Goal: Information Seeking & Learning: Learn about a topic

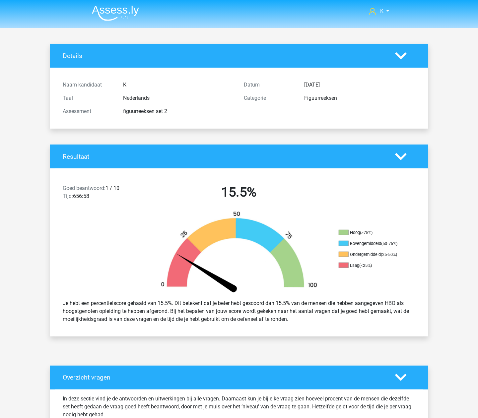
click at [110, 15] on img at bounding box center [115, 13] width 47 height 16
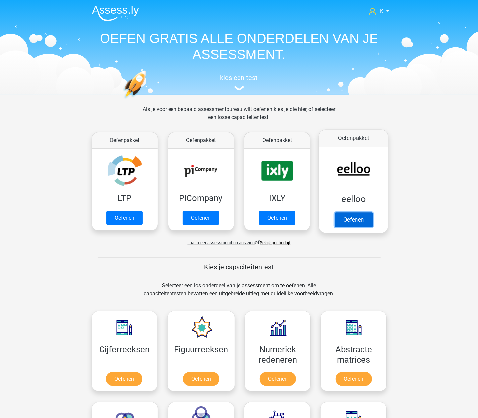
click at [363, 217] on link "Oefenen" at bounding box center [353, 220] width 38 height 15
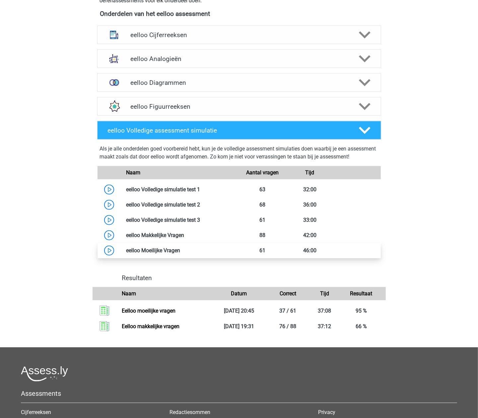
scroll to position [265, 0]
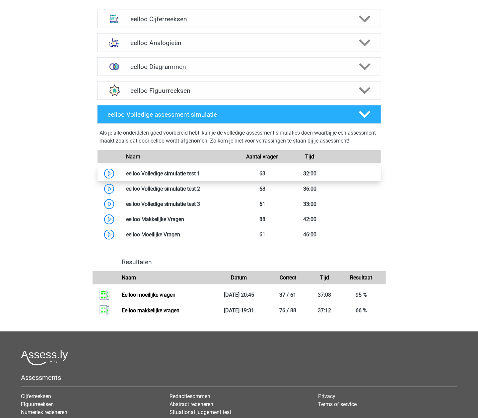
click at [200, 177] on link at bounding box center [200, 174] width 0 height 6
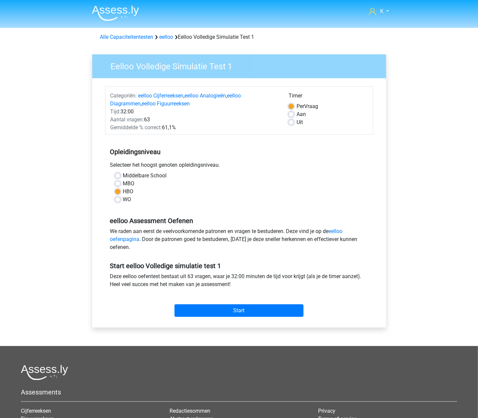
click at [297, 123] on label "Uit" at bounding box center [300, 122] width 6 height 8
click at [291, 123] on input "Uit" at bounding box center [291, 121] width 5 height 7
radio input "true"
click at [211, 309] on input "Start" at bounding box center [239, 311] width 129 height 13
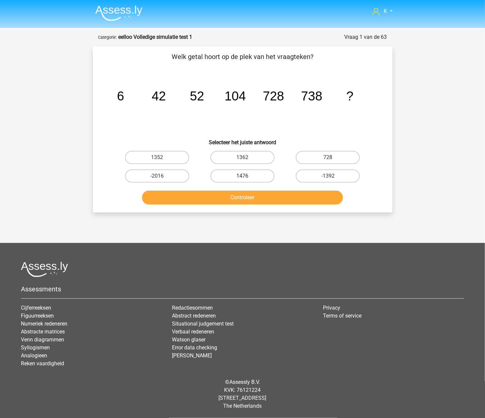
click at [222, 172] on label "1476" at bounding box center [242, 176] width 64 height 13
click at [242, 176] on input "1476" at bounding box center [244, 178] width 4 height 4
radio input "true"
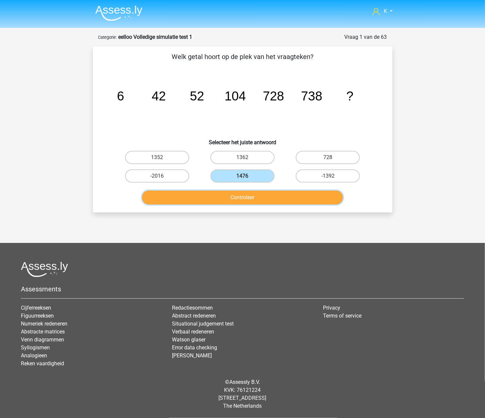
click at [224, 193] on button "Controleer" at bounding box center [242, 198] width 201 height 14
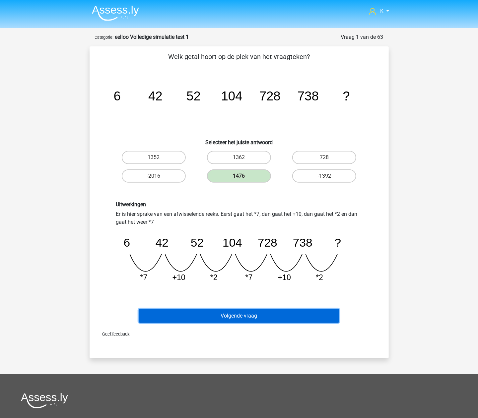
click at [233, 317] on button "Volgende vraag" at bounding box center [239, 316] width 201 height 14
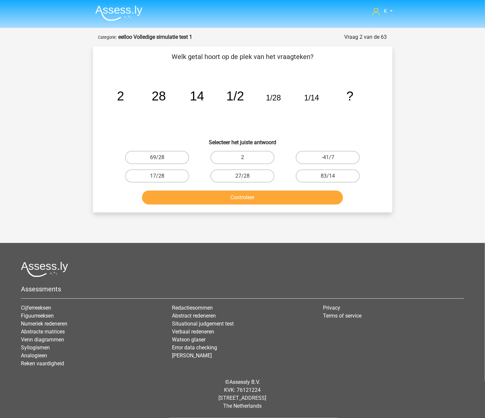
click at [245, 158] on input "2" at bounding box center [244, 160] width 4 height 4
radio input "true"
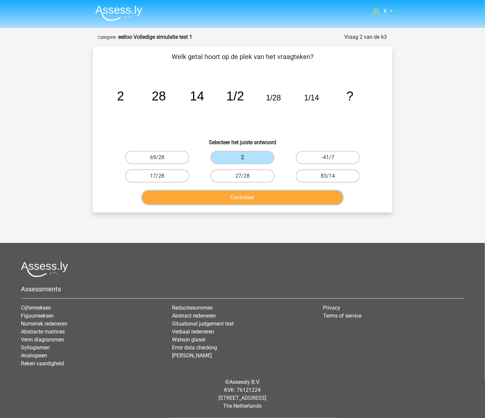
click at [246, 196] on button "Controleer" at bounding box center [242, 198] width 201 height 14
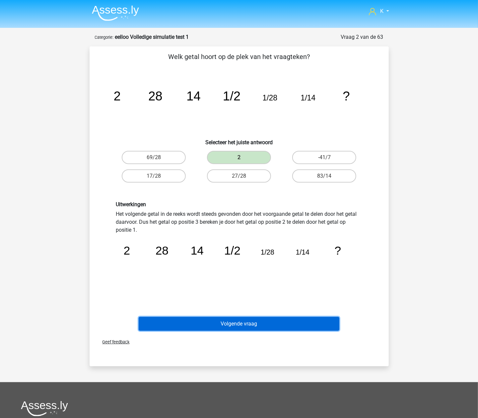
click at [263, 321] on button "Volgende vraag" at bounding box center [239, 324] width 201 height 14
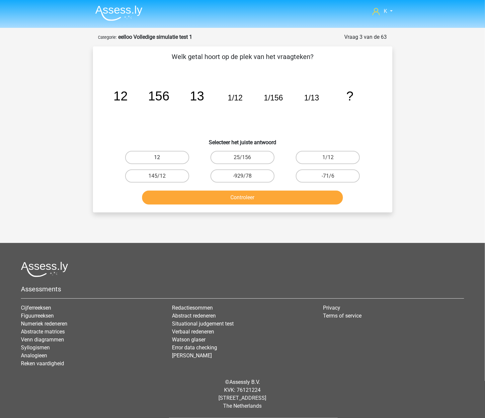
click at [180, 157] on label "12" at bounding box center [157, 157] width 64 height 13
click at [161, 158] on input "12" at bounding box center [159, 160] width 4 height 4
radio input "true"
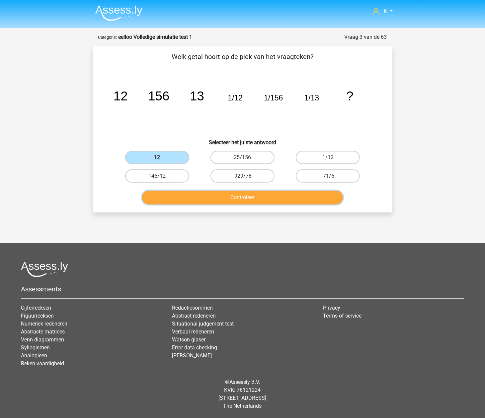
drag, startPoint x: 175, startPoint y: 196, endPoint x: 177, endPoint y: 199, distance: 3.9
click at [175, 196] on button "Controleer" at bounding box center [242, 198] width 201 height 14
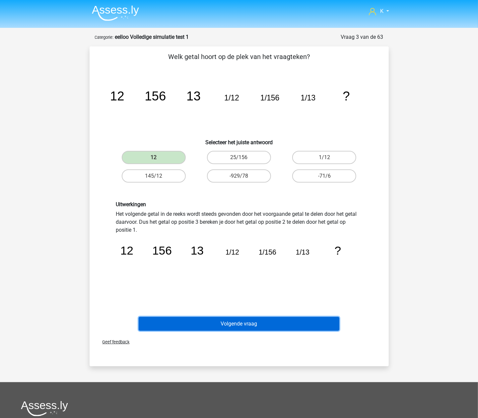
click at [230, 327] on button "Volgende vraag" at bounding box center [239, 324] width 201 height 14
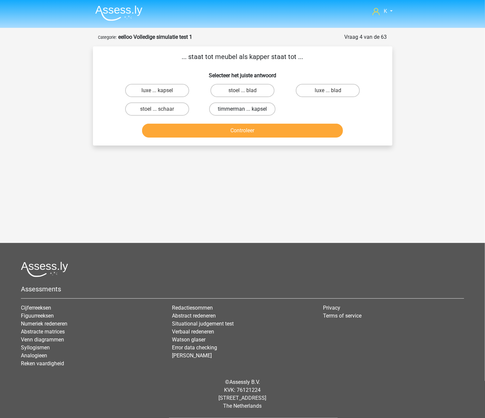
click at [263, 106] on label "timmerman ... kapsel" at bounding box center [242, 109] width 66 height 13
click at [247, 109] on input "timmerman ... kapsel" at bounding box center [244, 111] width 4 height 4
radio input "true"
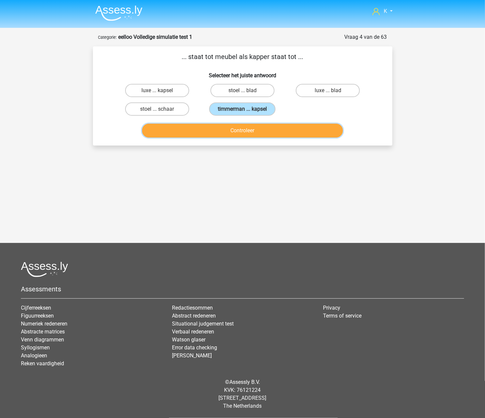
click at [262, 137] on div "Controleer" at bounding box center [242, 132] width 256 height 17
click at [262, 134] on button "Controleer" at bounding box center [242, 131] width 201 height 14
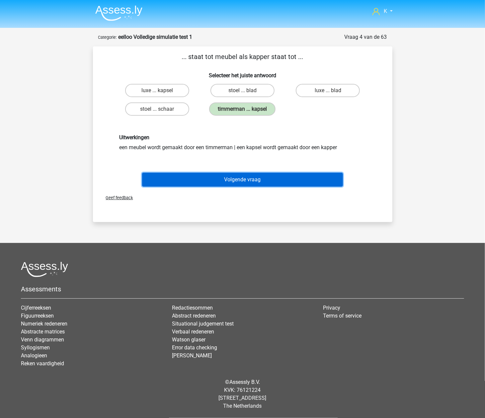
click at [260, 173] on button "Volgende vraag" at bounding box center [242, 180] width 201 height 14
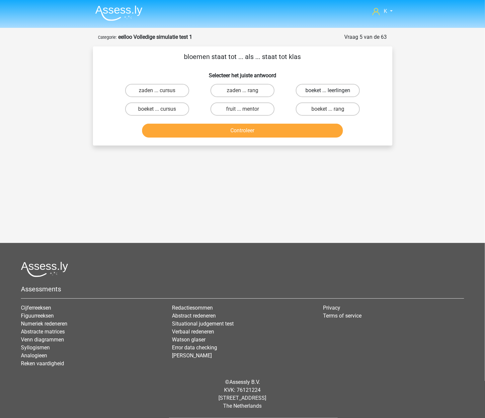
click at [310, 92] on label "boeket ... leerlingen" at bounding box center [328, 90] width 64 height 13
click at [328, 92] on input "boeket ... leerlingen" at bounding box center [330, 93] width 4 height 4
radio input "true"
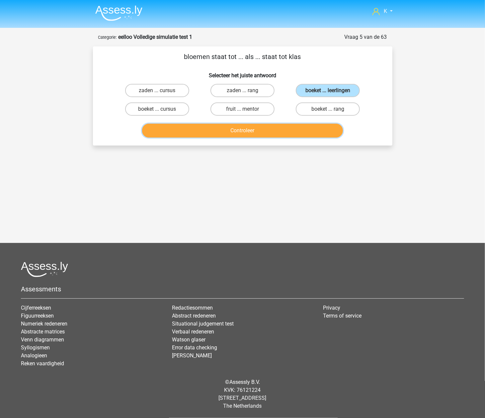
click at [291, 126] on button "Controleer" at bounding box center [242, 131] width 201 height 14
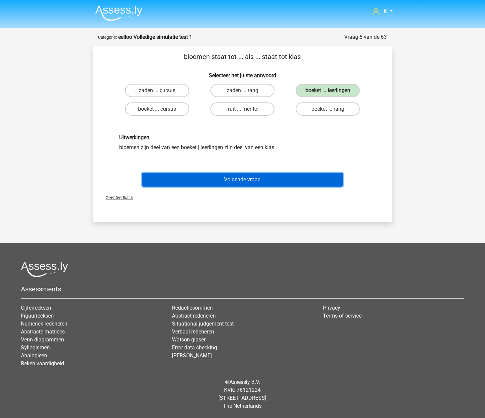
click at [288, 179] on button "Volgende vraag" at bounding box center [242, 180] width 201 height 14
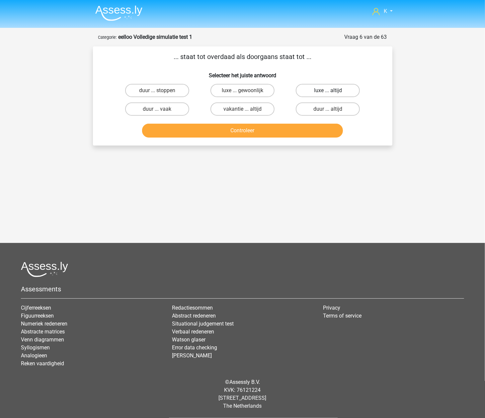
click at [353, 92] on label "luxe ... altijd" at bounding box center [328, 90] width 64 height 13
click at [332, 92] on input "luxe ... altijd" at bounding box center [330, 93] width 4 height 4
radio input "true"
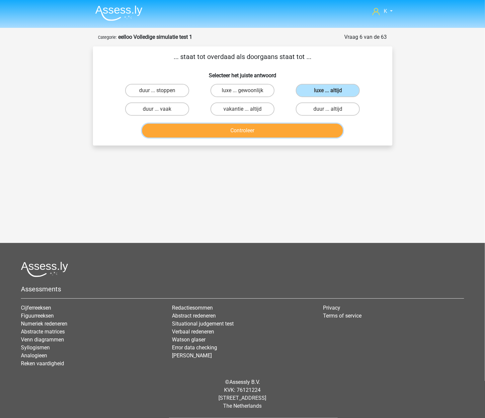
click at [315, 133] on button "Controleer" at bounding box center [242, 131] width 201 height 14
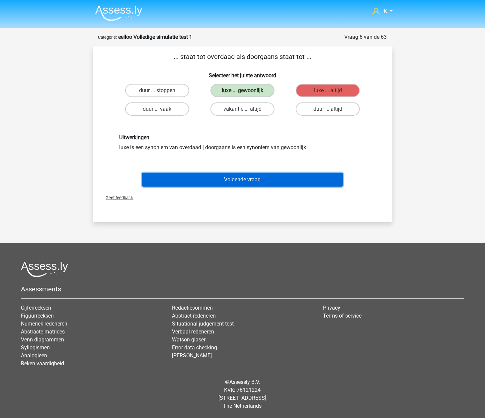
click at [283, 173] on button "Volgende vraag" at bounding box center [242, 180] width 201 height 14
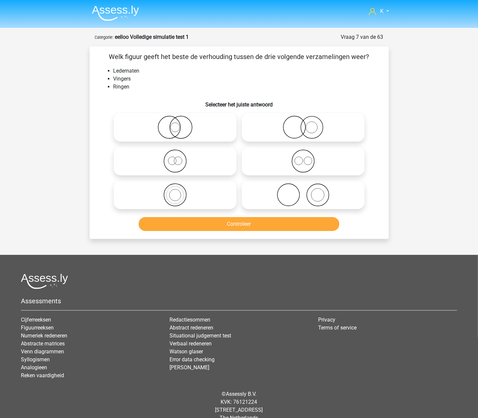
click at [300, 208] on label at bounding box center [303, 195] width 123 height 29
click at [303, 192] on input "radio" at bounding box center [305, 189] width 4 height 4
radio input "true"
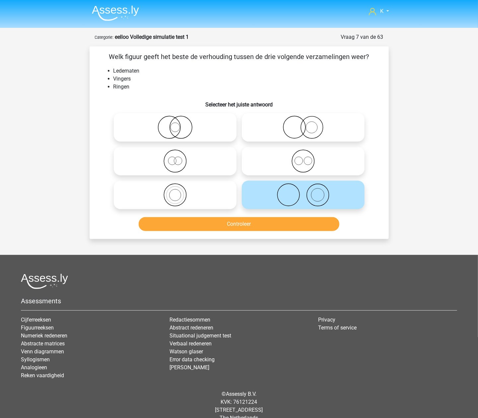
click at [284, 236] on div "Welk figuur geeft het beste de verhouding tussen de drie volgende verzamelingen…" at bounding box center [239, 142] width 299 height 193
click at [283, 233] on div "Controleer" at bounding box center [239, 225] width 256 height 17
click at [286, 229] on button "Controleer" at bounding box center [239, 224] width 201 height 14
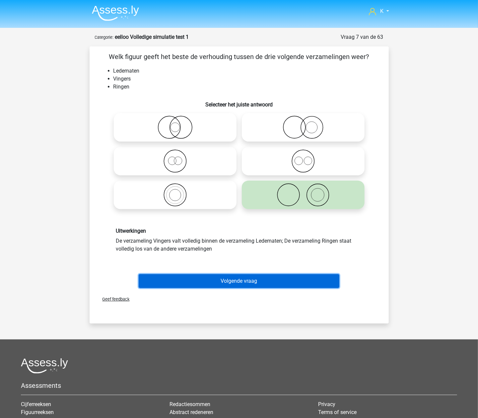
click at [282, 280] on button "Volgende vraag" at bounding box center [239, 281] width 201 height 14
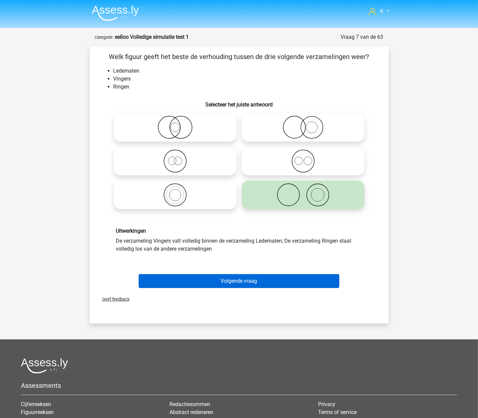
scroll to position [12, 0]
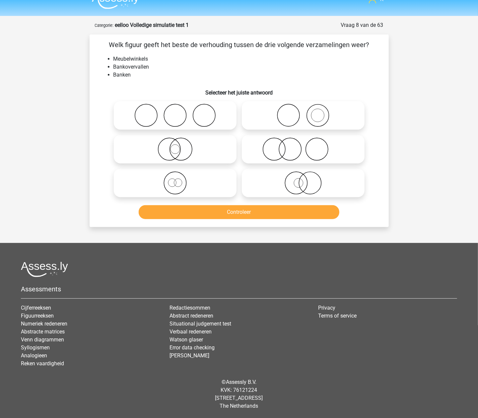
click at [228, 113] on icon at bounding box center [174, 115] width 117 height 23
click at [180, 112] on input "radio" at bounding box center [177, 110] width 4 height 4
radio input "true"
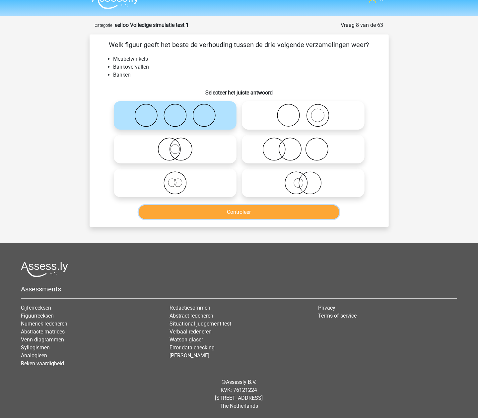
click at [225, 206] on button "Controleer" at bounding box center [239, 212] width 201 height 14
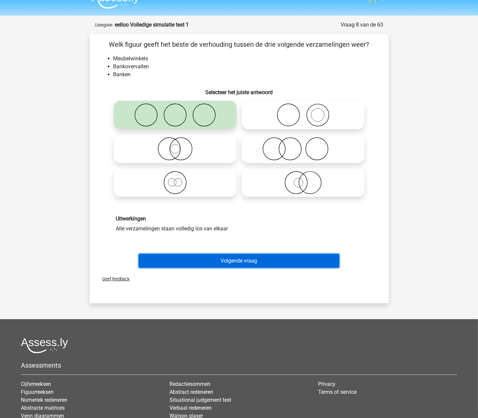
click at [229, 258] on button "Volgende vraag" at bounding box center [239, 261] width 201 height 14
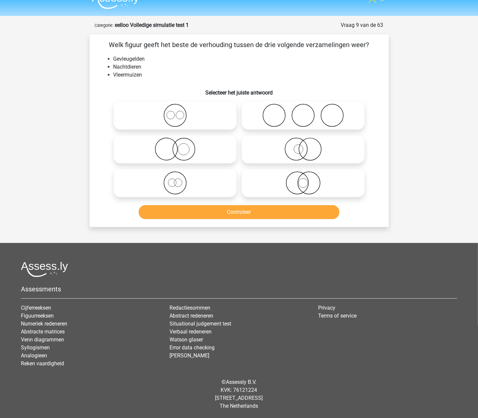
click at [316, 178] on icon at bounding box center [303, 183] width 117 height 23
click at [308, 178] on input "radio" at bounding box center [305, 178] width 4 height 4
radio input "true"
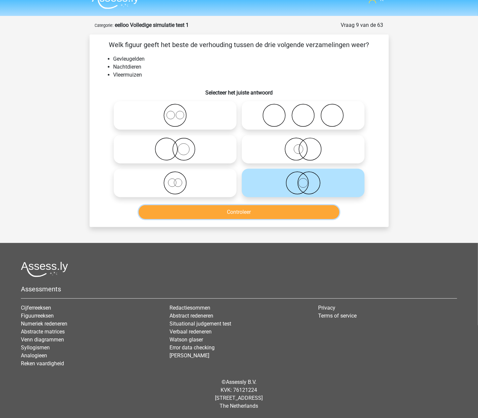
click at [304, 209] on button "Controleer" at bounding box center [239, 212] width 201 height 14
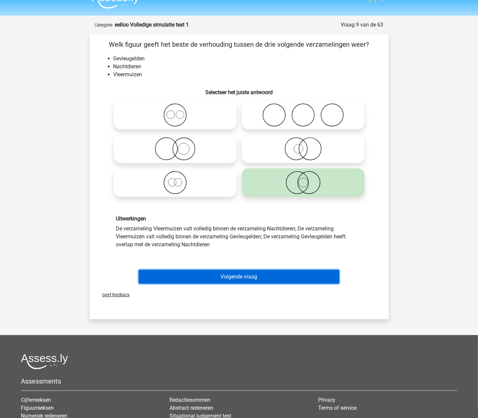
click at [272, 276] on button "Volgende vraag" at bounding box center [239, 277] width 201 height 14
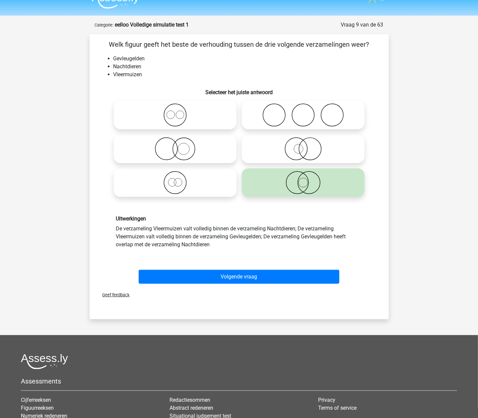
scroll to position [0, 0]
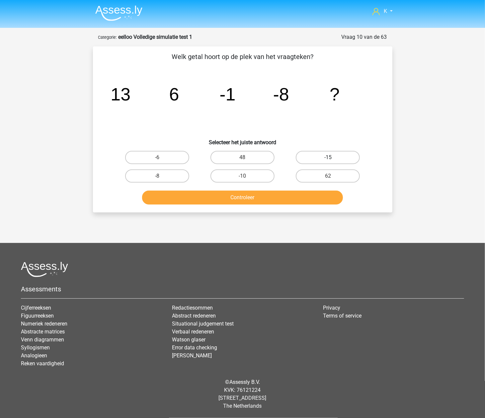
click at [317, 161] on label "-15" at bounding box center [328, 157] width 64 height 13
click at [328, 161] on input "-15" at bounding box center [330, 160] width 4 height 4
radio input "true"
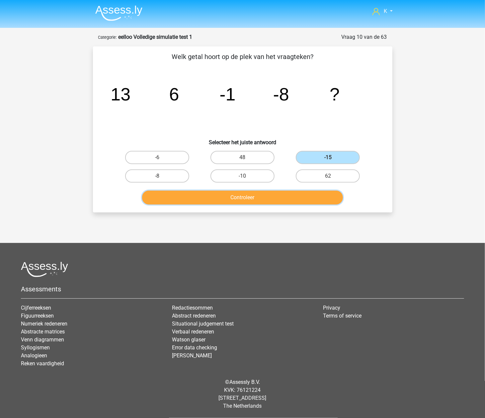
click at [297, 201] on button "Controleer" at bounding box center [242, 198] width 201 height 14
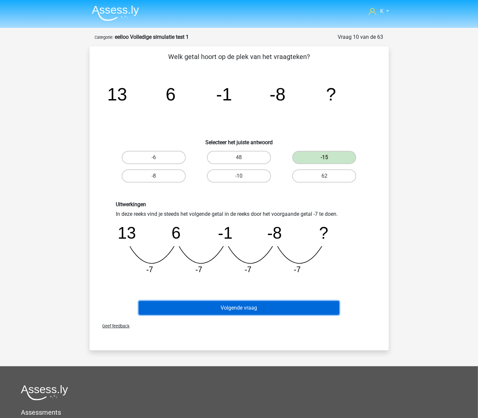
click at [251, 303] on button "Volgende vraag" at bounding box center [239, 308] width 201 height 14
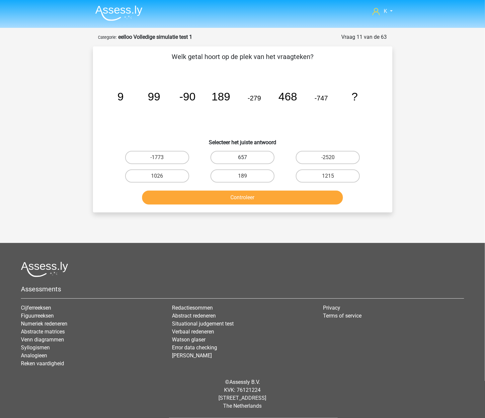
click at [218, 156] on label "657" at bounding box center [242, 157] width 64 height 13
click at [242, 158] on input "657" at bounding box center [244, 160] width 4 height 4
radio input "true"
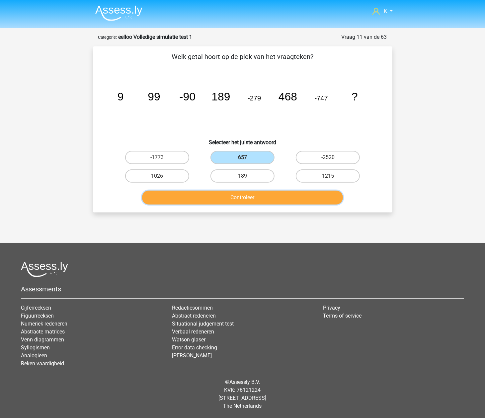
click at [222, 196] on button "Controleer" at bounding box center [242, 198] width 201 height 14
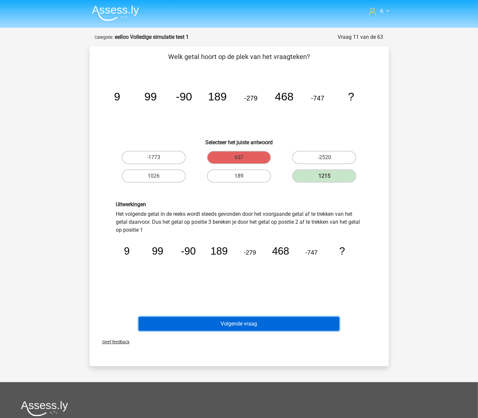
click at [234, 324] on button "Volgende vraag" at bounding box center [239, 324] width 201 height 14
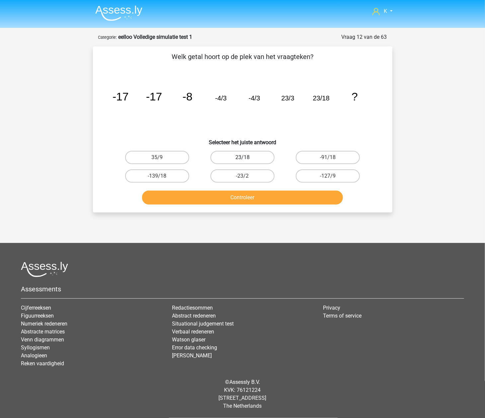
click at [259, 158] on label "23/18" at bounding box center [242, 157] width 64 height 13
click at [247, 158] on input "23/18" at bounding box center [244, 160] width 4 height 4
radio input "true"
click at [251, 187] on div "Controleer" at bounding box center [243, 196] width 278 height 22
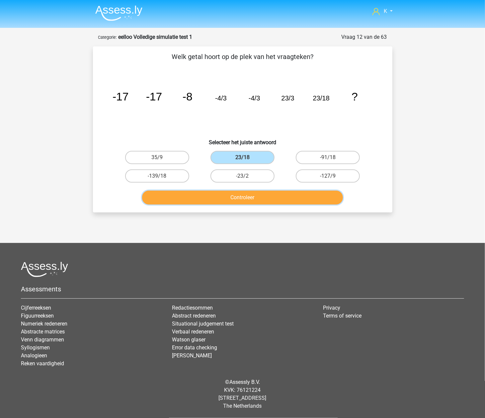
click at [249, 194] on button "Controleer" at bounding box center [242, 198] width 201 height 14
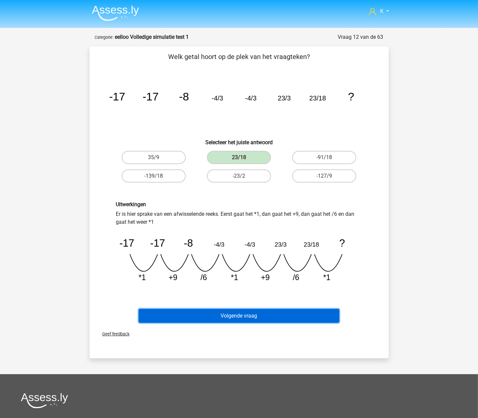
click at [246, 315] on button "Volgende vraag" at bounding box center [239, 316] width 201 height 14
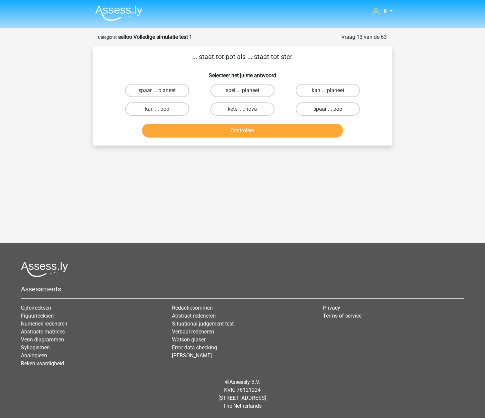
click at [321, 110] on label "spaar ... pop" at bounding box center [328, 109] width 64 height 13
click at [328, 110] on input "spaar ... pop" at bounding box center [330, 111] width 4 height 4
radio input "true"
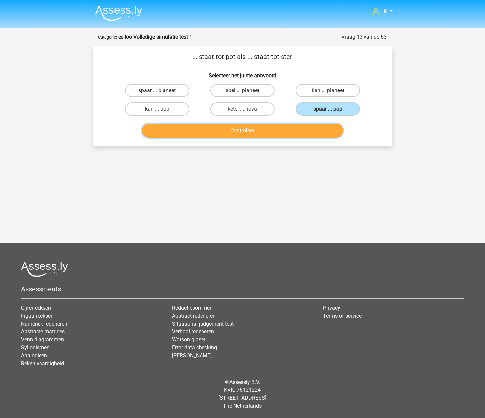
drag, startPoint x: 306, startPoint y: 128, endPoint x: 305, endPoint y: 132, distance: 3.9
click at [305, 131] on button "Controleer" at bounding box center [242, 131] width 201 height 14
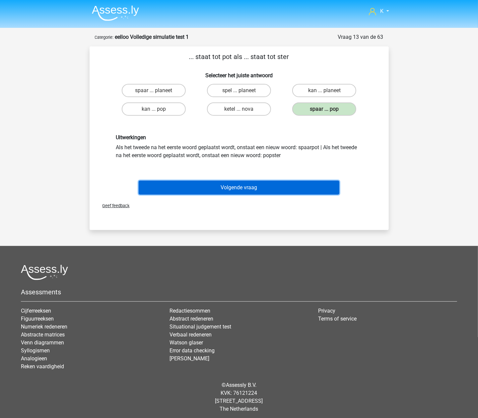
click at [280, 191] on button "Volgende vraag" at bounding box center [239, 188] width 201 height 14
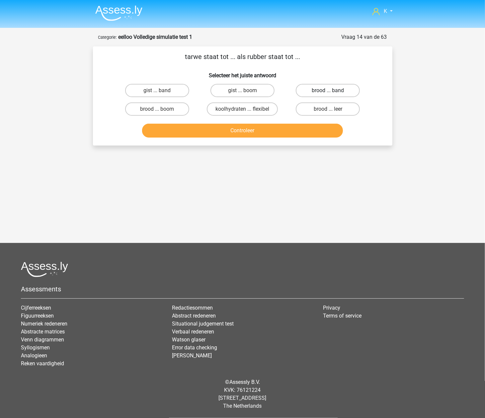
click at [333, 95] on label "brood ... band" at bounding box center [328, 90] width 64 height 13
click at [332, 95] on input "brood ... band" at bounding box center [330, 93] width 4 height 4
radio input "true"
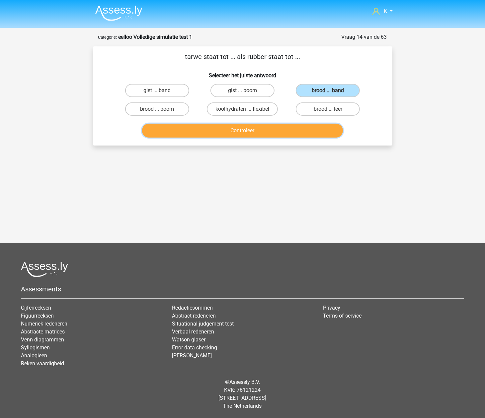
click at [304, 137] on button "Controleer" at bounding box center [242, 131] width 201 height 14
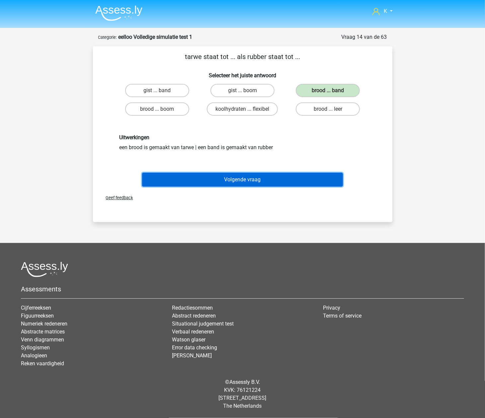
click at [290, 179] on button "Volgende vraag" at bounding box center [242, 180] width 201 height 14
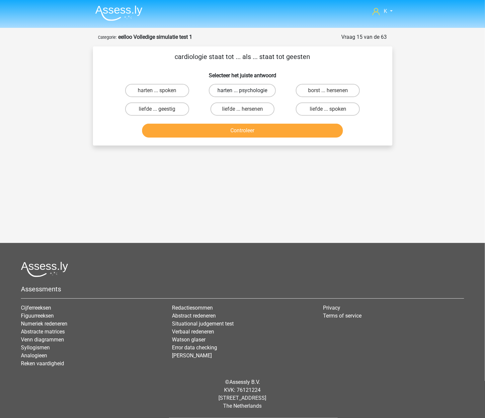
click at [255, 92] on label "harten ... psychologie" at bounding box center [242, 90] width 67 height 13
click at [247, 92] on input "harten ... psychologie" at bounding box center [244, 93] width 4 height 4
radio input "true"
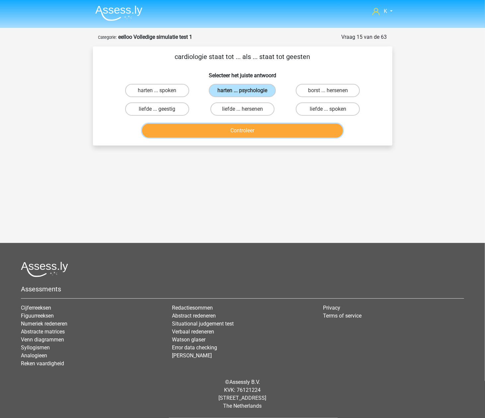
click at [241, 129] on button "Controleer" at bounding box center [242, 131] width 201 height 14
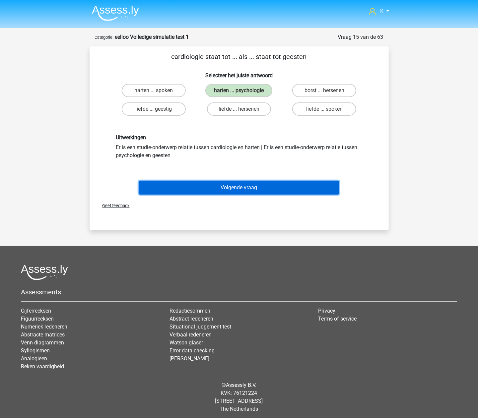
click at [236, 187] on button "Volgende vraag" at bounding box center [239, 188] width 201 height 14
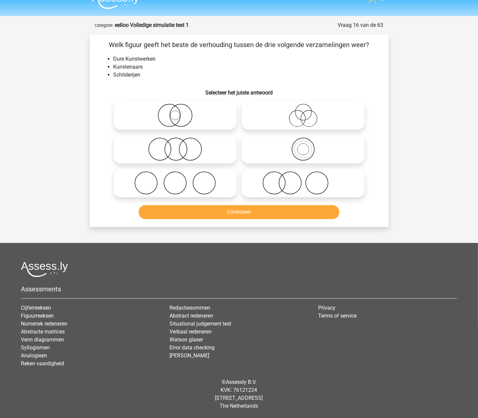
drag, startPoint x: 335, startPoint y: 173, endPoint x: 315, endPoint y: 190, distance: 26.8
click at [335, 173] on icon at bounding box center [303, 183] width 117 height 23
click at [308, 176] on input "radio" at bounding box center [305, 178] width 4 height 4
radio input "true"
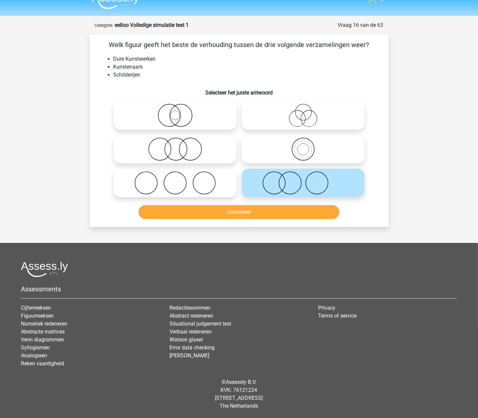
click at [299, 203] on div "Controleer" at bounding box center [239, 211] width 278 height 22
click at [295, 214] on button "Controleer" at bounding box center [239, 212] width 201 height 14
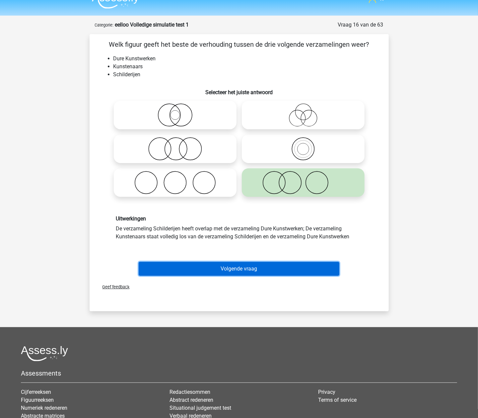
click at [305, 263] on button "Volgende vraag" at bounding box center [239, 269] width 201 height 14
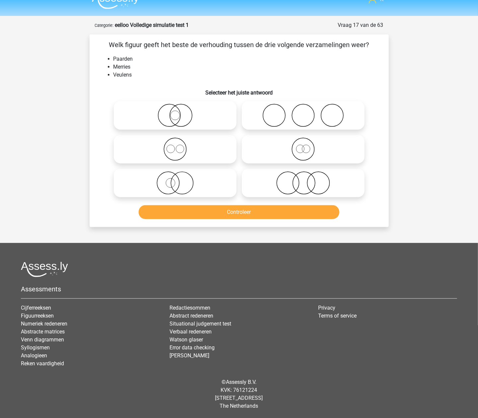
drag, startPoint x: 287, startPoint y: 132, endPoint x: 288, endPoint y: 138, distance: 6.1
click at [287, 132] on div at bounding box center [303, 149] width 128 height 34
click at [288, 142] on icon at bounding box center [303, 149] width 117 height 23
click at [303, 142] on input "radio" at bounding box center [305, 144] width 4 height 4
radio input "true"
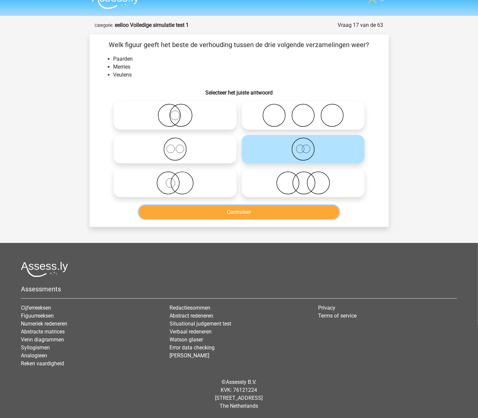
click at [274, 206] on button "Controleer" at bounding box center [239, 212] width 201 height 14
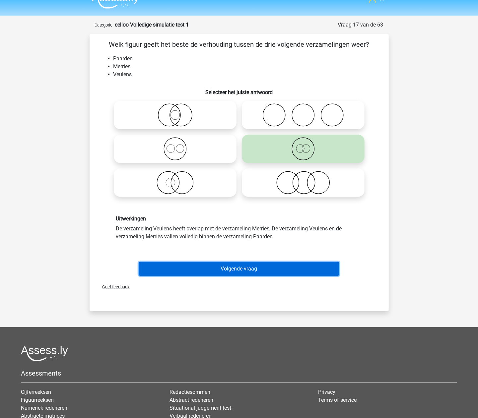
click at [262, 263] on button "Volgende vraag" at bounding box center [239, 269] width 201 height 14
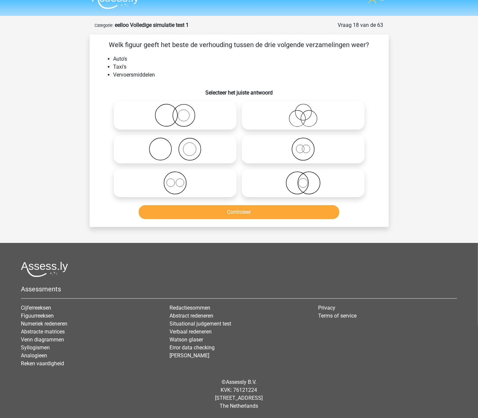
click at [309, 143] on icon at bounding box center [303, 149] width 117 height 23
click at [308, 143] on input "radio" at bounding box center [305, 144] width 4 height 4
radio input "true"
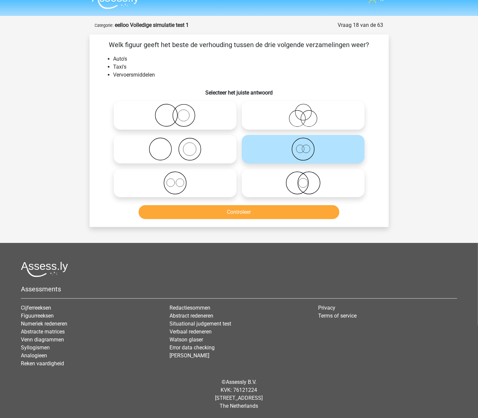
click at [266, 220] on div "Controleer" at bounding box center [239, 213] width 256 height 17
click at [274, 212] on button "Controleer" at bounding box center [239, 212] width 201 height 14
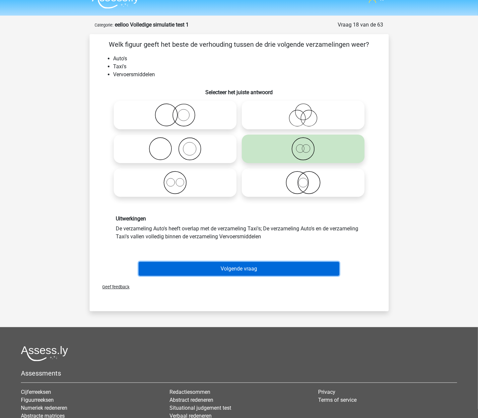
click at [272, 266] on button "Volgende vraag" at bounding box center [239, 269] width 201 height 14
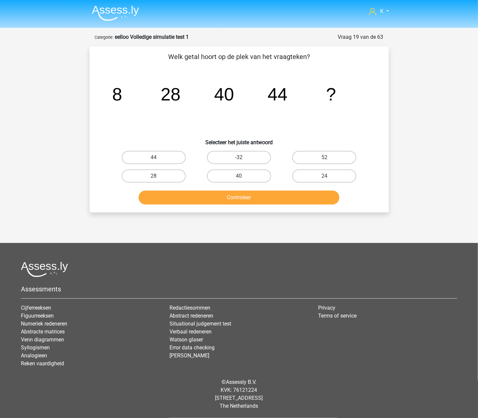
scroll to position [0, 0]
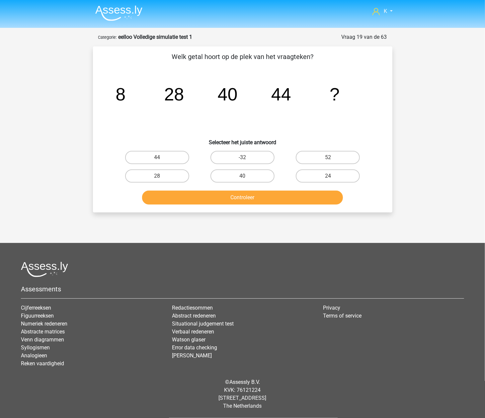
drag, startPoint x: 260, startPoint y: 174, endPoint x: 259, endPoint y: 188, distance: 14.0
click at [260, 174] on label "40" at bounding box center [242, 176] width 64 height 13
click at [247, 176] on input "40" at bounding box center [244, 178] width 4 height 4
radio input "true"
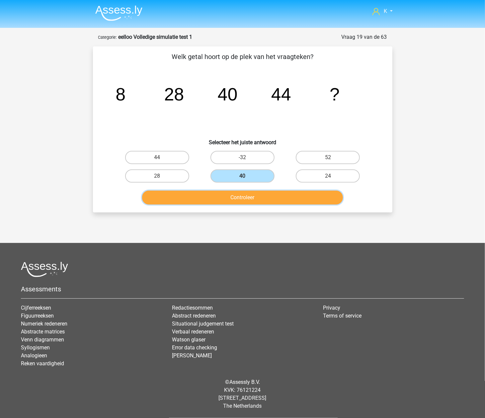
click at [258, 195] on button "Controleer" at bounding box center [242, 198] width 201 height 14
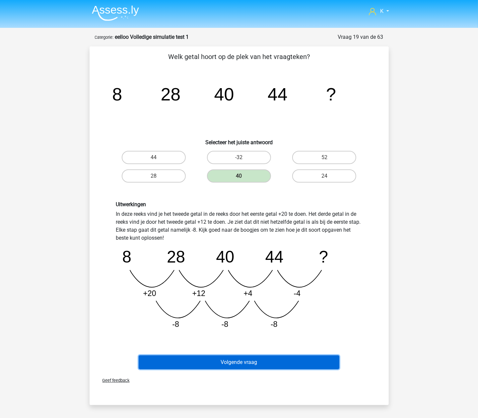
click at [259, 365] on button "Volgende vraag" at bounding box center [239, 363] width 201 height 14
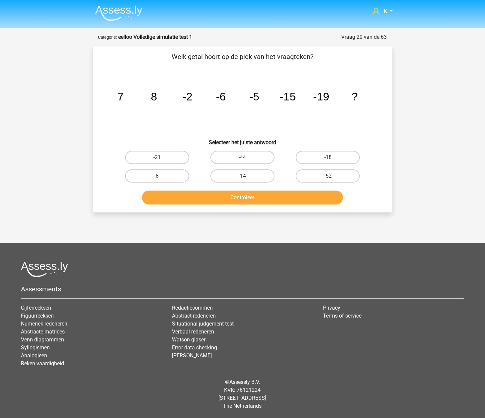
click at [325, 161] on label "-18" at bounding box center [328, 157] width 64 height 13
click at [328, 161] on input "-18" at bounding box center [330, 160] width 4 height 4
radio input "true"
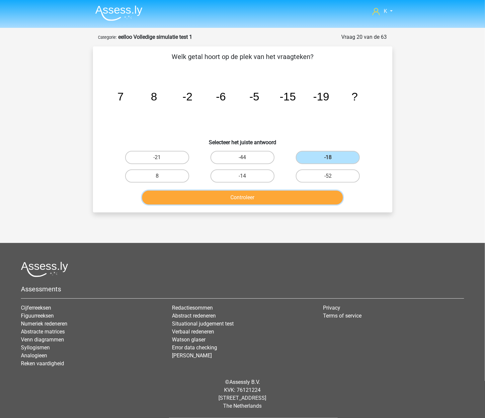
click at [309, 193] on button "Controleer" at bounding box center [242, 198] width 201 height 14
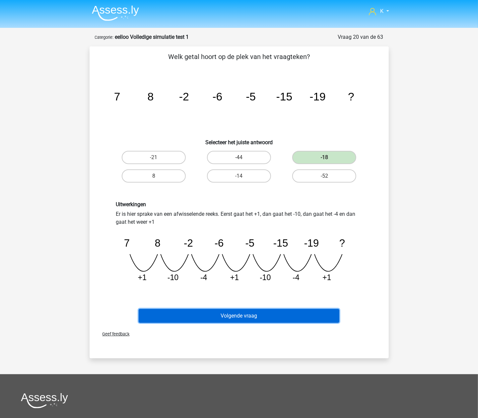
click at [263, 319] on button "Volgende vraag" at bounding box center [239, 316] width 201 height 14
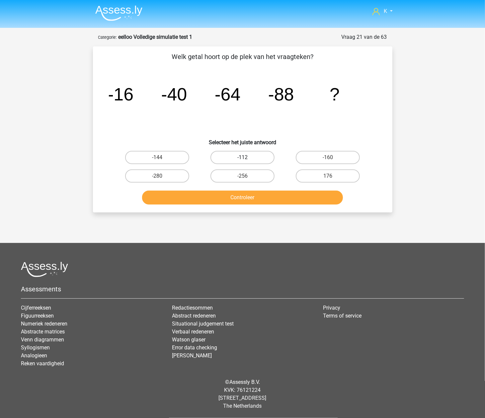
click at [264, 156] on label "-112" at bounding box center [242, 157] width 64 height 13
click at [247, 158] on input "-112" at bounding box center [244, 160] width 4 height 4
radio input "true"
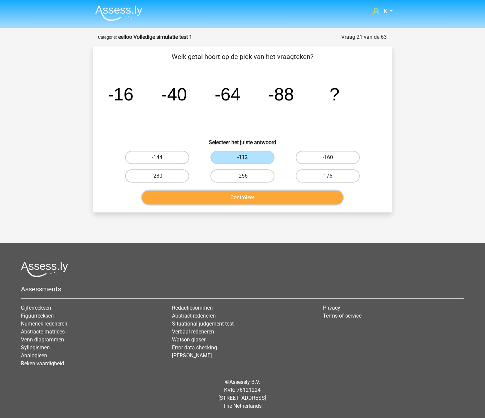
click at [264, 191] on button "Controleer" at bounding box center [242, 198] width 201 height 14
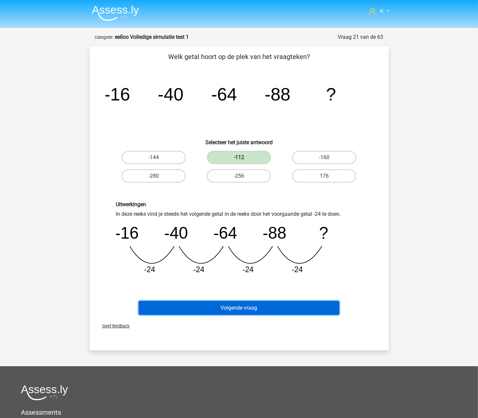
click at [267, 309] on button "Volgende vraag" at bounding box center [239, 308] width 201 height 14
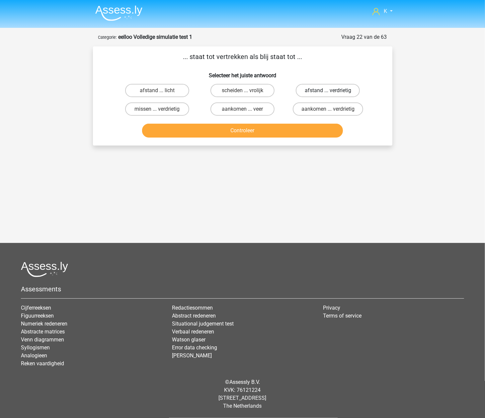
click at [335, 92] on label "afstand ... verdrietig" at bounding box center [328, 90] width 64 height 13
click at [332, 92] on input "afstand ... verdrietig" at bounding box center [330, 93] width 4 height 4
radio input "true"
click at [319, 108] on label "aankomen ... verdrietig" at bounding box center [328, 109] width 70 height 13
click at [328, 109] on input "aankomen ... verdrietig" at bounding box center [330, 111] width 4 height 4
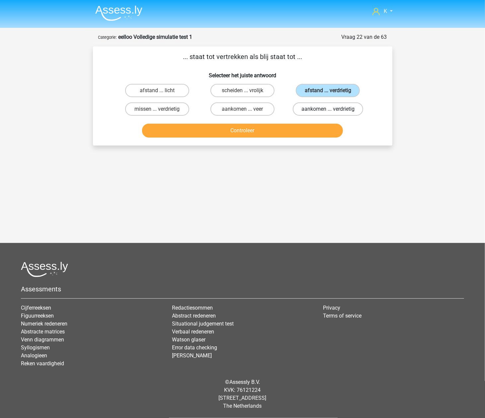
radio input "true"
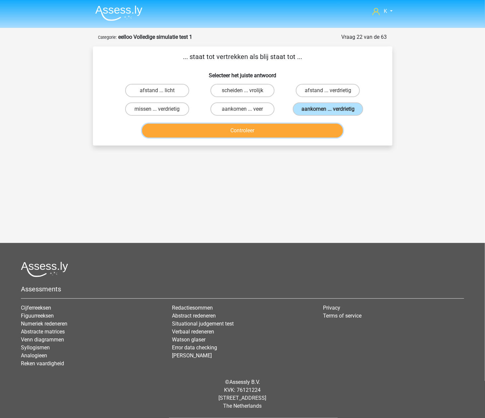
click at [307, 131] on button "Controleer" at bounding box center [242, 131] width 201 height 14
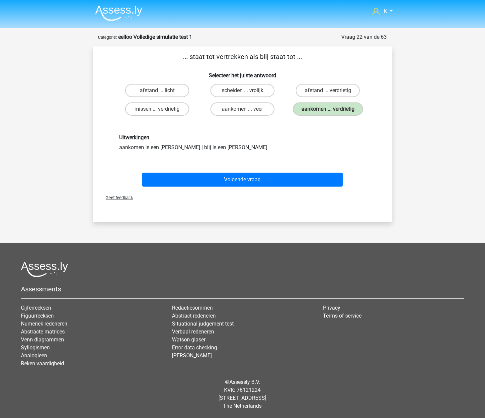
click at [271, 187] on div "Volgende vraag" at bounding box center [242, 181] width 256 height 17
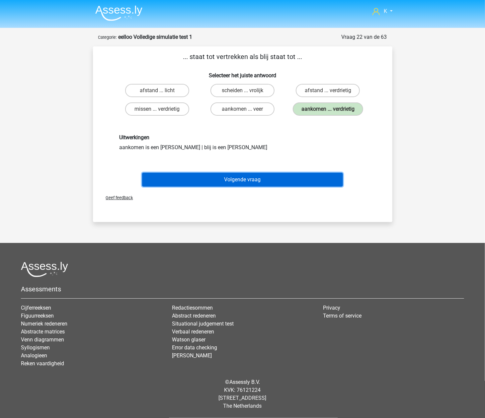
click at [275, 180] on button "Volgende vraag" at bounding box center [242, 180] width 201 height 14
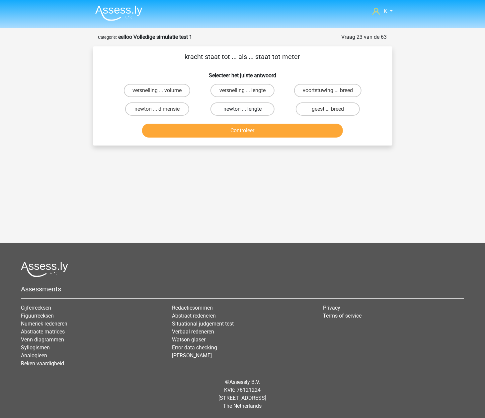
click at [260, 108] on label "newton ... lengte" at bounding box center [242, 109] width 64 height 13
click at [247, 109] on input "newton ... lengte" at bounding box center [244, 111] width 4 height 4
radio input "true"
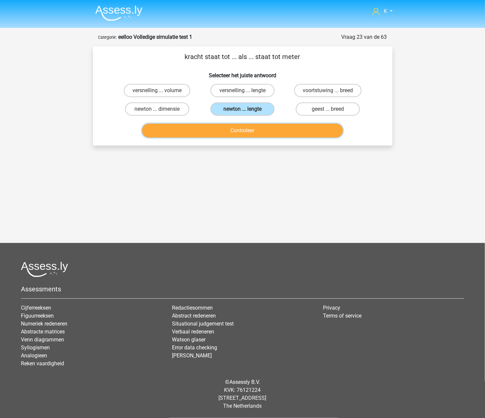
click at [255, 130] on button "Controleer" at bounding box center [242, 131] width 201 height 14
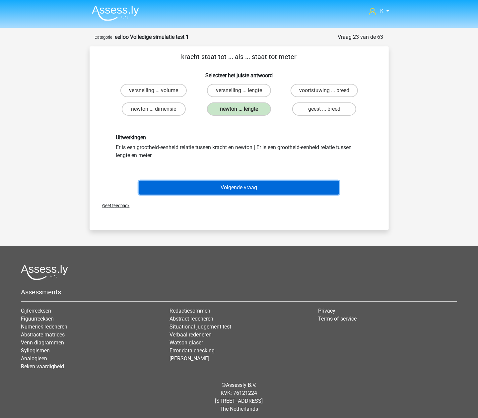
click at [251, 184] on button "Volgende vraag" at bounding box center [239, 188] width 201 height 14
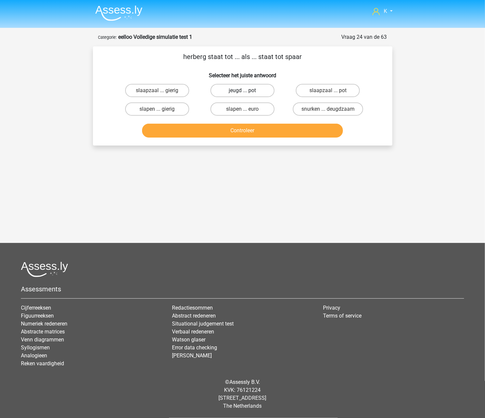
click at [249, 93] on label "jeugd ... pot" at bounding box center [242, 90] width 64 height 13
click at [247, 93] on input "jeugd ... pot" at bounding box center [244, 93] width 4 height 4
radio input "true"
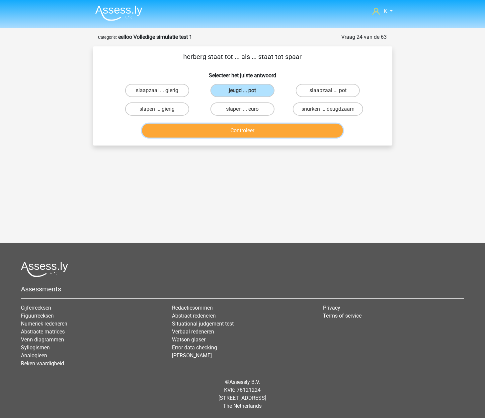
click at [239, 133] on button "Controleer" at bounding box center [242, 131] width 201 height 14
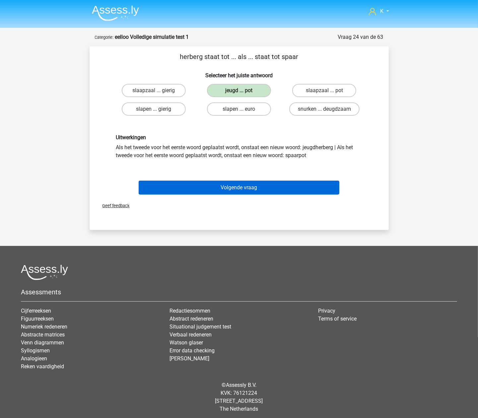
drag, startPoint x: 246, startPoint y: 177, endPoint x: 251, endPoint y: 185, distance: 9.5
click at [247, 179] on div "Volgende vraag" at bounding box center [239, 187] width 278 height 22
click at [251, 187] on button "Volgende vraag" at bounding box center [239, 188] width 201 height 14
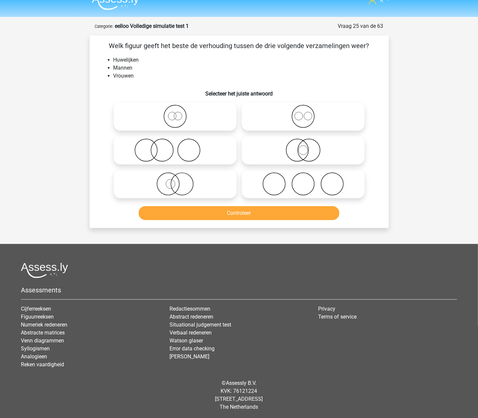
scroll to position [12, 0]
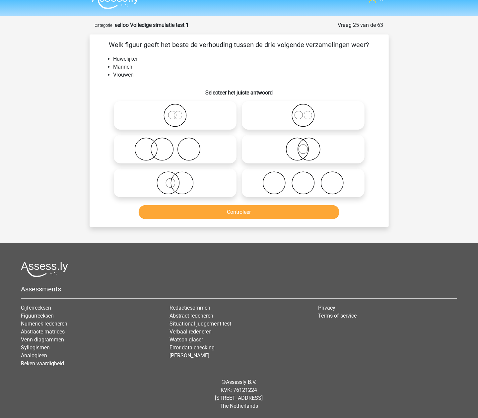
click at [318, 177] on icon at bounding box center [303, 183] width 117 height 23
click at [308, 177] on input "radio" at bounding box center [305, 178] width 4 height 4
radio input "true"
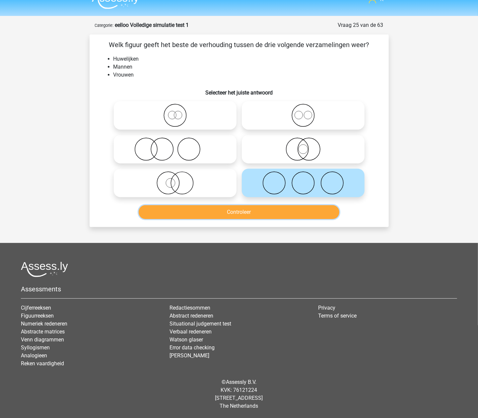
click at [305, 210] on button "Controleer" at bounding box center [239, 212] width 201 height 14
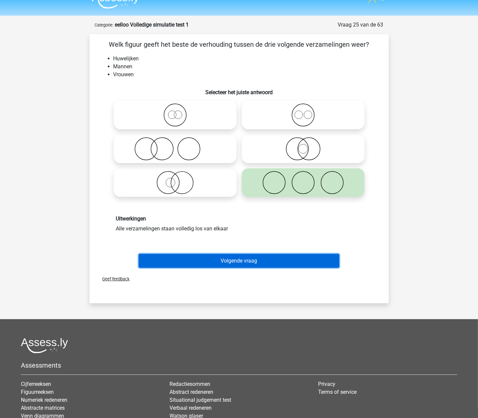
click at [290, 265] on button "Volgende vraag" at bounding box center [239, 261] width 201 height 14
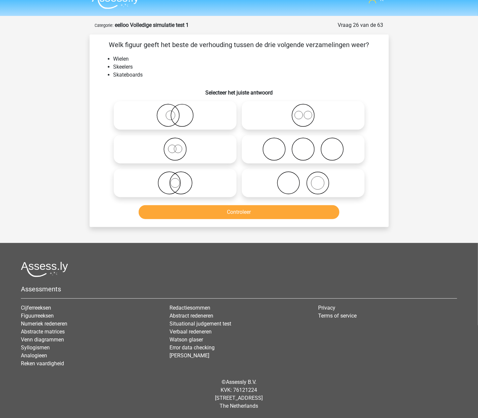
click at [329, 147] on icon at bounding box center [303, 149] width 117 height 23
click at [308, 146] on input "radio" at bounding box center [305, 144] width 4 height 4
radio input "true"
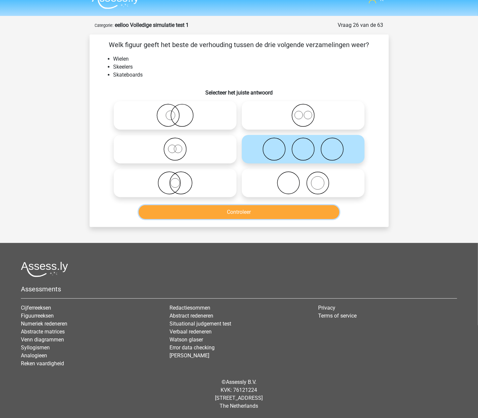
click at [284, 212] on button "Controleer" at bounding box center [239, 212] width 201 height 14
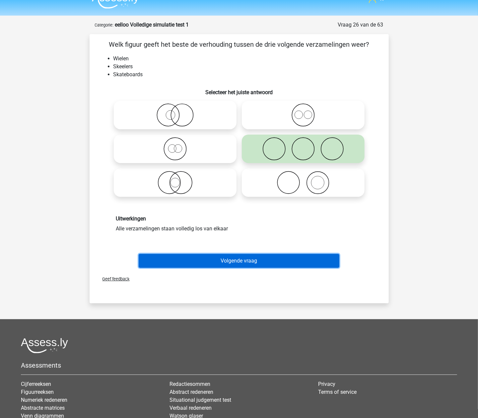
click at [254, 257] on button "Volgende vraag" at bounding box center [239, 261] width 201 height 14
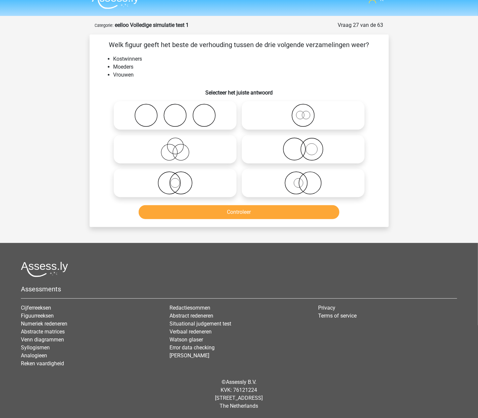
click at [204, 149] on icon at bounding box center [174, 149] width 117 height 23
click at [180, 146] on input "radio" at bounding box center [177, 144] width 4 height 4
radio input "true"
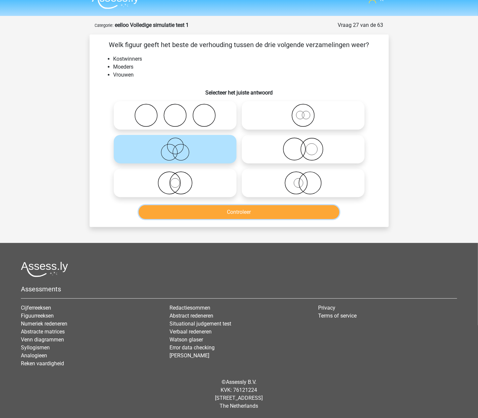
click at [211, 205] on button "Controleer" at bounding box center [239, 212] width 201 height 14
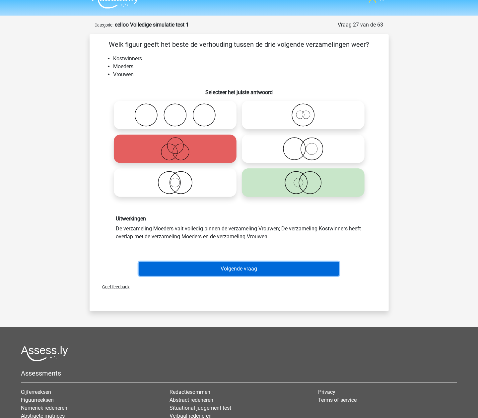
click at [240, 270] on button "Volgende vraag" at bounding box center [239, 269] width 201 height 14
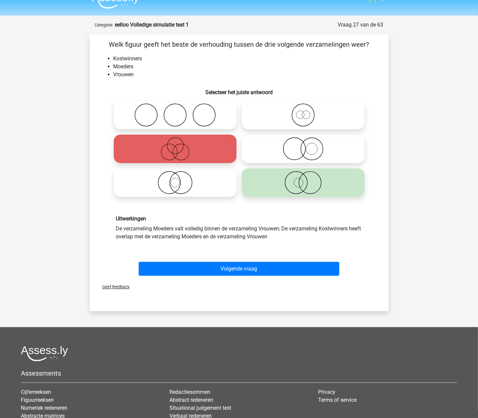
scroll to position [0, 0]
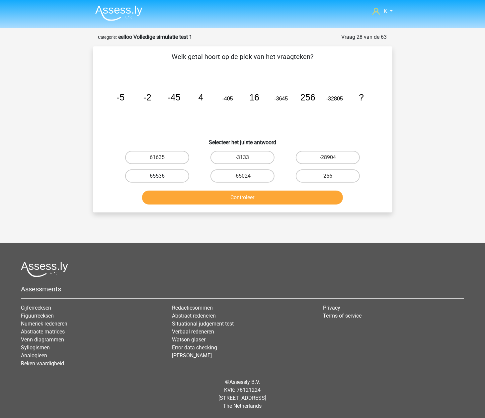
click at [137, 172] on label "65536" at bounding box center [157, 176] width 64 height 13
click at [157, 176] on input "65536" at bounding box center [159, 178] width 4 height 4
radio input "true"
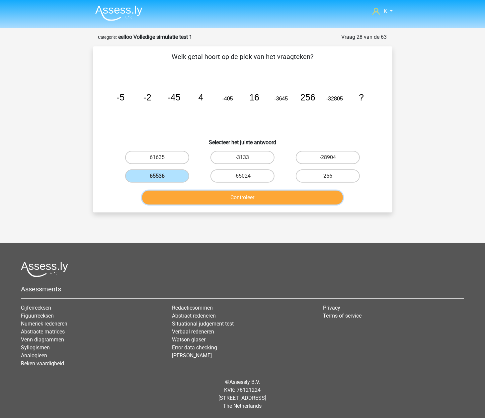
click at [161, 193] on button "Controleer" at bounding box center [242, 198] width 201 height 14
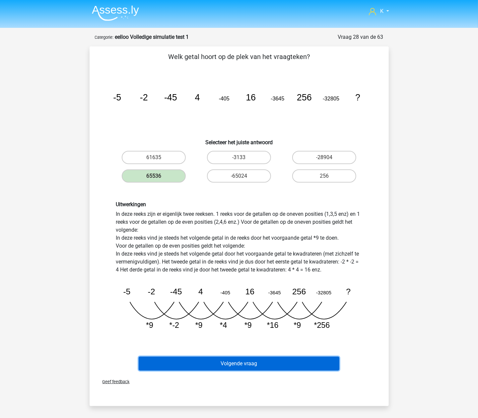
click at [230, 357] on button "Volgende vraag" at bounding box center [239, 364] width 201 height 14
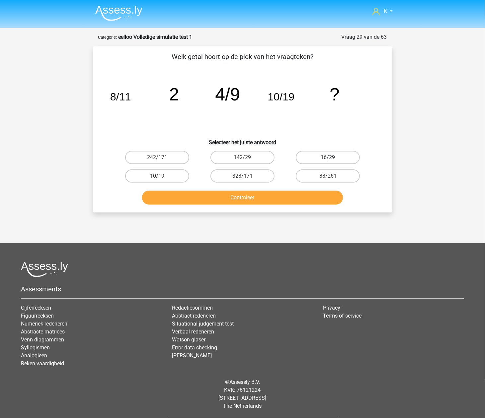
click at [330, 153] on label "16/29" at bounding box center [328, 157] width 64 height 13
click at [330, 158] on input "16/29" at bounding box center [330, 160] width 4 height 4
radio input "true"
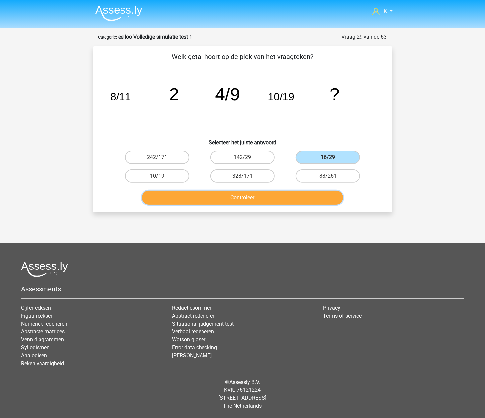
click at [306, 193] on button "Controleer" at bounding box center [242, 198] width 201 height 14
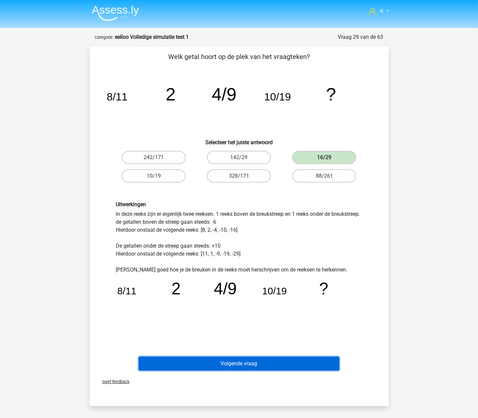
click at [259, 357] on button "Volgende vraag" at bounding box center [239, 364] width 201 height 14
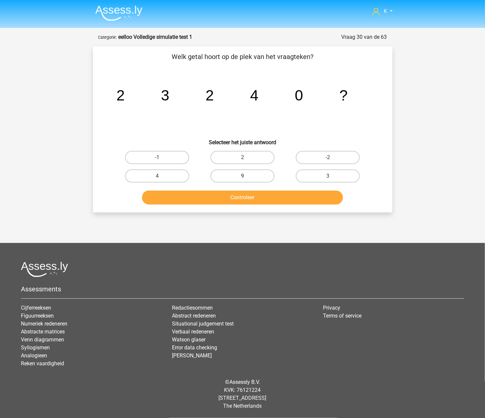
click at [265, 176] on label "9" at bounding box center [242, 176] width 64 height 13
click at [247, 176] on input "9" at bounding box center [244, 178] width 4 height 4
radio input "true"
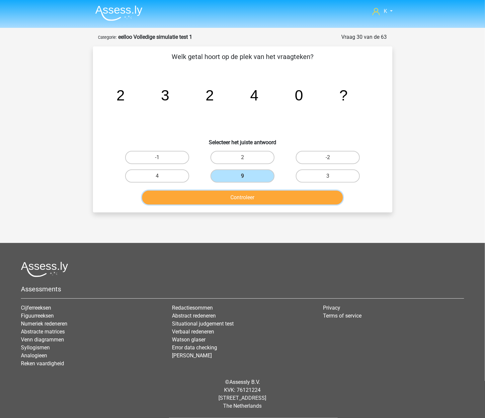
click at [265, 191] on button "Controleer" at bounding box center [242, 198] width 201 height 14
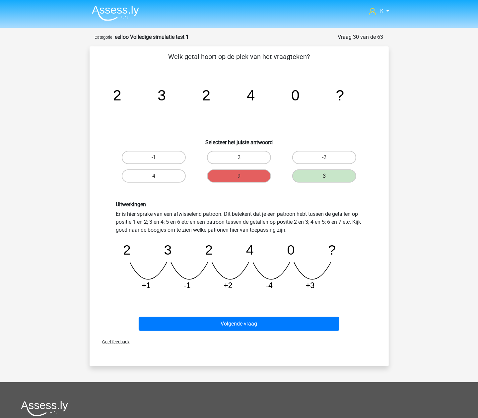
drag, startPoint x: 258, startPoint y: 314, endPoint x: 256, endPoint y: 332, distance: 18.0
click at [258, 317] on div "Volgende vraag" at bounding box center [239, 323] width 278 height 22
click at [256, 332] on div "Volgende vraag" at bounding box center [239, 325] width 256 height 17
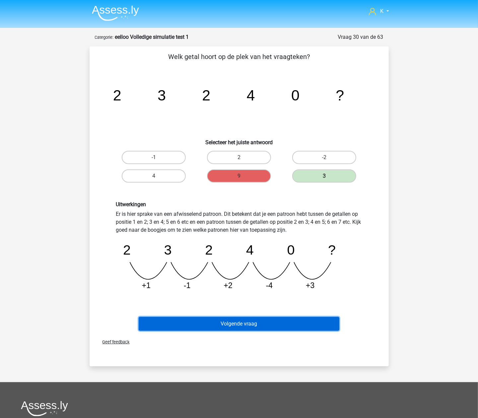
click at [255, 326] on button "Volgende vraag" at bounding box center [239, 324] width 201 height 14
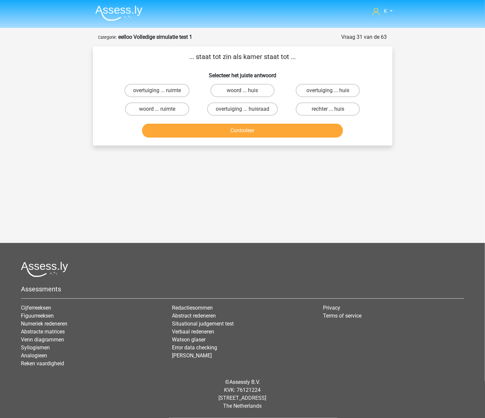
click at [246, 91] on input "woord ... huis" at bounding box center [244, 93] width 4 height 4
radio input "true"
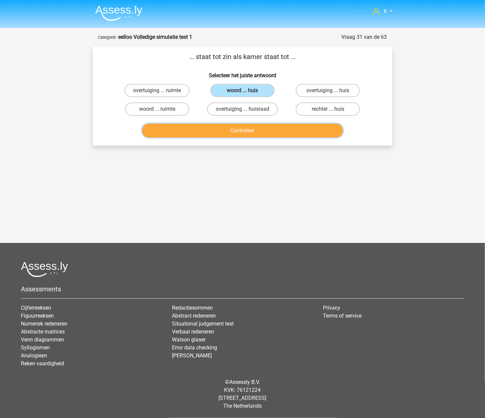
click at [245, 130] on button "Controleer" at bounding box center [242, 131] width 201 height 14
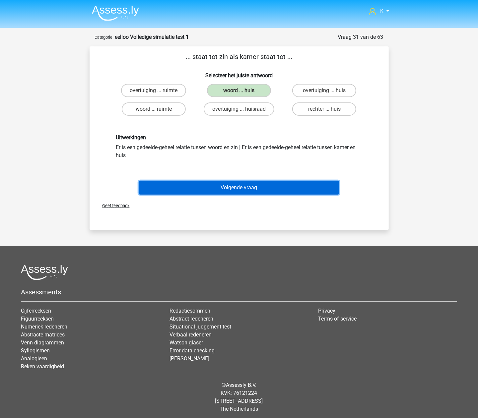
click at [247, 183] on button "Volgende vraag" at bounding box center [239, 188] width 201 height 14
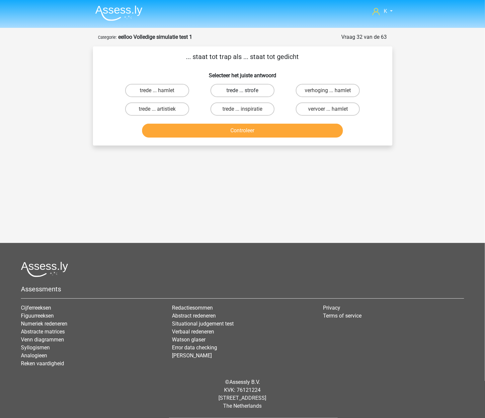
click at [239, 93] on label "trede ... strofe" at bounding box center [242, 90] width 64 height 13
click at [242, 93] on input "trede ... strofe" at bounding box center [244, 93] width 4 height 4
radio input "true"
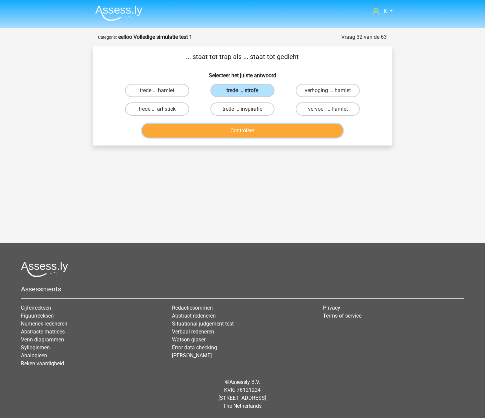
click at [246, 127] on button "Controleer" at bounding box center [242, 131] width 201 height 14
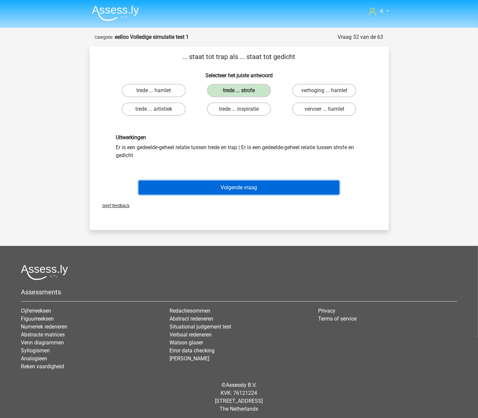
click at [254, 187] on button "Volgende vraag" at bounding box center [239, 188] width 201 height 14
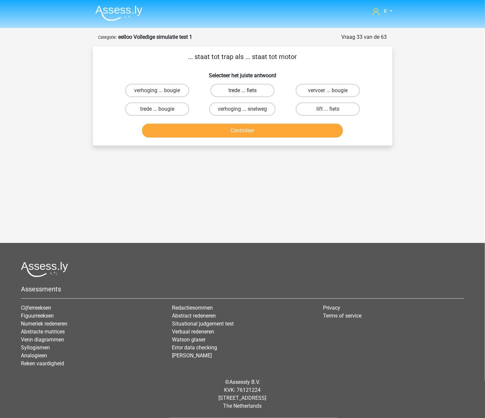
click at [237, 89] on label "trede ... fiets" at bounding box center [242, 90] width 64 height 13
click at [242, 91] on input "trede ... fiets" at bounding box center [244, 93] width 4 height 4
radio input "true"
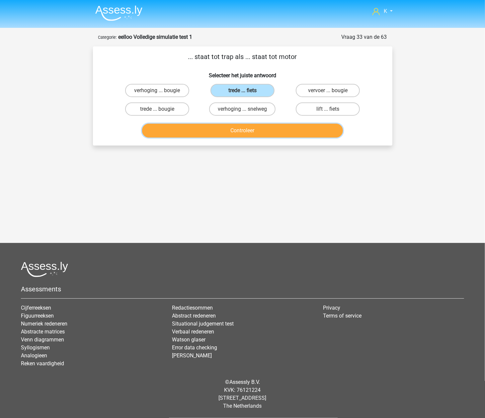
drag, startPoint x: 236, startPoint y: 134, endPoint x: 238, endPoint y: 137, distance: 3.6
click at [236, 134] on button "Controleer" at bounding box center [242, 131] width 201 height 14
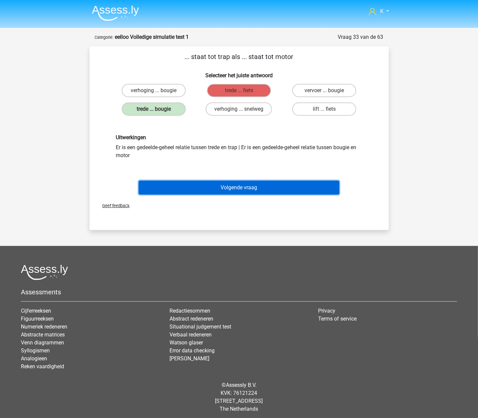
click at [260, 185] on button "Volgende vraag" at bounding box center [239, 188] width 201 height 14
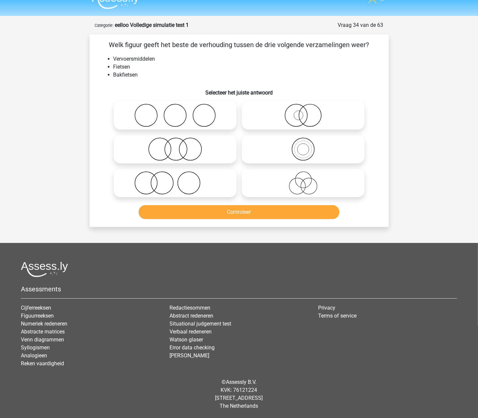
click at [289, 142] on icon at bounding box center [303, 149] width 117 height 23
click at [303, 142] on input "radio" at bounding box center [305, 144] width 4 height 4
radio input "true"
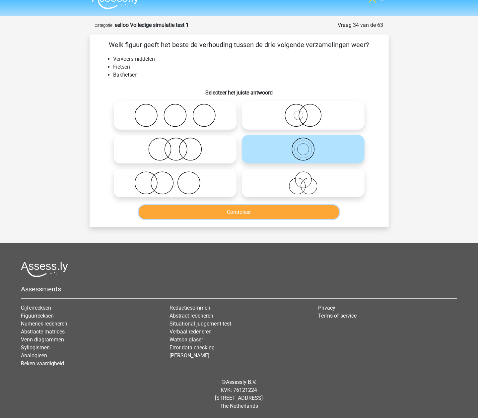
click at [252, 208] on button "Controleer" at bounding box center [239, 212] width 201 height 14
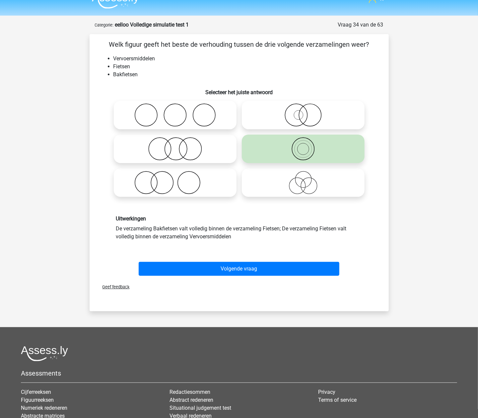
click at [256, 254] on div "Uitwerkingen De verzameling Bakfietsen valt volledig binnen de verzameling Fiet…" at bounding box center [239, 228] width 278 height 57
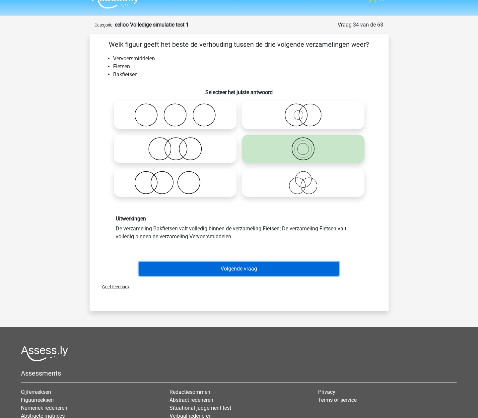
click at [256, 262] on button "Volgende vraag" at bounding box center [239, 269] width 201 height 14
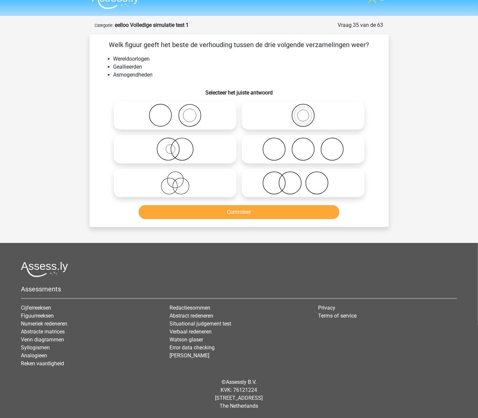
click at [277, 145] on icon at bounding box center [303, 149] width 117 height 23
click at [303, 145] on input "radio" at bounding box center [305, 144] width 4 height 4
radio input "true"
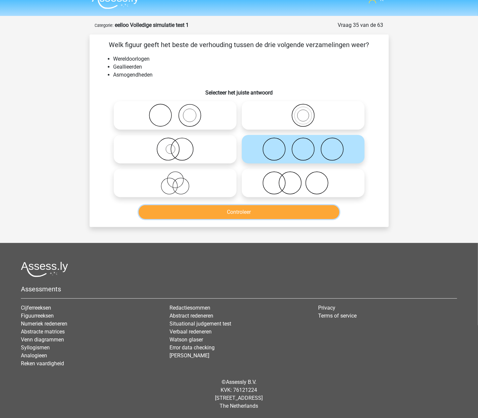
click at [250, 217] on button "Controleer" at bounding box center [239, 212] width 201 height 14
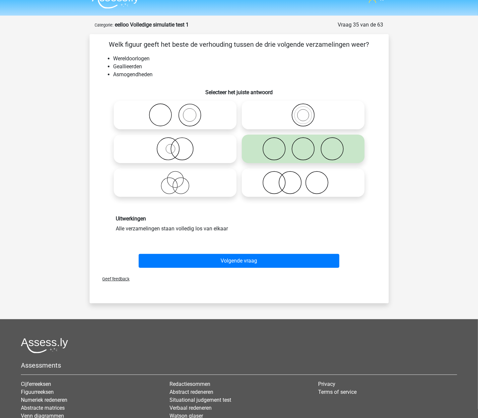
click at [254, 271] on div "Geef feedback" at bounding box center [239, 279] width 294 height 17
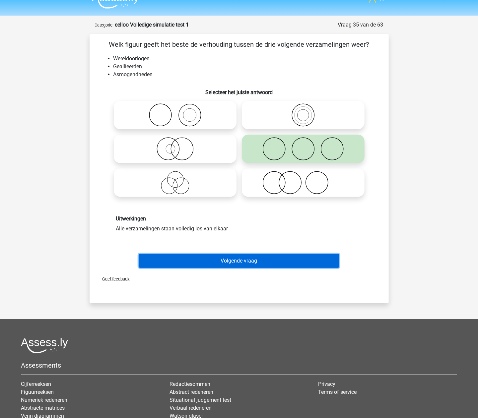
click at [258, 263] on button "Volgende vraag" at bounding box center [239, 261] width 201 height 14
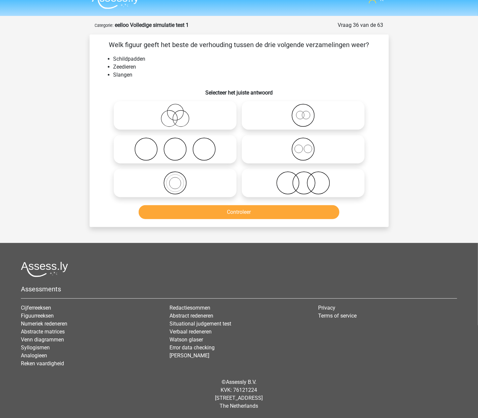
click at [279, 182] on icon at bounding box center [303, 183] width 117 height 23
click at [303, 180] on input "radio" at bounding box center [305, 178] width 4 height 4
radio input "true"
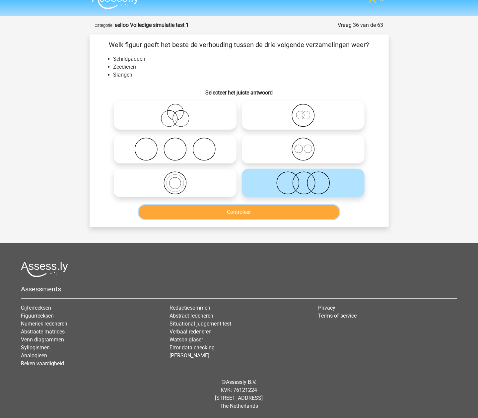
click at [260, 216] on button "Controleer" at bounding box center [239, 212] width 201 height 14
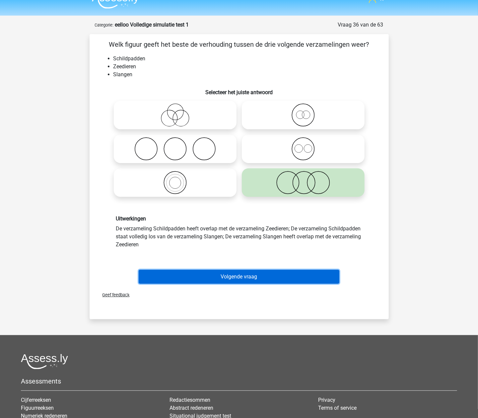
click at [250, 274] on button "Volgende vraag" at bounding box center [239, 277] width 201 height 14
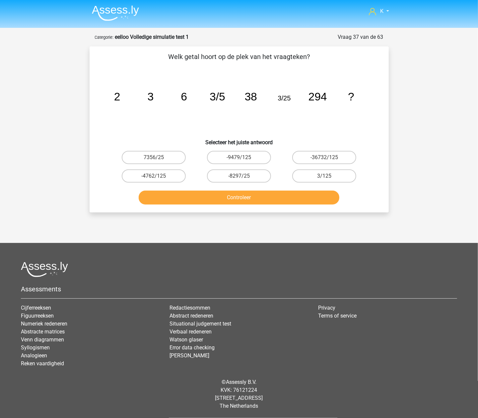
scroll to position [0, 0]
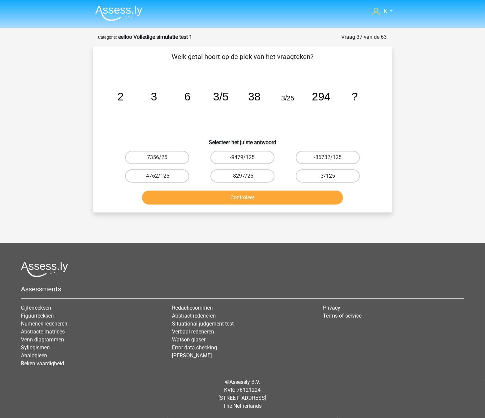
click at [307, 178] on label "3/125" at bounding box center [328, 176] width 64 height 13
click at [328, 178] on input "3/125" at bounding box center [330, 178] width 4 height 4
radio input "true"
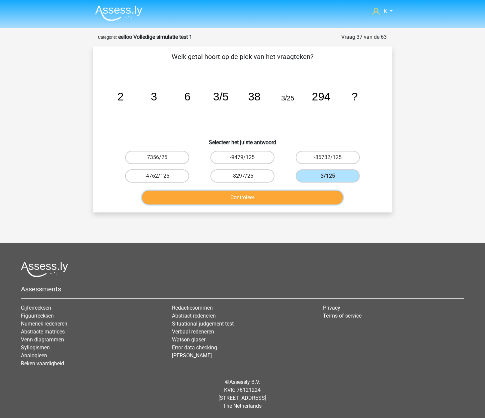
click at [292, 198] on button "Controleer" at bounding box center [242, 198] width 201 height 14
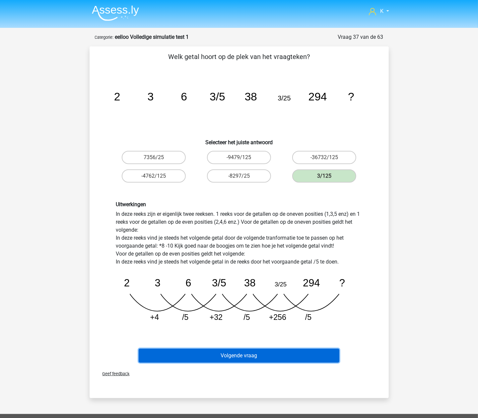
click at [251, 354] on button "Volgende vraag" at bounding box center [239, 356] width 201 height 14
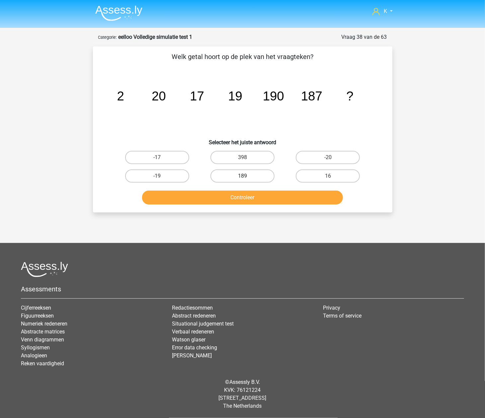
click at [242, 174] on label "189" at bounding box center [242, 176] width 64 height 13
click at [242, 176] on input "189" at bounding box center [244, 178] width 4 height 4
radio input "true"
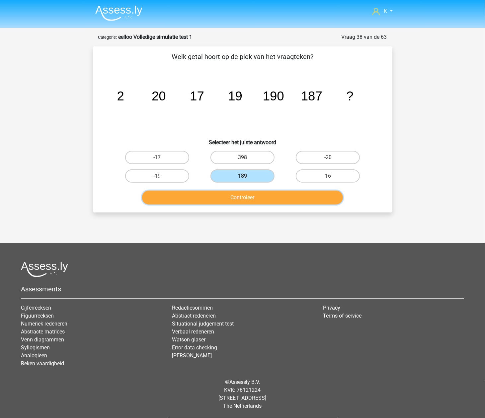
click at [244, 193] on button "Controleer" at bounding box center [242, 198] width 201 height 14
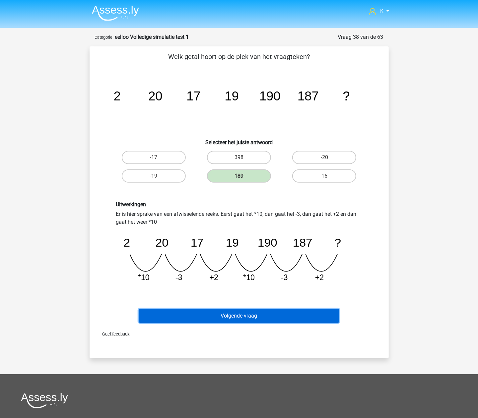
click at [275, 313] on button "Volgende vraag" at bounding box center [239, 316] width 201 height 14
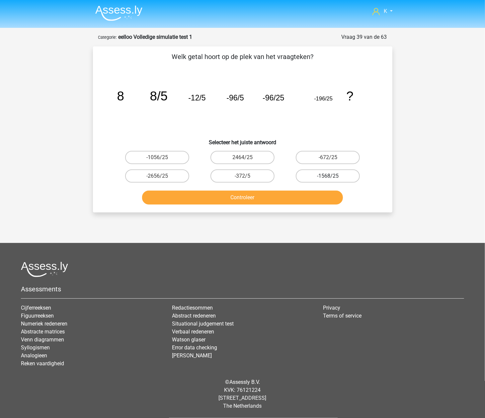
click at [347, 172] on label "-1568/25" at bounding box center [328, 176] width 64 height 13
click at [332, 176] on input "-1568/25" at bounding box center [330, 178] width 4 height 4
radio input "true"
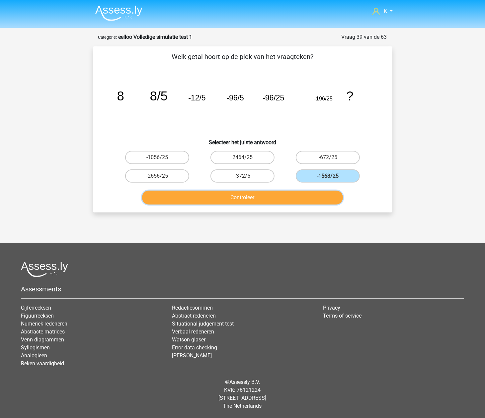
click at [317, 192] on button "Controleer" at bounding box center [242, 198] width 201 height 14
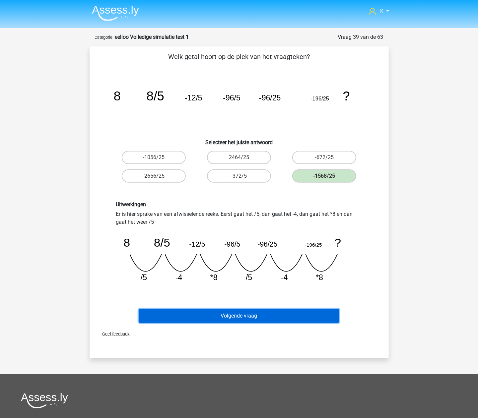
click at [272, 317] on button "Volgende vraag" at bounding box center [239, 316] width 201 height 14
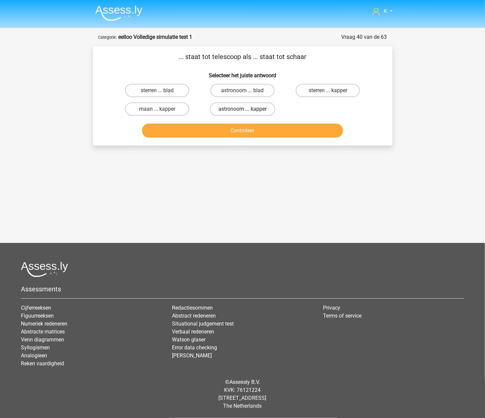
click at [252, 110] on label "astronoom ... kapper" at bounding box center [242, 109] width 65 height 13
click at [247, 110] on input "astronoom ... kapper" at bounding box center [244, 111] width 4 height 4
radio input "true"
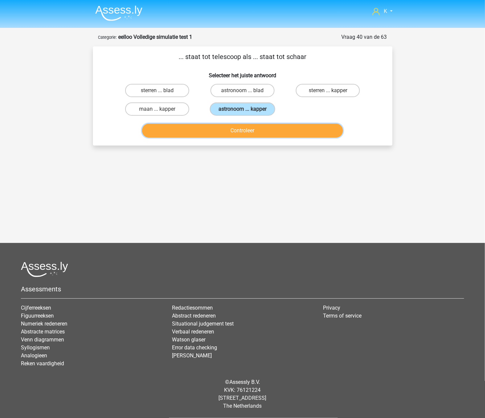
click at [247, 133] on button "Controleer" at bounding box center [242, 131] width 201 height 14
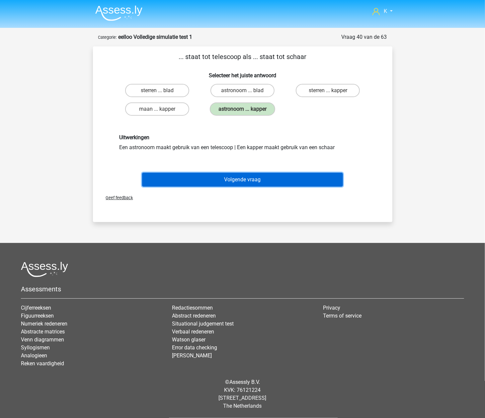
click at [243, 182] on button "Volgende vraag" at bounding box center [242, 180] width 201 height 14
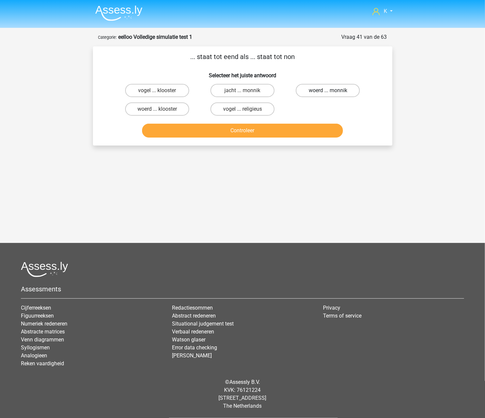
click at [321, 92] on label "woerd ... monnik" at bounding box center [328, 90] width 64 height 13
click at [328, 92] on input "woerd ... monnik" at bounding box center [330, 93] width 4 height 4
radio input "true"
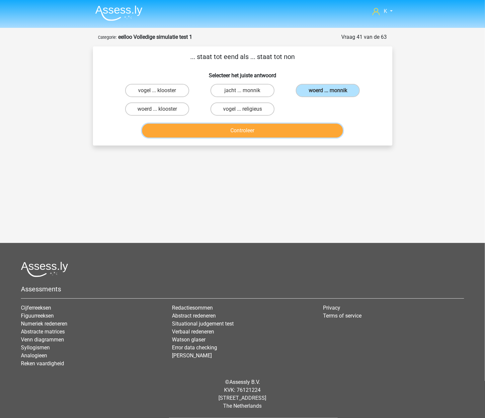
click at [283, 135] on button "Controleer" at bounding box center [242, 131] width 201 height 14
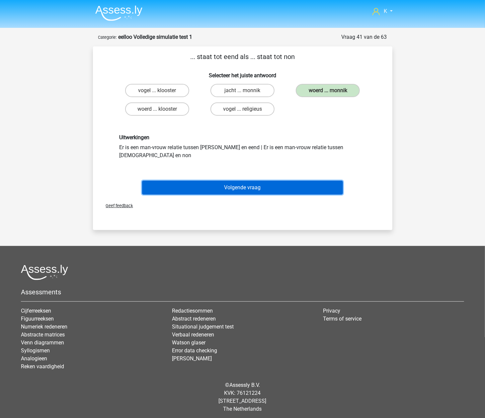
click at [274, 181] on button "Volgende vraag" at bounding box center [242, 188] width 201 height 14
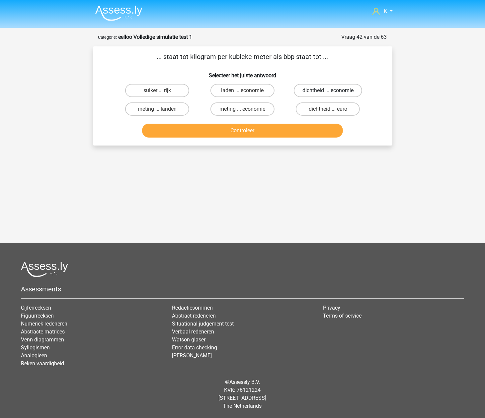
drag, startPoint x: 355, startPoint y: 91, endPoint x: 352, endPoint y: 93, distance: 3.5
click at [355, 91] on label "dichtheid ... economie" at bounding box center [328, 90] width 68 height 13
click at [332, 91] on input "dichtheid ... economie" at bounding box center [330, 93] width 4 height 4
radio input "true"
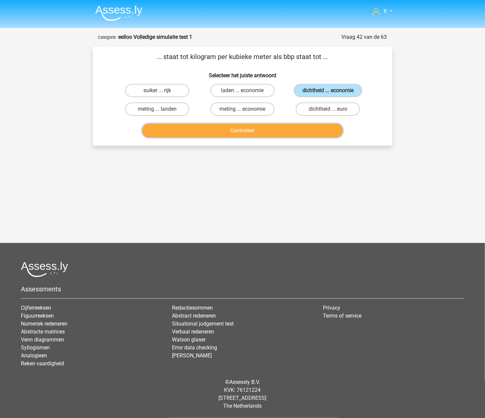
click at [290, 129] on button "Controleer" at bounding box center [242, 131] width 201 height 14
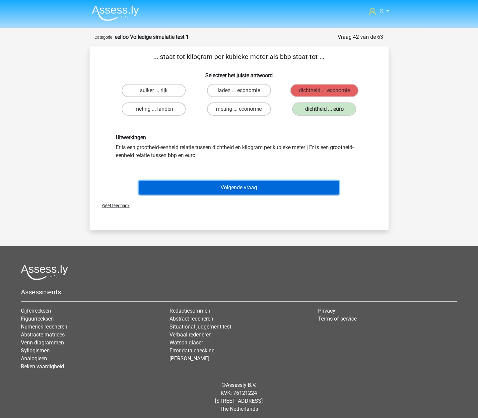
click at [248, 183] on button "Volgende vraag" at bounding box center [239, 188] width 201 height 14
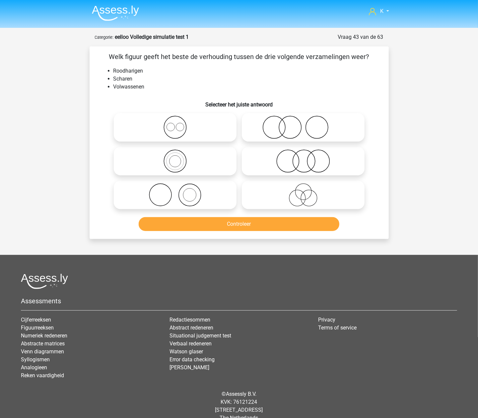
scroll to position [12, 0]
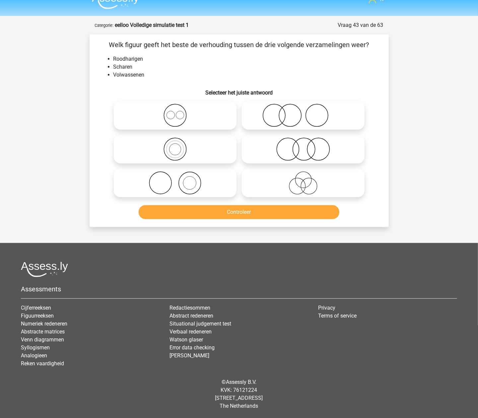
click at [193, 186] on icon at bounding box center [174, 183] width 117 height 23
click at [180, 180] on input "radio" at bounding box center [177, 178] width 4 height 4
radio input "true"
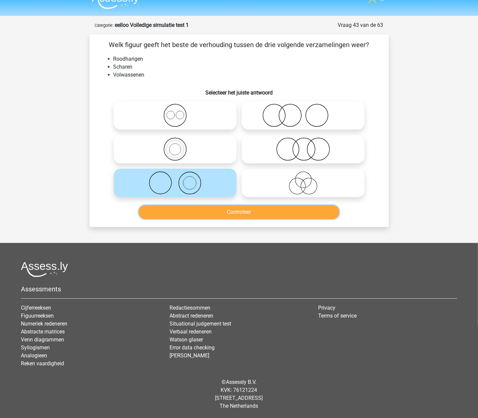
click at [194, 219] on button "Controleer" at bounding box center [239, 212] width 201 height 14
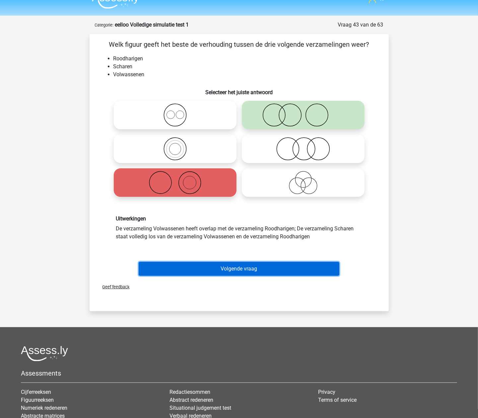
click at [232, 270] on button "Volgende vraag" at bounding box center [239, 269] width 201 height 14
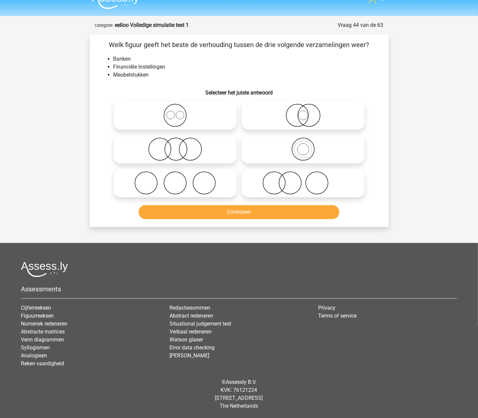
click at [207, 118] on icon at bounding box center [174, 115] width 117 height 23
click at [180, 112] on input "radio" at bounding box center [177, 110] width 4 height 4
radio input "true"
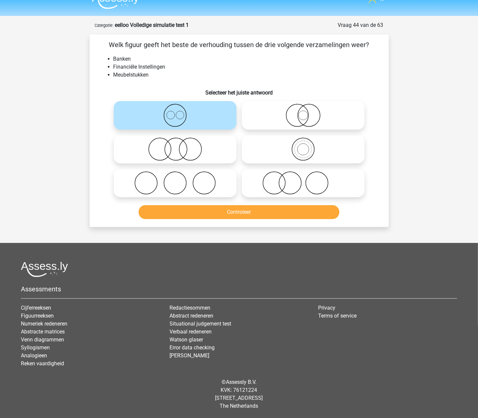
click at [297, 120] on icon at bounding box center [303, 115] width 117 height 23
click at [303, 112] on input "radio" at bounding box center [305, 110] width 4 height 4
radio input "true"
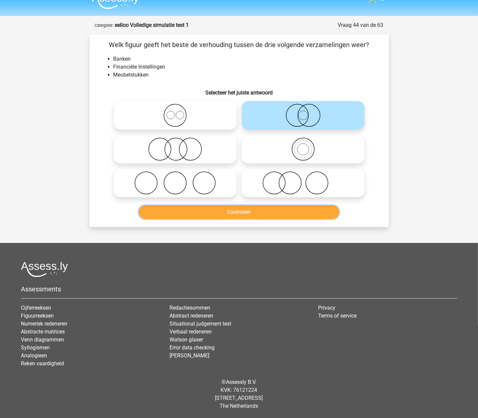
click at [261, 209] on button "Controleer" at bounding box center [239, 212] width 201 height 14
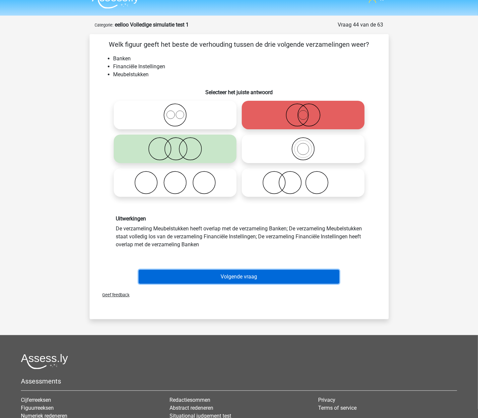
click at [238, 275] on button "Volgende vraag" at bounding box center [239, 277] width 201 height 14
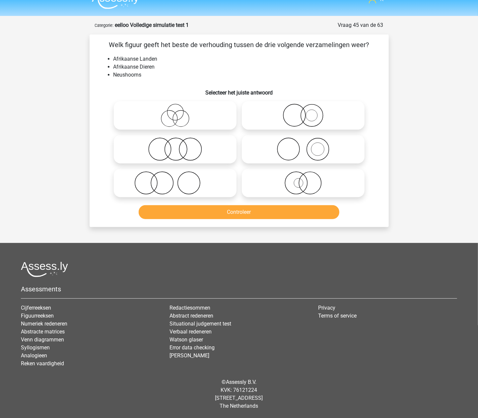
click at [205, 189] on icon at bounding box center [174, 183] width 117 height 23
click at [180, 180] on input "radio" at bounding box center [177, 178] width 4 height 4
radio input "true"
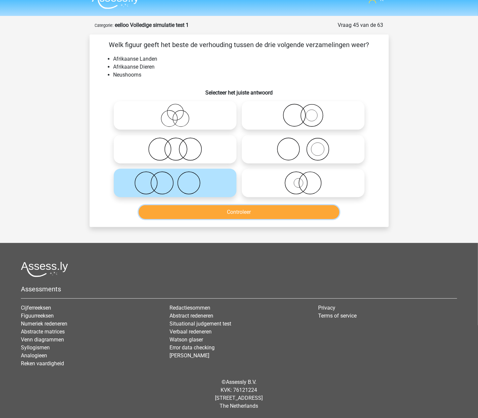
click at [207, 207] on button "Controleer" at bounding box center [239, 212] width 201 height 14
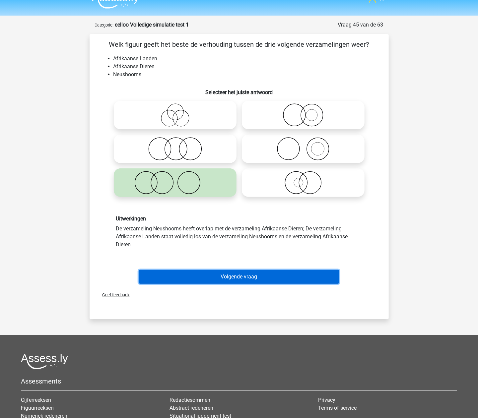
click at [212, 272] on button "Volgende vraag" at bounding box center [239, 277] width 201 height 14
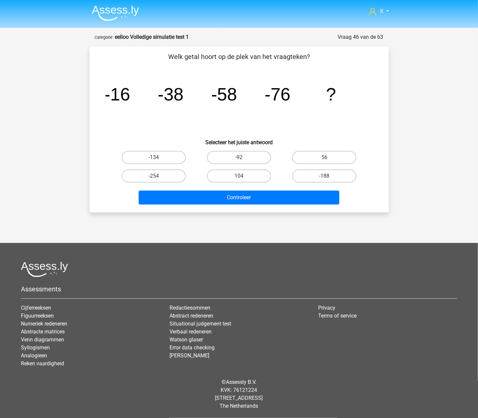
scroll to position [0, 0]
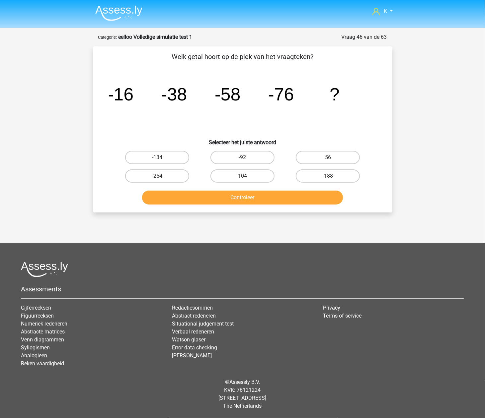
click at [214, 149] on div "-92" at bounding box center [242, 157] width 85 height 19
click at [215, 155] on label "-92" at bounding box center [242, 157] width 64 height 13
click at [242, 158] on input "-92" at bounding box center [244, 160] width 4 height 4
radio input "true"
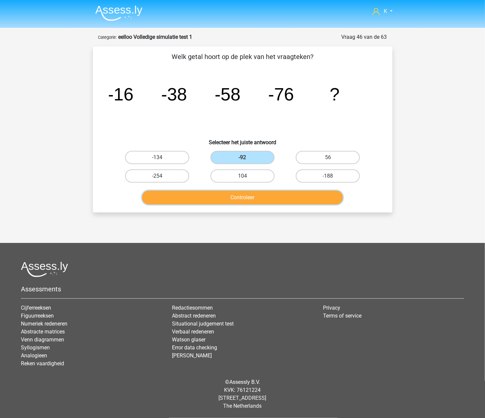
click at [218, 197] on button "Controleer" at bounding box center [242, 198] width 201 height 14
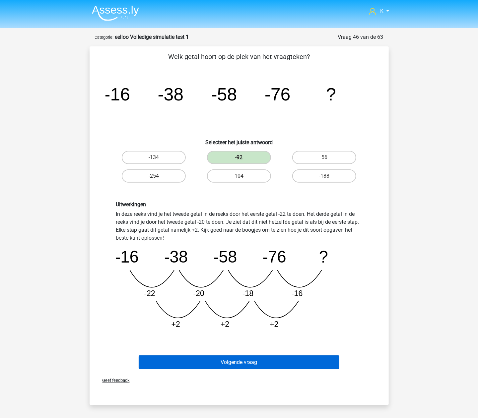
click at [285, 354] on div "Volgende vraag" at bounding box center [239, 361] width 278 height 22
click at [286, 358] on button "Volgende vraag" at bounding box center [239, 363] width 201 height 14
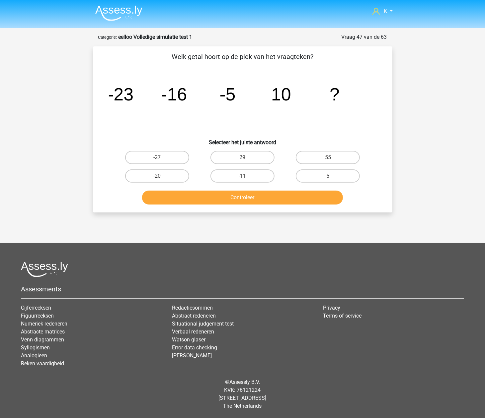
drag, startPoint x: 376, startPoint y: 276, endPoint x: 368, endPoint y: 275, distance: 7.4
click at [368, 275] on div at bounding box center [242, 270] width 443 height 16
drag, startPoint x: 239, startPoint y: 163, endPoint x: 245, endPoint y: 174, distance: 12.0
click at [239, 164] on label "29" at bounding box center [242, 157] width 64 height 13
click at [242, 162] on input "29" at bounding box center [244, 160] width 4 height 4
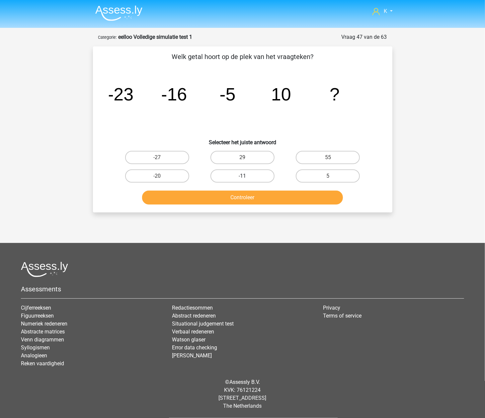
radio input "true"
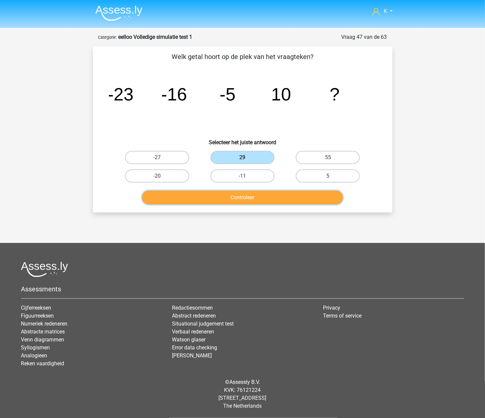
drag, startPoint x: 246, startPoint y: 190, endPoint x: 250, endPoint y: 194, distance: 6.1
click at [246, 191] on button "Controleer" at bounding box center [242, 198] width 201 height 14
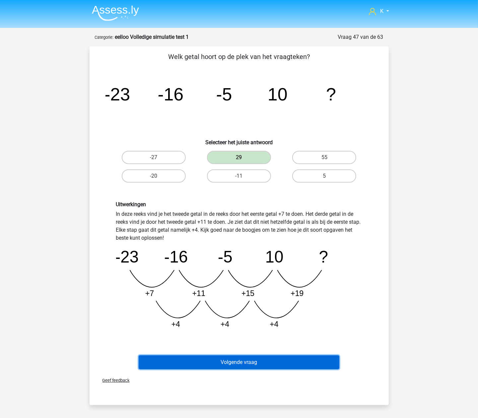
click at [273, 359] on button "Volgende vraag" at bounding box center [239, 363] width 201 height 14
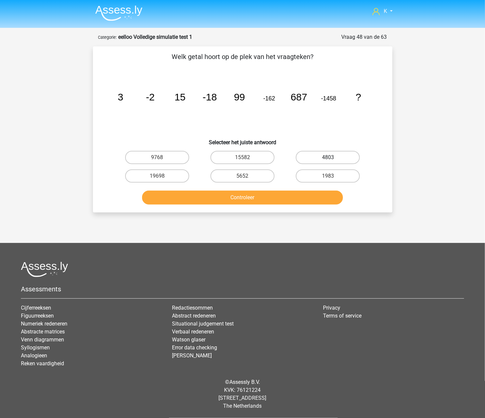
click at [333, 160] on label "4803" at bounding box center [328, 157] width 64 height 13
click at [332, 160] on input "4803" at bounding box center [330, 160] width 4 height 4
radio input "true"
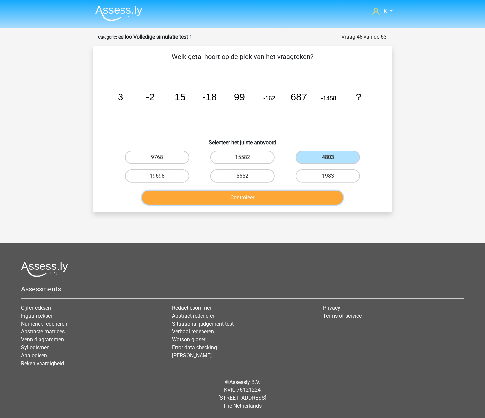
click at [303, 200] on button "Controleer" at bounding box center [242, 198] width 201 height 14
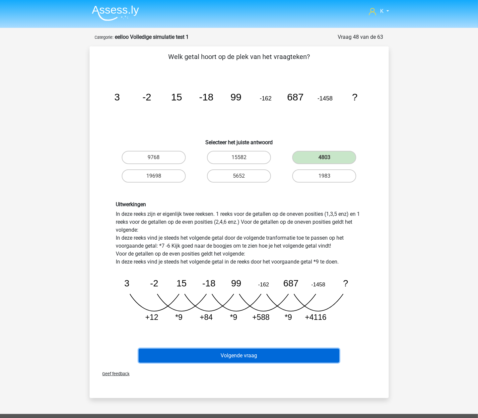
click at [266, 358] on button "Volgende vraag" at bounding box center [239, 356] width 201 height 14
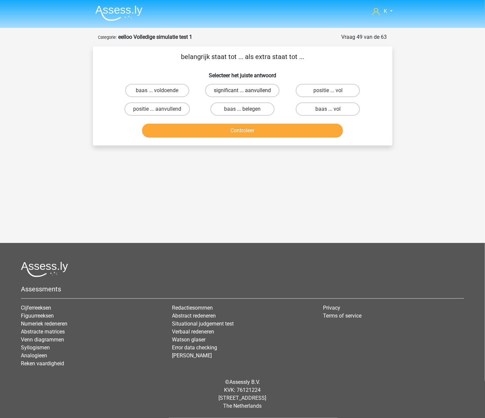
click at [257, 85] on label "significant ... aanvullend" at bounding box center [242, 90] width 74 height 13
click at [247, 91] on input "significant ... aanvullend" at bounding box center [244, 93] width 4 height 4
radio input "true"
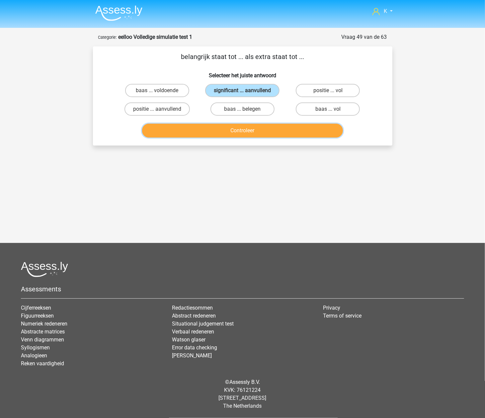
click at [262, 133] on button "Controleer" at bounding box center [242, 131] width 201 height 14
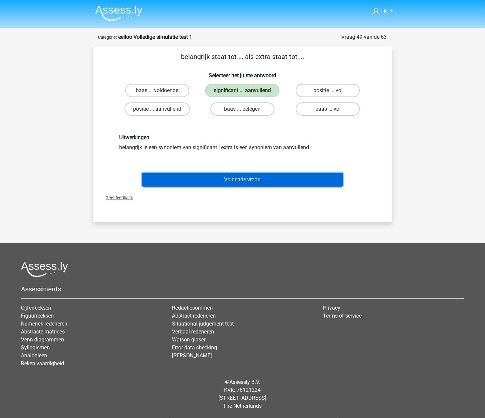
click at [257, 177] on button "Volgende vraag" at bounding box center [242, 180] width 201 height 14
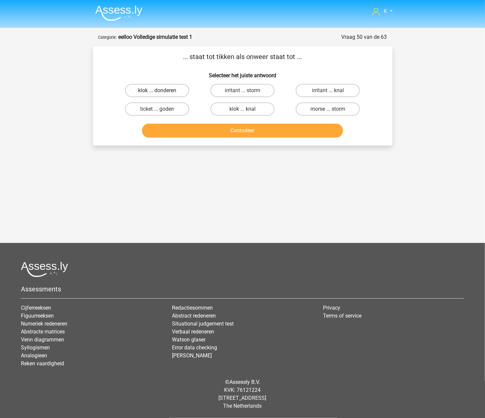
click at [175, 91] on label "klok ... donderen" at bounding box center [157, 90] width 64 height 13
click at [161, 91] on input "klok ... donderen" at bounding box center [159, 93] width 4 height 4
radio input "true"
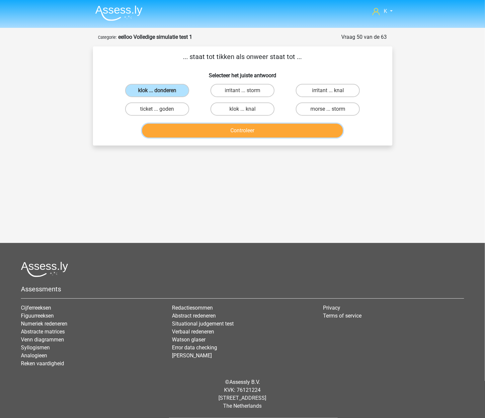
click at [194, 133] on button "Controleer" at bounding box center [242, 131] width 201 height 14
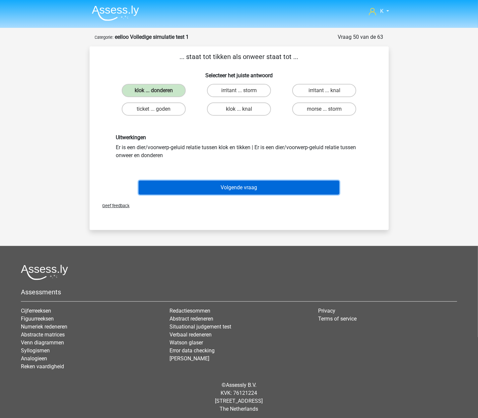
click at [221, 188] on button "Volgende vraag" at bounding box center [239, 188] width 201 height 14
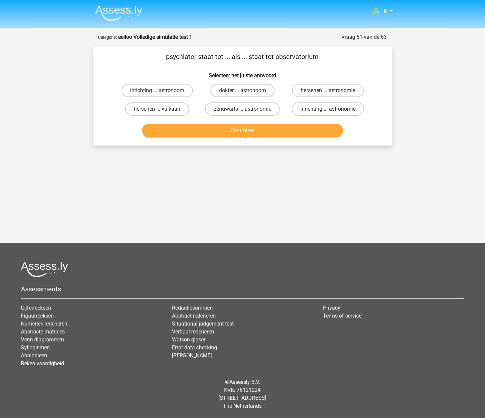
click at [317, 110] on label "inrichting ... astronomie" at bounding box center [328, 109] width 72 height 13
click at [328, 110] on input "inrichting ... astronomie" at bounding box center [330, 111] width 4 height 4
radio input "true"
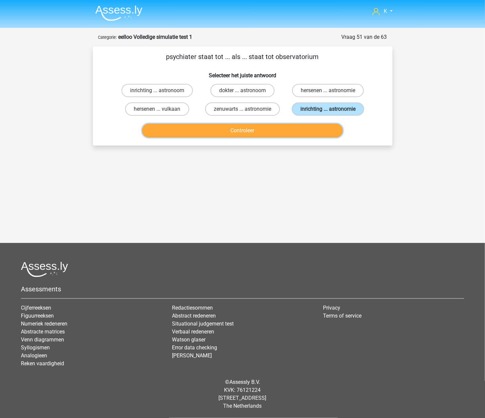
click at [303, 127] on button "Controleer" at bounding box center [242, 131] width 201 height 14
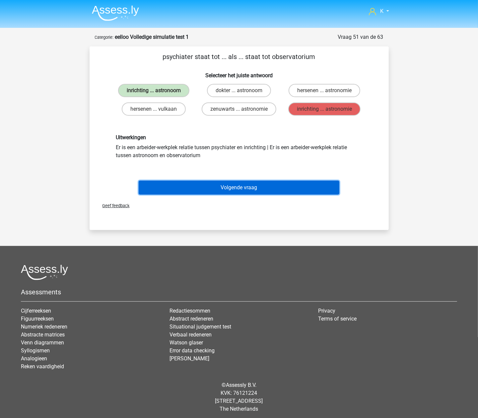
click at [267, 186] on button "Volgende vraag" at bounding box center [239, 188] width 201 height 14
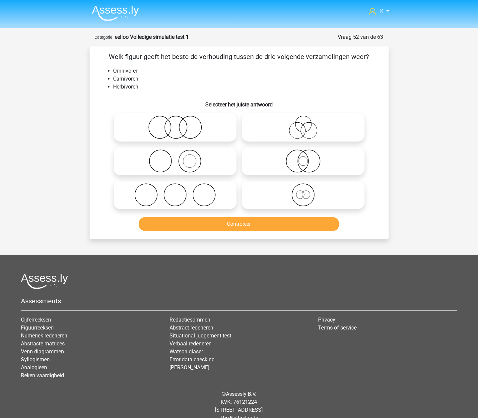
scroll to position [12, 0]
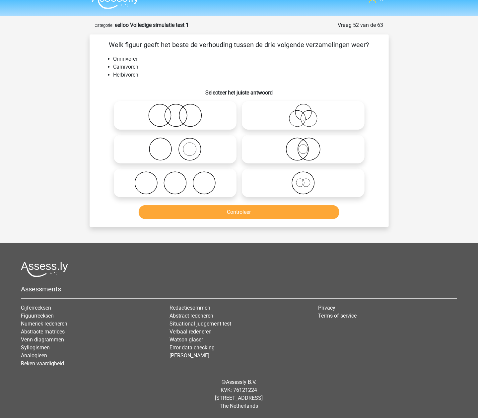
click at [298, 175] on icon at bounding box center [303, 183] width 117 height 23
click at [303, 176] on input "radio" at bounding box center [305, 178] width 4 height 4
radio input "true"
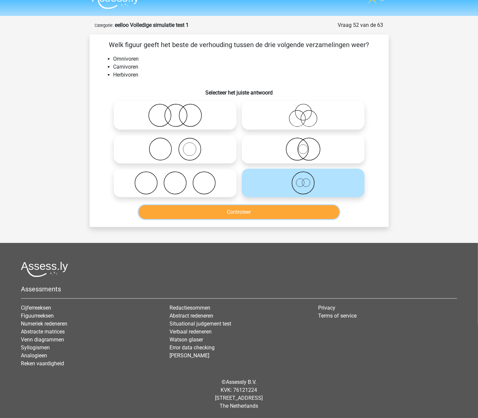
click at [257, 216] on button "Controleer" at bounding box center [239, 212] width 201 height 14
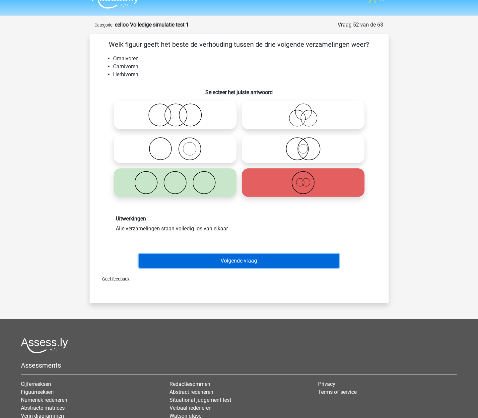
click at [257, 259] on button "Volgende vraag" at bounding box center [239, 261] width 201 height 14
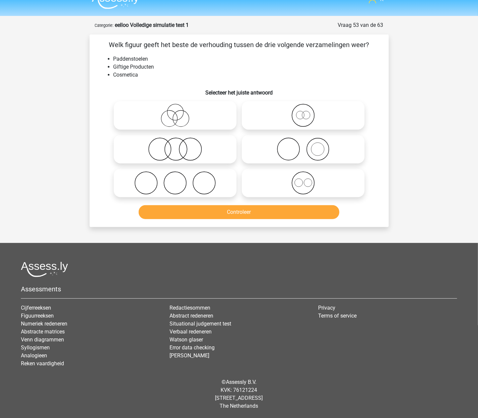
click at [141, 149] on icon at bounding box center [174, 149] width 117 height 23
click at [175, 146] on input "radio" at bounding box center [177, 144] width 4 height 4
radio input "true"
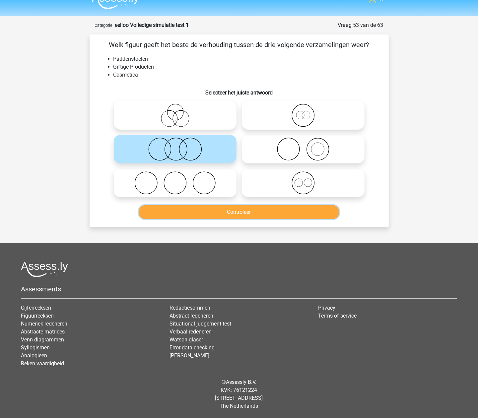
click at [172, 210] on button "Controleer" at bounding box center [239, 212] width 201 height 14
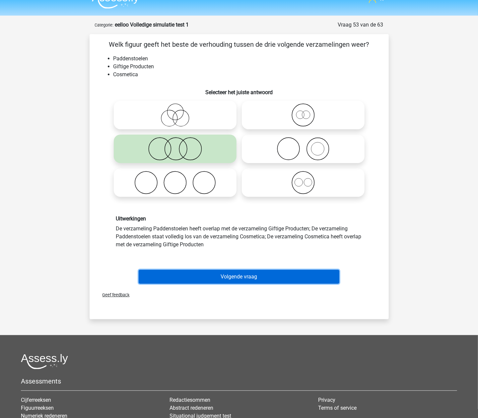
click at [208, 272] on button "Volgende vraag" at bounding box center [239, 277] width 201 height 14
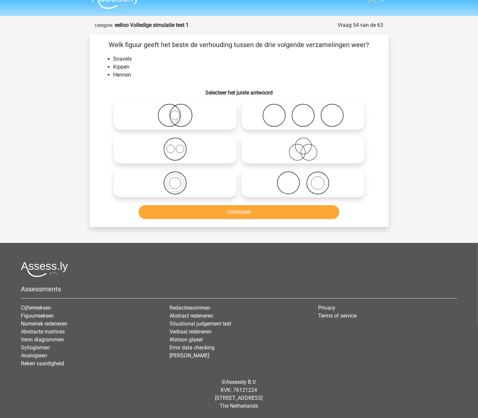
click at [305, 184] on icon at bounding box center [303, 183] width 117 height 23
click at [305, 180] on input "radio" at bounding box center [305, 178] width 4 height 4
radio input "true"
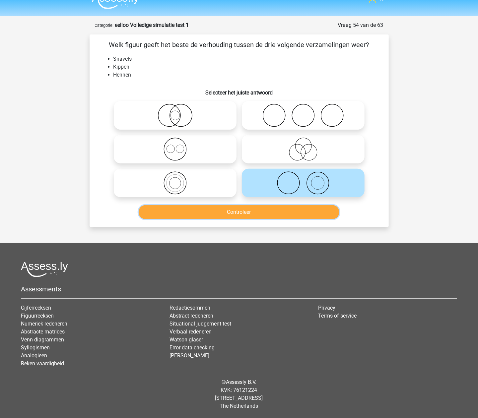
click at [285, 213] on button "Controleer" at bounding box center [239, 212] width 201 height 14
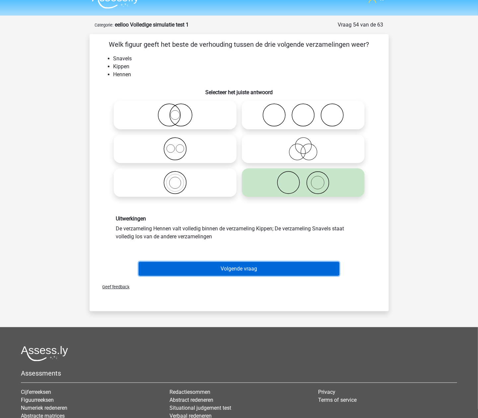
click at [276, 262] on button "Volgende vraag" at bounding box center [239, 269] width 201 height 14
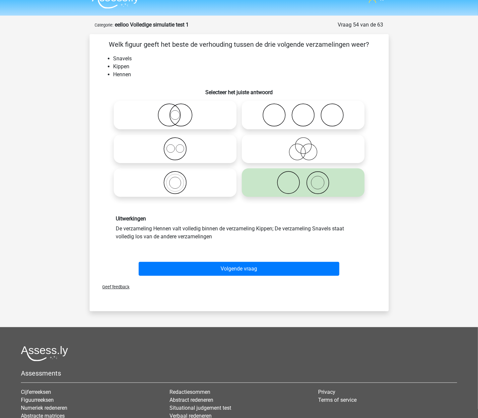
scroll to position [0, 0]
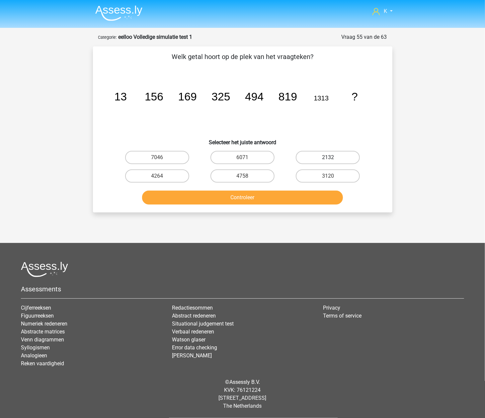
click at [316, 153] on label "2132" at bounding box center [328, 157] width 64 height 13
click at [328, 158] on input "2132" at bounding box center [330, 160] width 4 height 4
radio input "true"
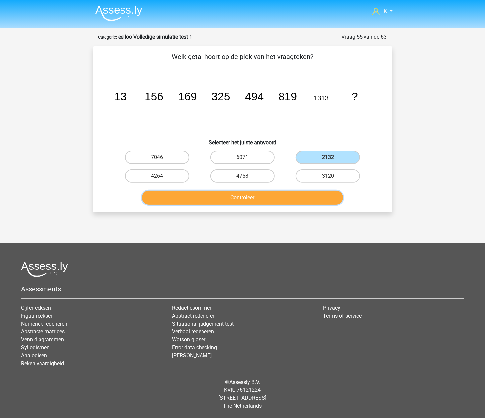
drag, startPoint x: 296, startPoint y: 198, endPoint x: 295, endPoint y: 202, distance: 4.4
click at [295, 198] on button "Controleer" at bounding box center [242, 198] width 201 height 14
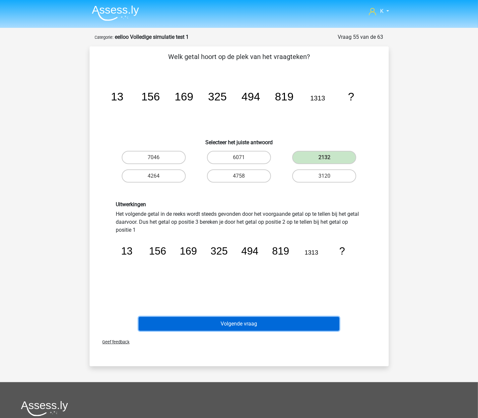
click at [261, 327] on button "Volgende vraag" at bounding box center [239, 324] width 201 height 14
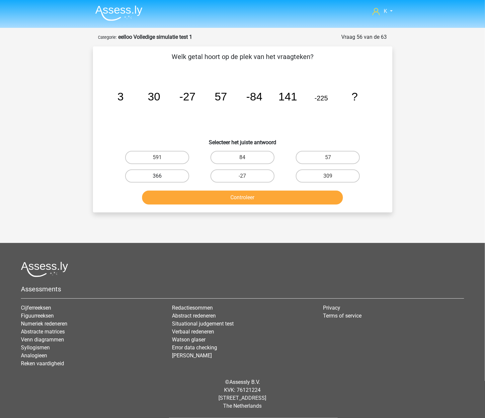
click at [184, 175] on label "366" at bounding box center [157, 176] width 64 height 13
click at [161, 176] on input "366" at bounding box center [159, 178] width 4 height 4
radio input "true"
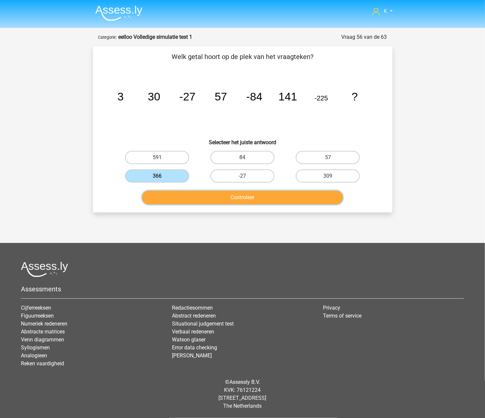
click at [200, 194] on button "Controleer" at bounding box center [242, 198] width 201 height 14
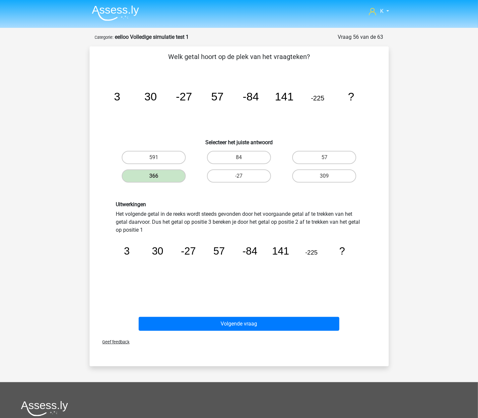
click at [272, 271] on icon "image/svg+xml 3 30 -27 57 -84 141 -225 ?" at bounding box center [239, 265] width 246 height 62
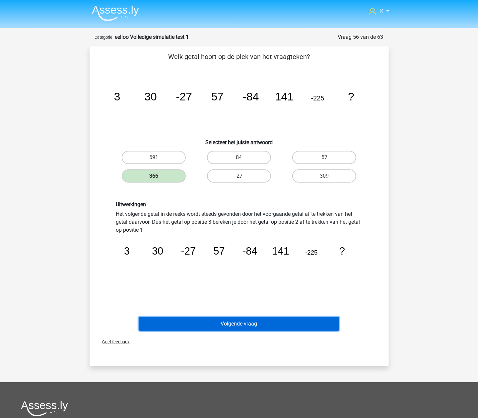
click at [216, 323] on button "Volgende vraag" at bounding box center [239, 324] width 201 height 14
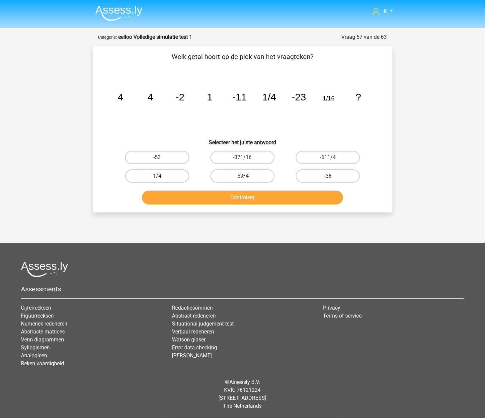
click at [312, 171] on label "-38" at bounding box center [328, 176] width 64 height 13
click at [328, 176] on input "-38" at bounding box center [330, 178] width 4 height 4
radio input "true"
click at [306, 187] on div "Controleer" at bounding box center [243, 196] width 278 height 22
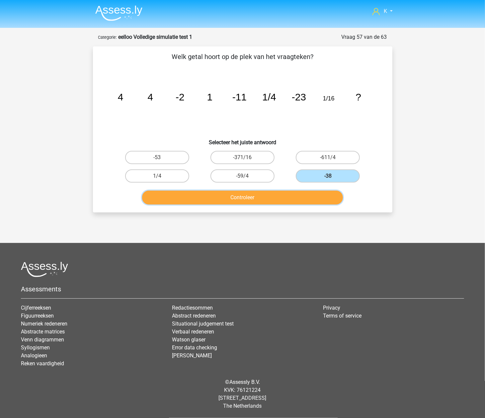
click at [308, 196] on button "Controleer" at bounding box center [242, 198] width 201 height 14
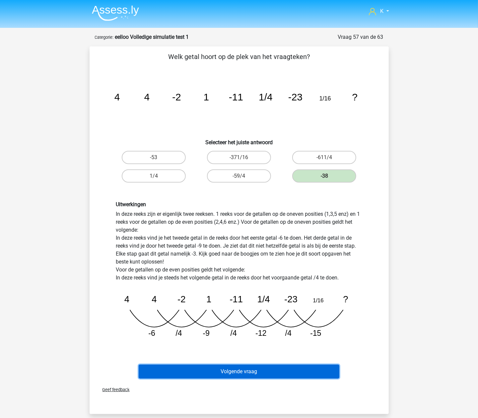
click at [263, 369] on button "Volgende vraag" at bounding box center [239, 372] width 201 height 14
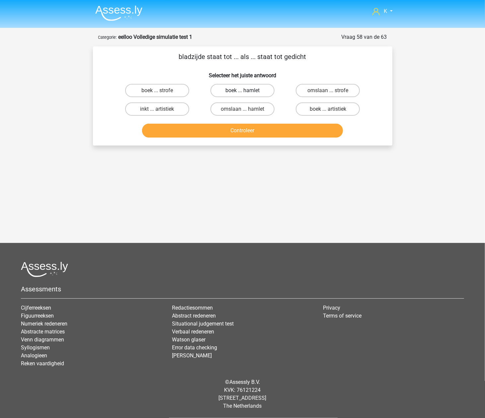
click at [263, 94] on label "boek ... hamlet" at bounding box center [242, 90] width 64 height 13
click at [247, 94] on input "boek ... hamlet" at bounding box center [244, 93] width 4 height 4
radio input "true"
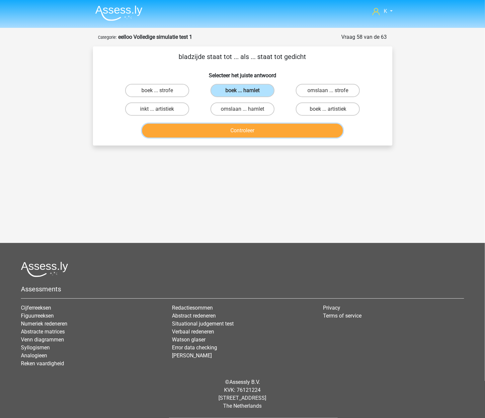
click at [253, 132] on button "Controleer" at bounding box center [242, 131] width 201 height 14
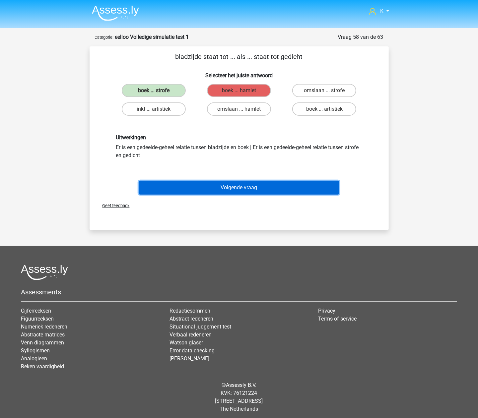
click at [236, 189] on button "Volgende vraag" at bounding box center [239, 188] width 201 height 14
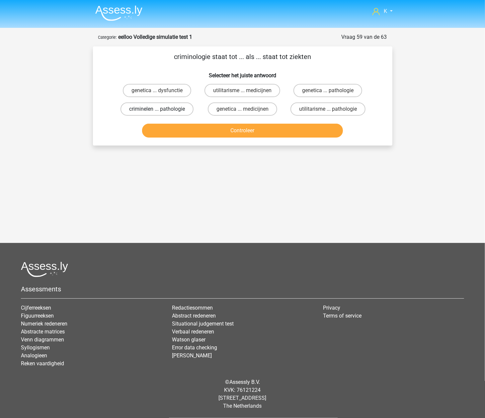
click at [176, 108] on label "criminelen ... pathologie" at bounding box center [156, 109] width 73 height 13
click at [161, 109] on input "criminelen ... pathologie" at bounding box center [159, 111] width 4 height 4
radio input "true"
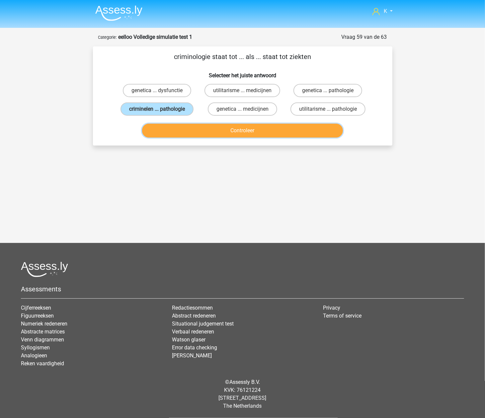
click at [180, 134] on button "Controleer" at bounding box center [242, 131] width 201 height 14
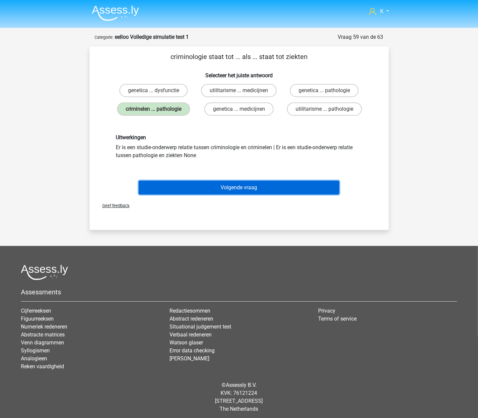
click at [199, 183] on button "Volgende vraag" at bounding box center [239, 188] width 201 height 14
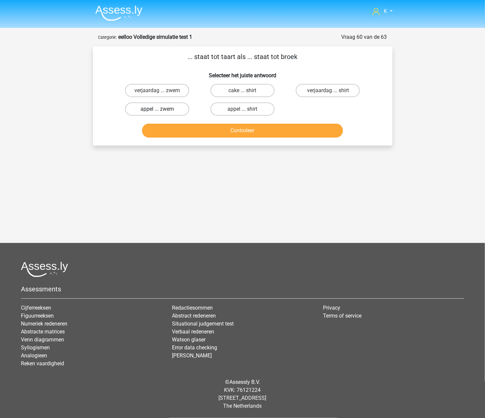
click at [177, 113] on label "appel ... zwem" at bounding box center [157, 109] width 64 height 13
click at [161, 113] on input "appel ... zwem" at bounding box center [159, 111] width 4 height 4
radio input "true"
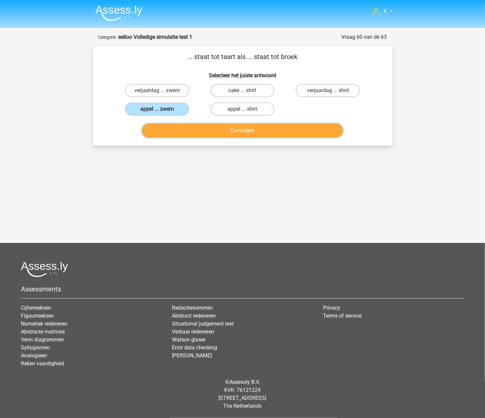
click at [184, 136] on button "Controleer" at bounding box center [242, 131] width 201 height 14
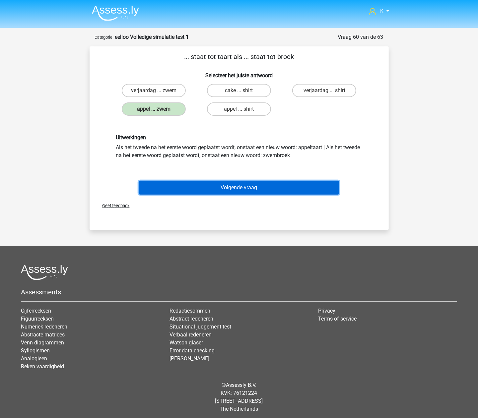
click at [208, 186] on button "Volgende vraag" at bounding box center [239, 188] width 201 height 14
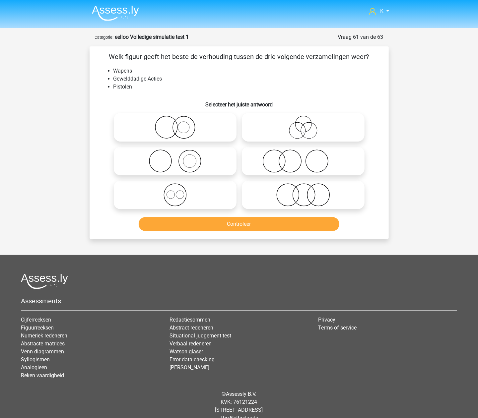
scroll to position [12, 0]
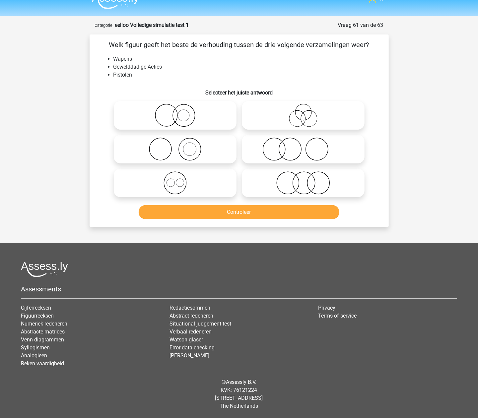
click at [225, 146] on icon at bounding box center [174, 149] width 117 height 23
click at [180, 146] on input "radio" at bounding box center [177, 144] width 4 height 4
radio input "true"
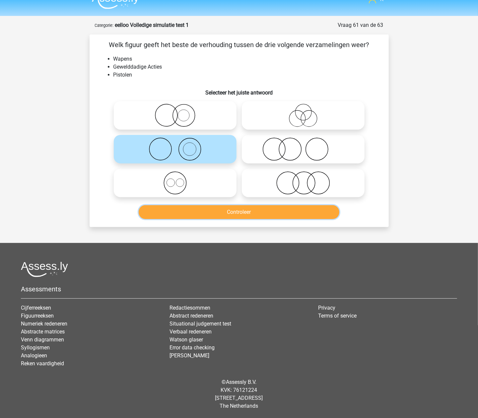
click at [218, 210] on button "Controleer" at bounding box center [239, 212] width 201 height 14
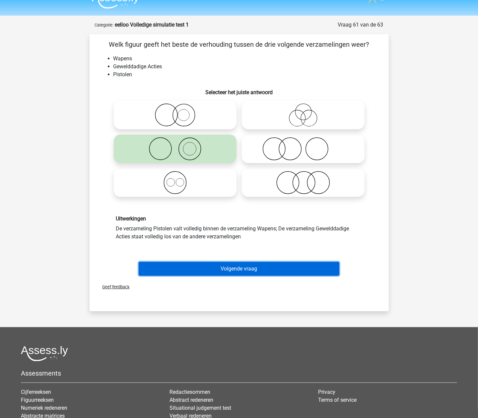
click at [222, 270] on button "Volgende vraag" at bounding box center [239, 269] width 201 height 14
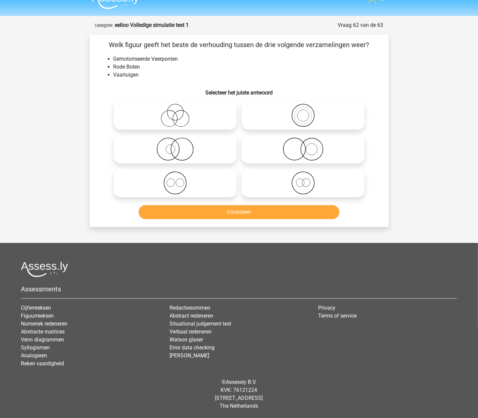
click at [250, 168] on div at bounding box center [303, 183] width 128 height 34
click at [264, 185] on icon at bounding box center [303, 183] width 117 height 23
click at [303, 180] on input "radio" at bounding box center [305, 178] width 4 height 4
radio input "true"
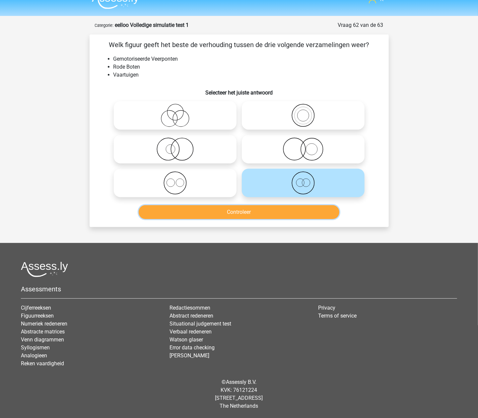
click at [252, 215] on button "Controleer" at bounding box center [239, 212] width 201 height 14
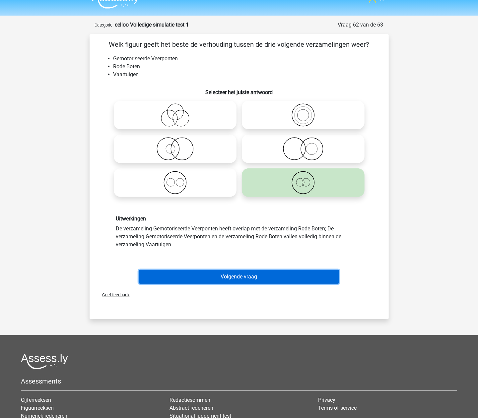
click at [258, 274] on button "Volgende vraag" at bounding box center [239, 277] width 201 height 14
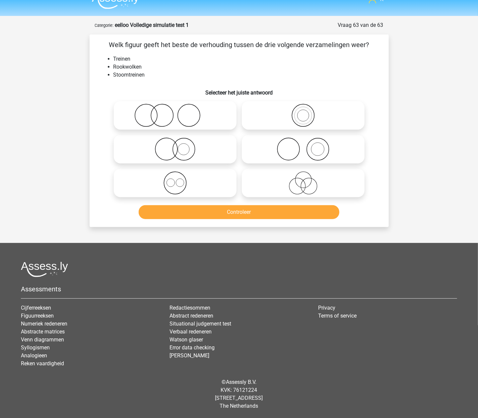
click at [323, 144] on icon at bounding box center [303, 149] width 117 height 23
click at [308, 144] on input "radio" at bounding box center [305, 144] width 4 height 4
radio input "true"
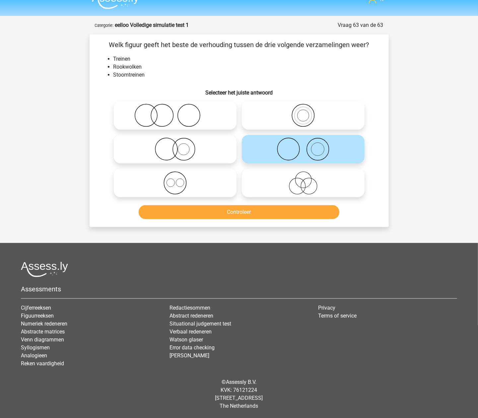
click at [285, 204] on div "Controleer" at bounding box center [239, 211] width 278 height 22
drag, startPoint x: 284, startPoint y: 210, endPoint x: 285, endPoint y: 217, distance: 6.3
click at [284, 211] on button "Controleer" at bounding box center [239, 212] width 201 height 14
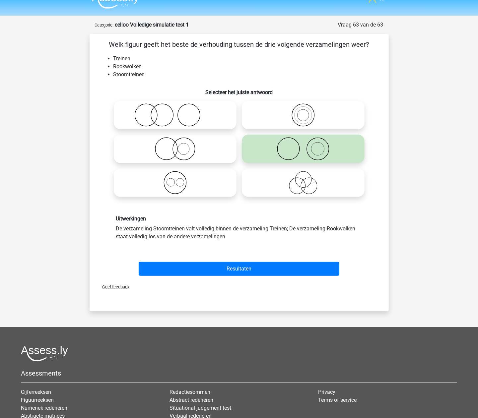
click at [234, 279] on div "Geef feedback" at bounding box center [239, 287] width 294 height 17
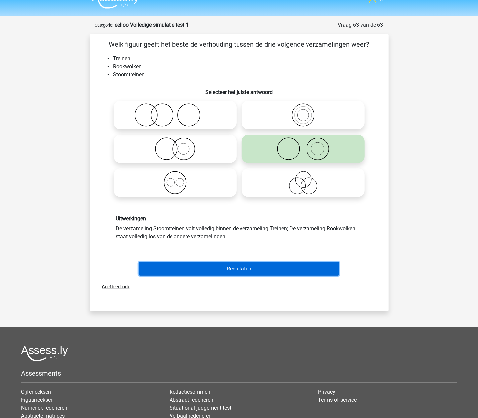
click at [245, 271] on button "Resultaten" at bounding box center [239, 269] width 201 height 14
click at [288, 262] on button "Resultaten" at bounding box center [239, 269] width 201 height 14
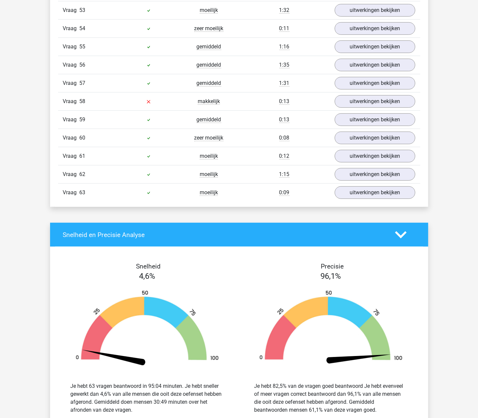
scroll to position [1371, 0]
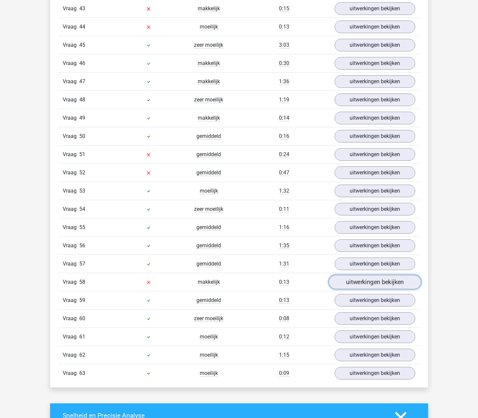
click at [353, 290] on link "uitwerkingen bekijken" at bounding box center [375, 282] width 93 height 15
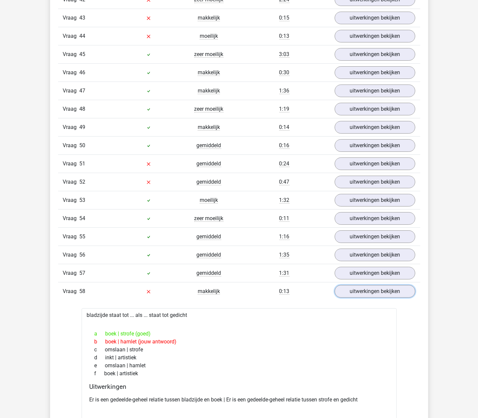
scroll to position [1327, 0]
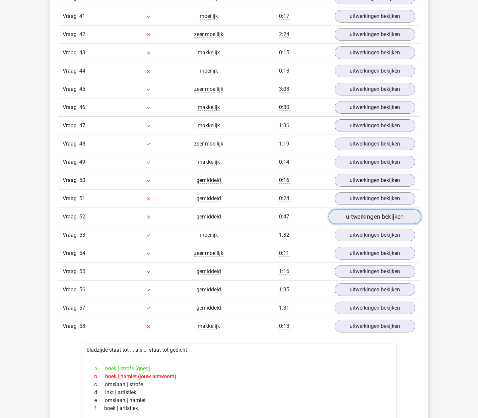
click at [347, 224] on link "uitwerkingen bekijken" at bounding box center [375, 217] width 93 height 15
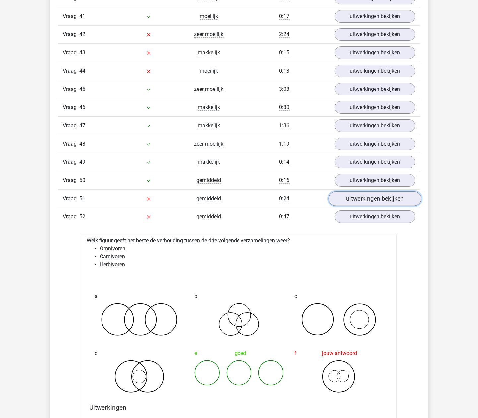
click at [351, 206] on link "uitwerkingen bekijken" at bounding box center [375, 198] width 93 height 15
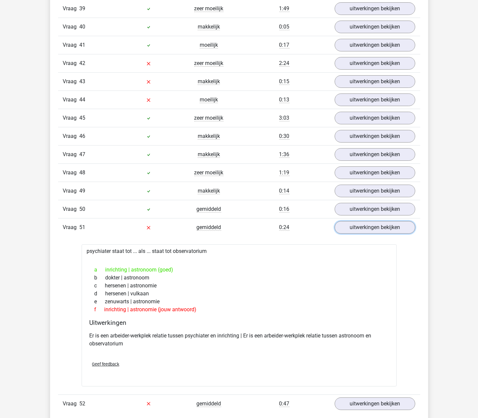
scroll to position [1150, 0]
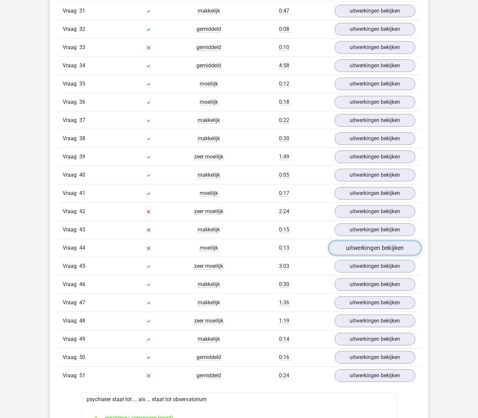
click at [357, 256] on link "uitwerkingen bekijken" at bounding box center [375, 248] width 93 height 15
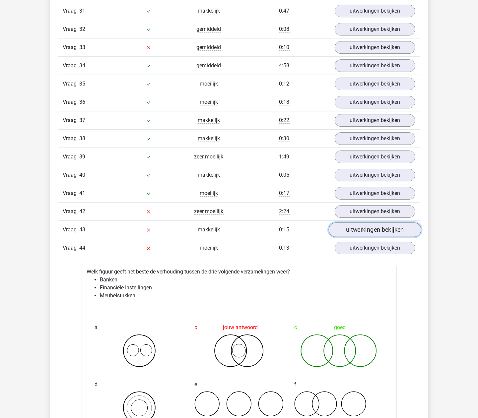
click at [358, 237] on link "uitwerkingen bekijken" at bounding box center [375, 230] width 93 height 15
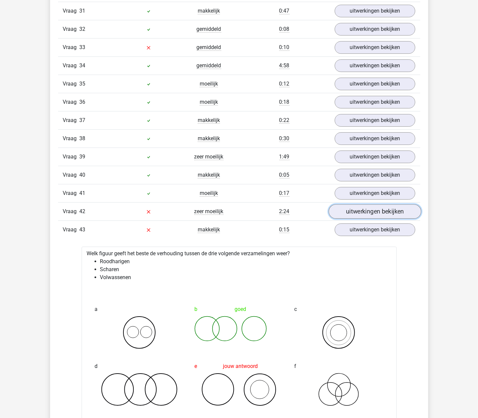
click at [360, 219] on link "uitwerkingen bekijken" at bounding box center [375, 211] width 93 height 15
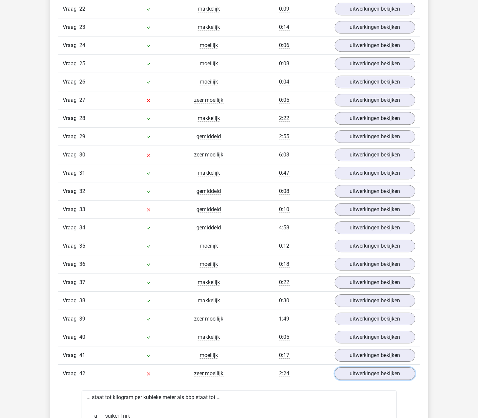
scroll to position [973, 0]
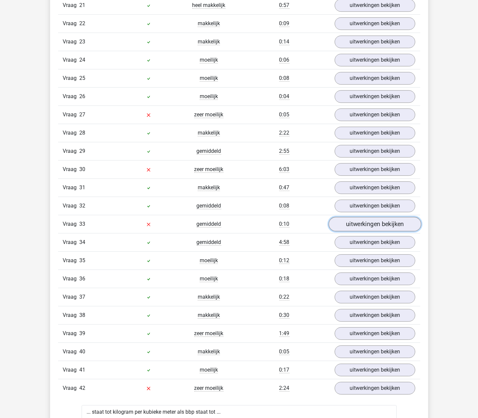
click at [358, 232] on link "uitwerkingen bekijken" at bounding box center [375, 224] width 93 height 15
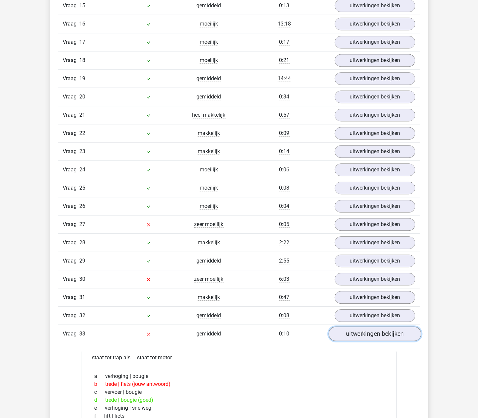
scroll to position [841, 0]
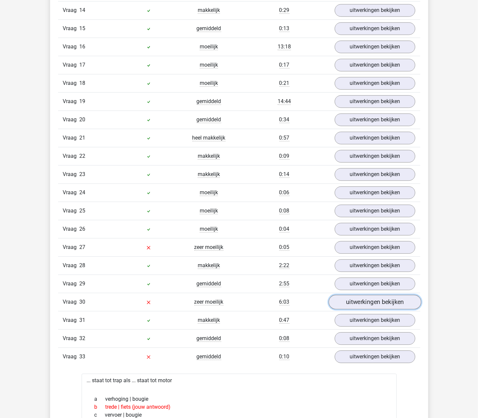
click at [360, 309] on link "uitwerkingen bekijken" at bounding box center [375, 302] width 93 height 15
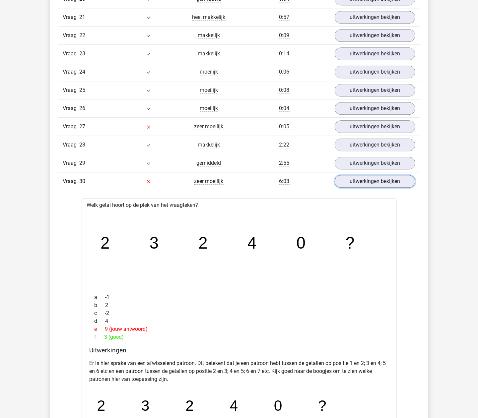
scroll to position [929, 0]
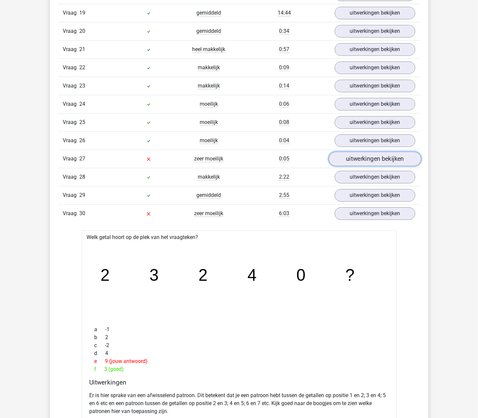
click at [358, 166] on link "uitwerkingen bekijken" at bounding box center [375, 159] width 93 height 15
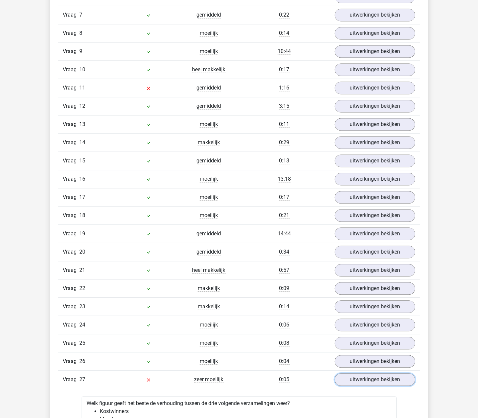
scroll to position [619, 0]
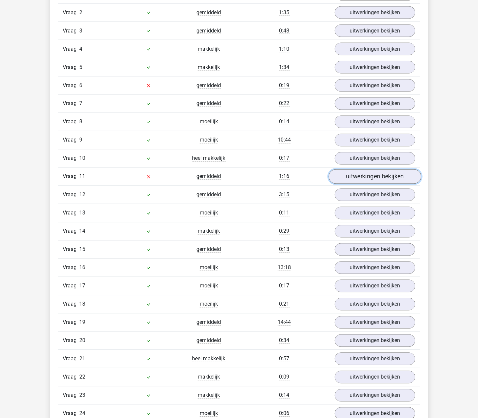
click at [354, 180] on link "uitwerkingen bekijken" at bounding box center [375, 177] width 93 height 15
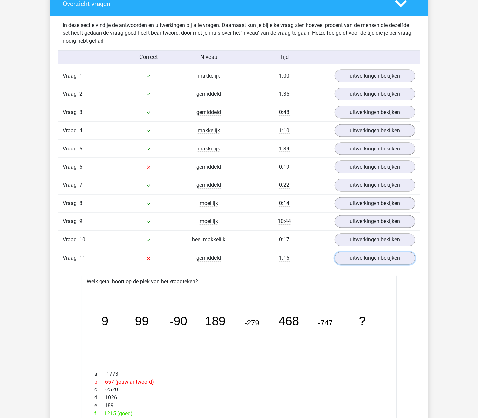
scroll to position [486, 0]
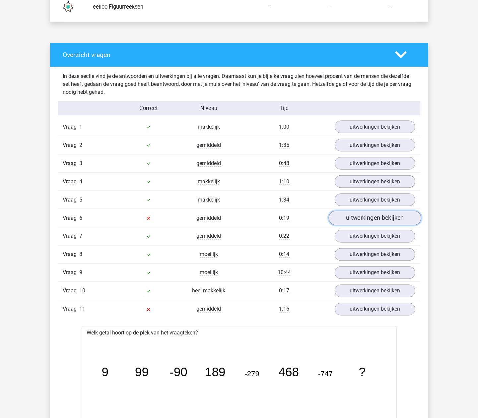
click at [349, 222] on link "uitwerkingen bekijken" at bounding box center [375, 218] width 93 height 15
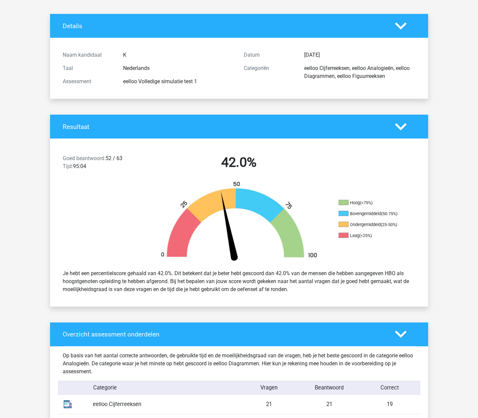
scroll to position [0, 0]
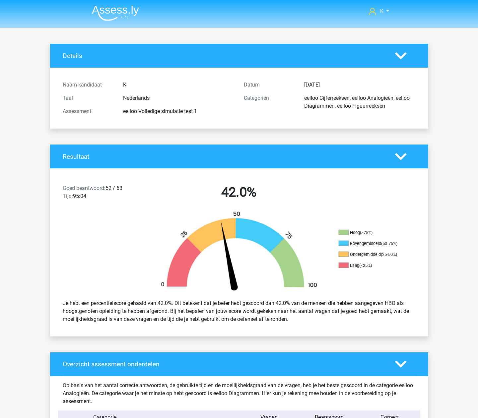
click at [112, 14] on img at bounding box center [115, 13] width 47 height 16
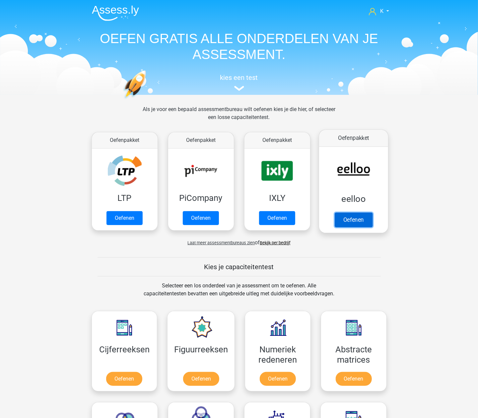
click at [367, 216] on link "Oefenen" at bounding box center [353, 220] width 38 height 15
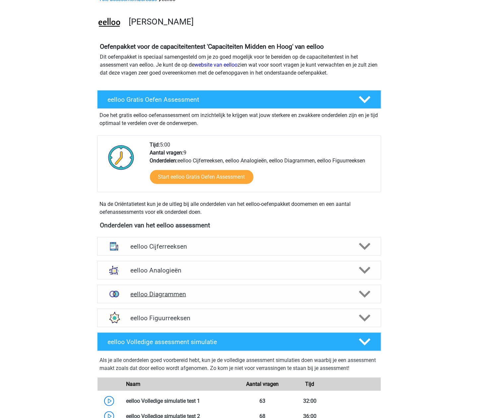
scroll to position [177, 0]
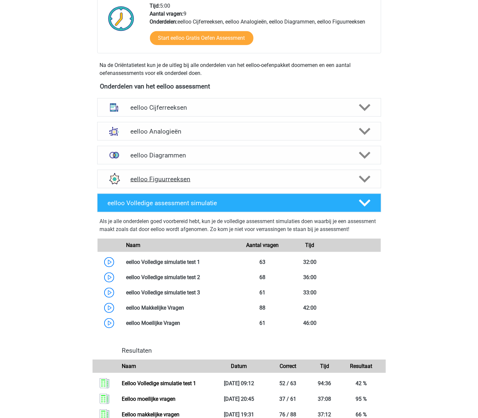
click at [177, 180] on h4 "eelloo Figuurreeksen" at bounding box center [238, 180] width 217 height 8
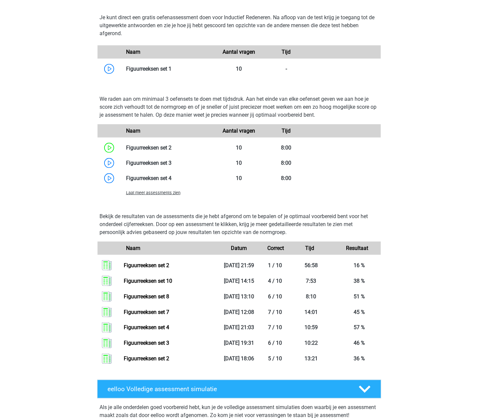
scroll to position [398, 0]
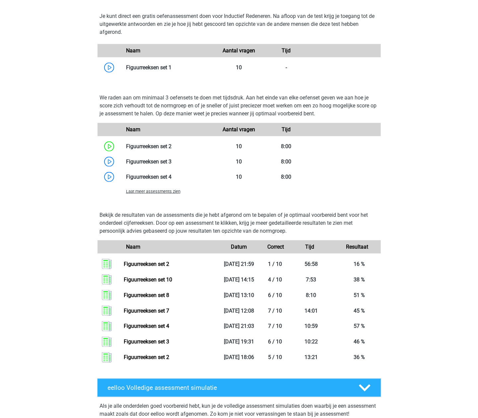
click at [167, 193] on span "Laat meer assessments zien" at bounding box center [153, 191] width 54 height 5
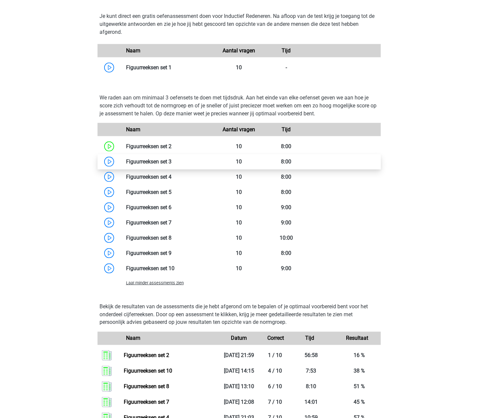
click at [172, 161] on link at bounding box center [172, 162] width 0 height 6
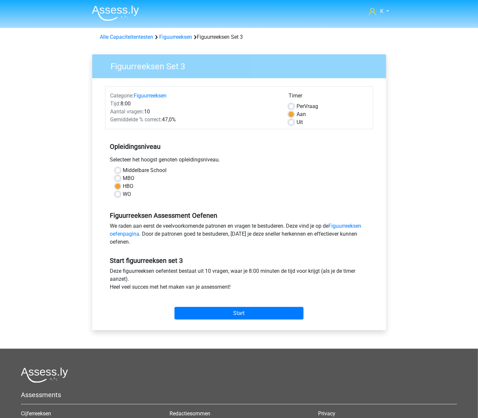
click at [297, 124] on label "Uit" at bounding box center [300, 122] width 6 height 8
click at [292, 124] on input "Uit" at bounding box center [291, 121] width 5 height 7
radio input "true"
click at [233, 313] on input "Start" at bounding box center [239, 313] width 129 height 13
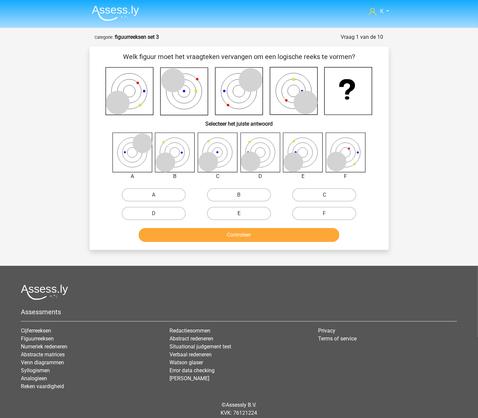
click at [253, 210] on label "E" at bounding box center [239, 213] width 64 height 13
click at [243, 214] on input "E" at bounding box center [241, 216] width 4 height 4
radio input "true"
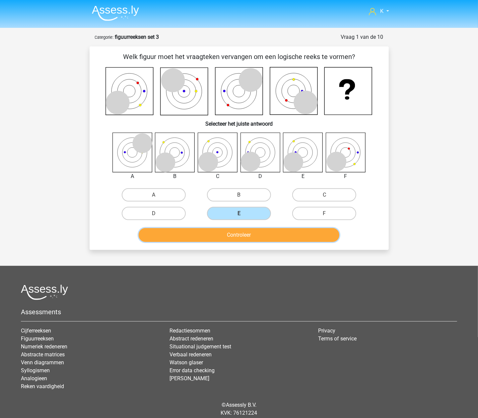
click at [247, 232] on button "Controleer" at bounding box center [239, 235] width 201 height 14
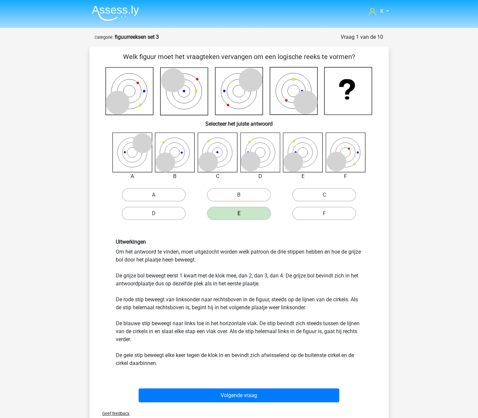
click at [233, 387] on div "Volgende vraag" at bounding box center [239, 395] width 278 height 22
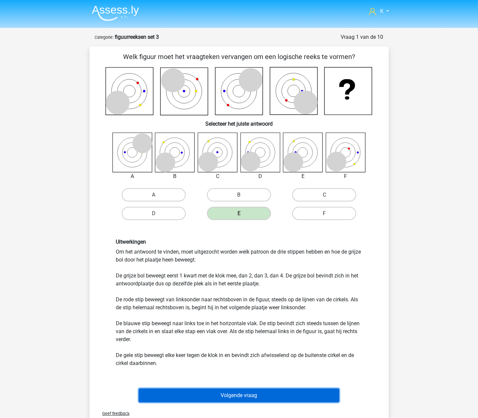
drag, startPoint x: 236, startPoint y: 392, endPoint x: 258, endPoint y: 304, distance: 89.8
click at [236, 392] on button "Volgende vraag" at bounding box center [239, 396] width 201 height 14
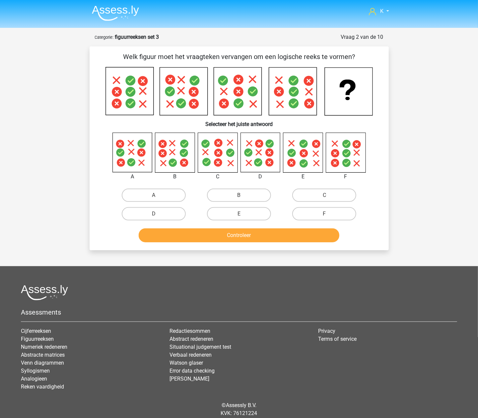
scroll to position [23, 0]
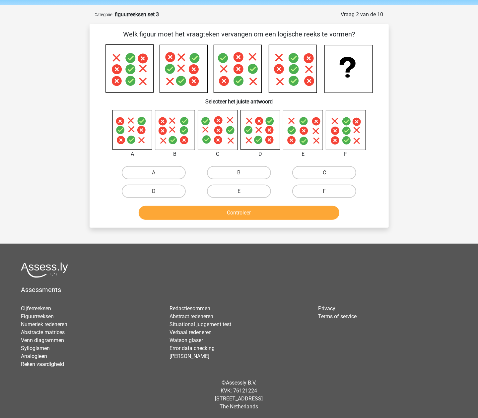
click at [240, 187] on label "E" at bounding box center [239, 191] width 64 height 13
click at [240, 191] on input "E" at bounding box center [241, 193] width 4 height 4
radio input "true"
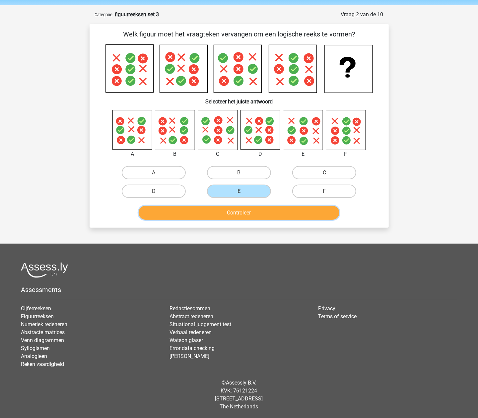
click at [236, 210] on button "Controleer" at bounding box center [239, 213] width 201 height 14
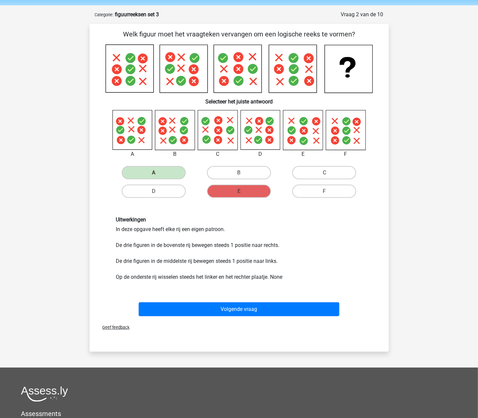
click at [232, 301] on div "Volgende vraag" at bounding box center [239, 308] width 278 height 22
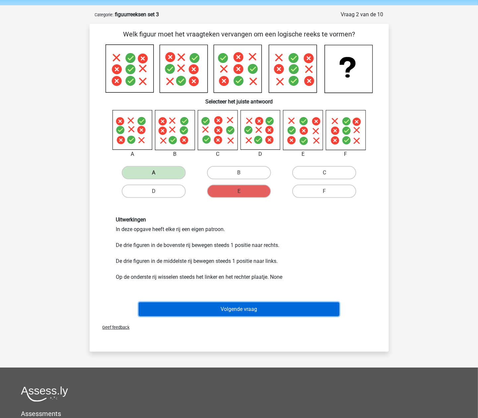
click at [231, 307] on button "Volgende vraag" at bounding box center [239, 310] width 201 height 14
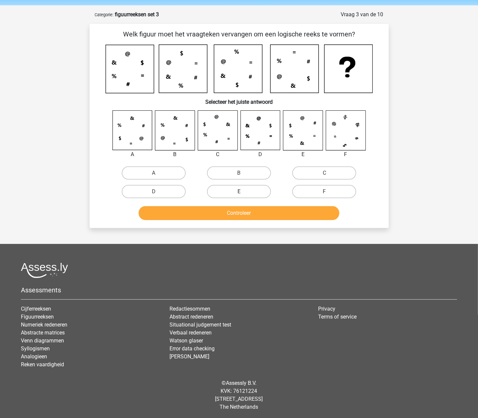
click at [228, 191] on label "E" at bounding box center [239, 191] width 64 height 13
click at [239, 192] on input "E" at bounding box center [241, 194] width 4 height 4
radio input "true"
click at [226, 216] on button "Controleer" at bounding box center [239, 213] width 201 height 14
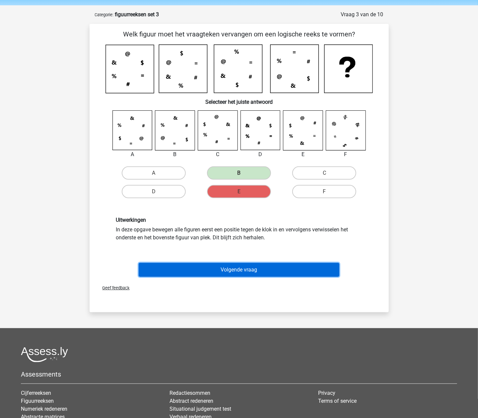
click at [229, 267] on button "Volgende vraag" at bounding box center [239, 270] width 201 height 14
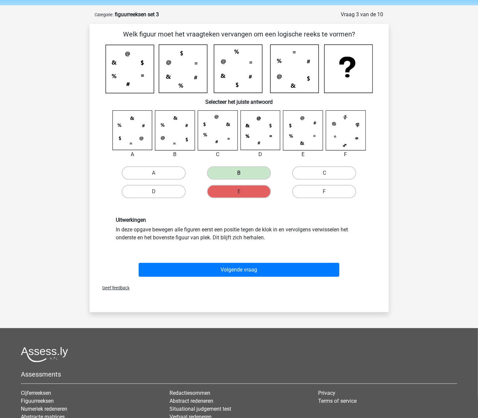
scroll to position [24, 0]
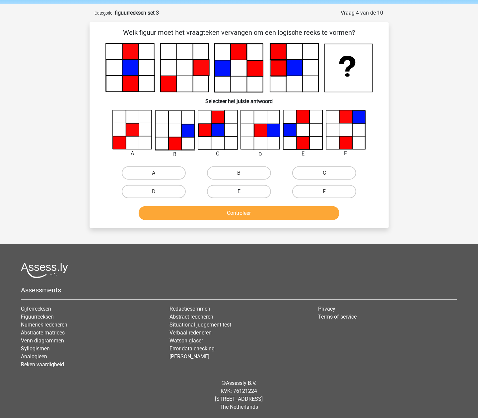
click at [233, 189] on label "E" at bounding box center [239, 191] width 64 height 13
click at [239, 192] on input "E" at bounding box center [241, 194] width 4 height 4
radio input "true"
click at [227, 217] on button "Controleer" at bounding box center [239, 213] width 201 height 14
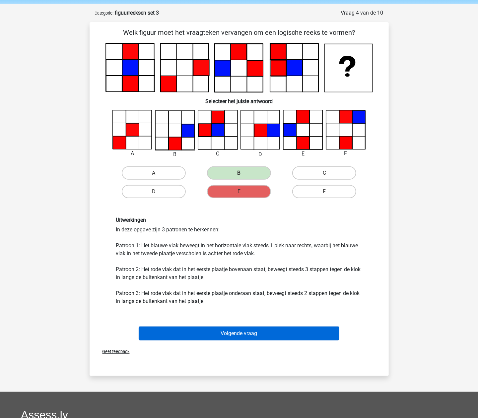
drag, startPoint x: 229, startPoint y: 320, endPoint x: 228, endPoint y: 326, distance: 5.7
click at [228, 326] on div "Welk figuur moet het vraagteken vervangen om een logische reeks te vormen?" at bounding box center [239, 186] width 294 height 316
drag, startPoint x: 228, startPoint y: 326, endPoint x: 235, endPoint y: 294, distance: 33.0
click at [228, 328] on button "Volgende vraag" at bounding box center [239, 334] width 201 height 14
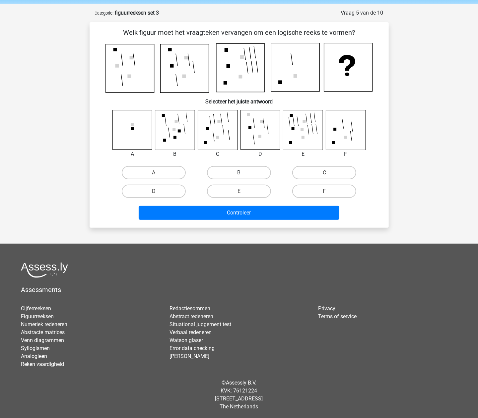
scroll to position [24, 0]
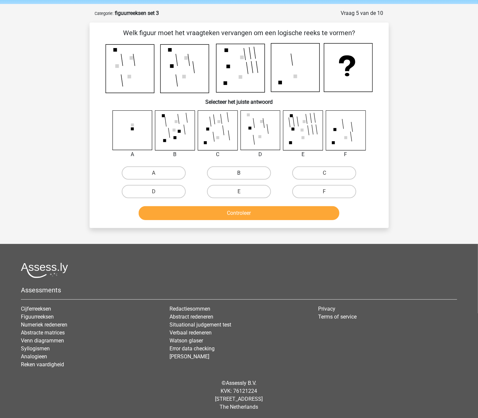
click at [243, 178] on label "B" at bounding box center [239, 173] width 64 height 13
click at [243, 178] on input "B" at bounding box center [241, 175] width 4 height 4
radio input "true"
click at [230, 226] on div "Welk figuur moet het vraagteken vervangen om een logische reeks te vormen? Sele…" at bounding box center [239, 125] width 299 height 205
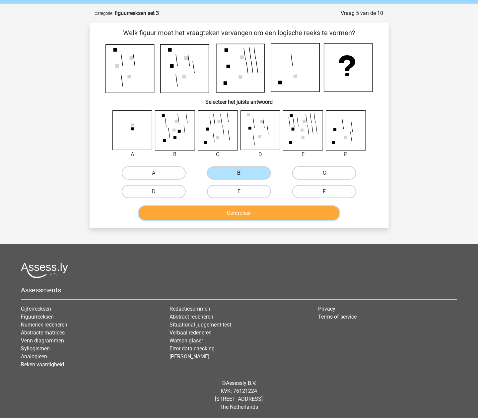
click at [236, 212] on button "Controleer" at bounding box center [239, 213] width 201 height 14
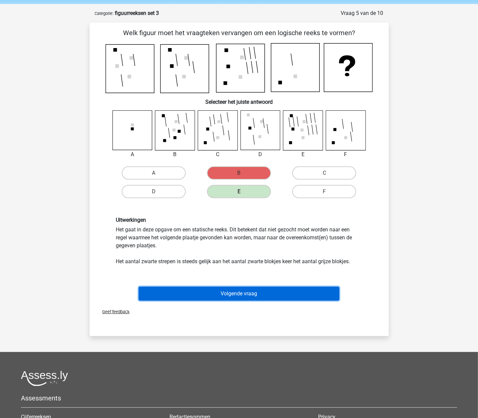
click at [270, 295] on button "Volgende vraag" at bounding box center [239, 294] width 201 height 14
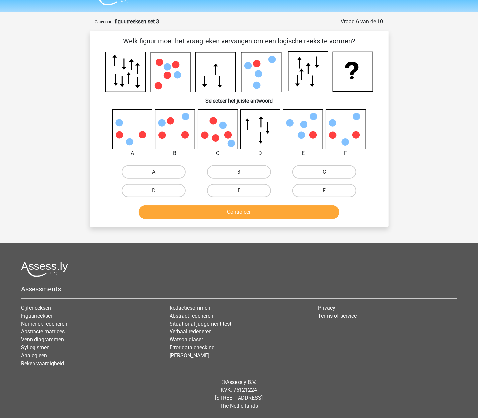
scroll to position [15, 0]
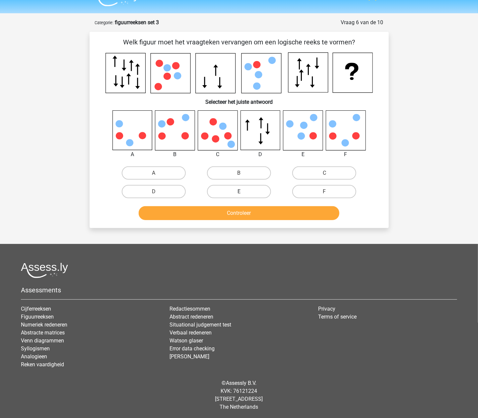
click at [254, 188] on label "E" at bounding box center [239, 191] width 64 height 13
click at [243, 192] on input "E" at bounding box center [241, 194] width 4 height 4
radio input "true"
click at [251, 208] on button "Controleer" at bounding box center [239, 213] width 201 height 14
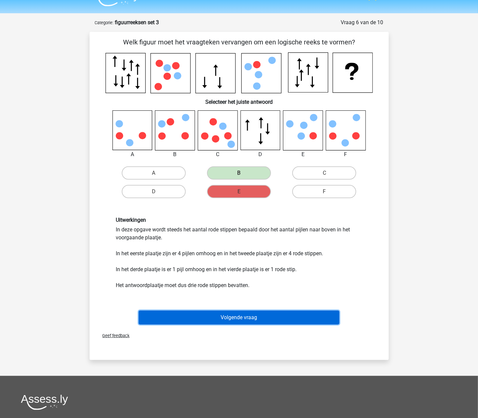
click at [229, 315] on button "Volgende vraag" at bounding box center [239, 318] width 201 height 14
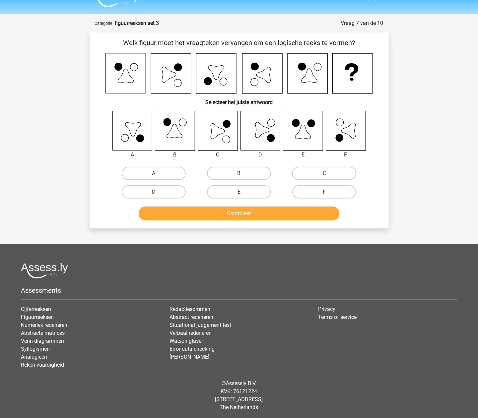
click at [238, 197] on label "E" at bounding box center [239, 191] width 64 height 13
click at [239, 196] on input "E" at bounding box center [241, 194] width 4 height 4
radio input "true"
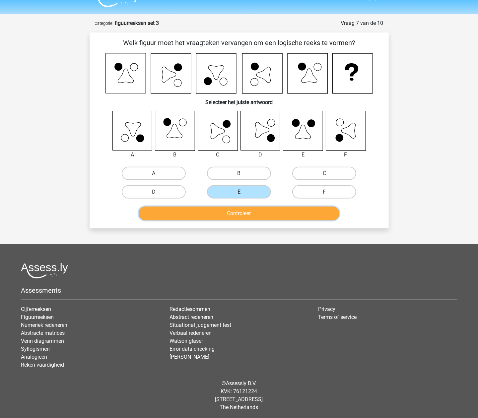
click at [236, 215] on button "Controleer" at bounding box center [239, 214] width 201 height 14
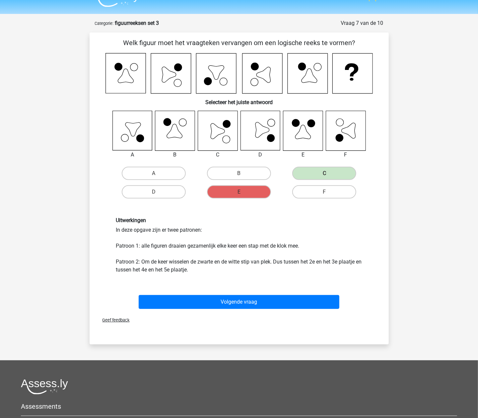
click at [234, 290] on div "Volgende vraag" at bounding box center [239, 301] width 278 height 22
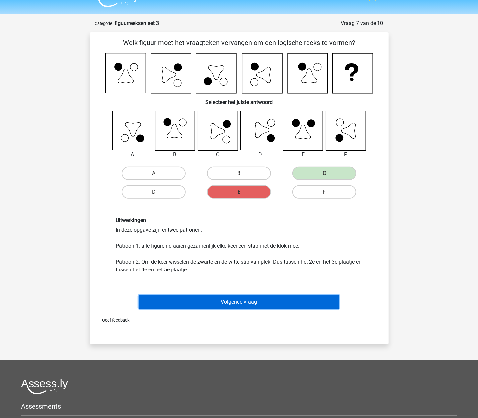
click at [234, 298] on button "Volgende vraag" at bounding box center [239, 302] width 201 height 14
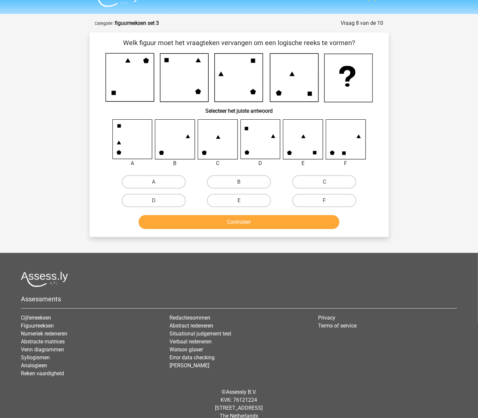
scroll to position [23, 0]
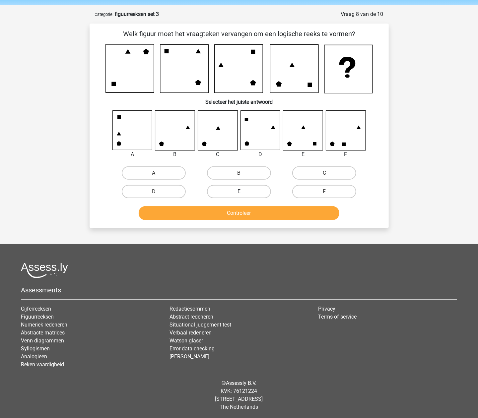
click at [249, 188] on label "E" at bounding box center [239, 191] width 64 height 13
click at [243, 192] on input "E" at bounding box center [241, 194] width 4 height 4
radio input "true"
click at [243, 211] on button "Controleer" at bounding box center [239, 213] width 201 height 14
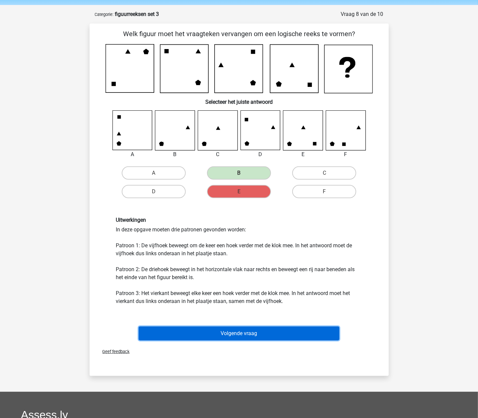
click at [234, 327] on button "Volgende vraag" at bounding box center [239, 334] width 201 height 14
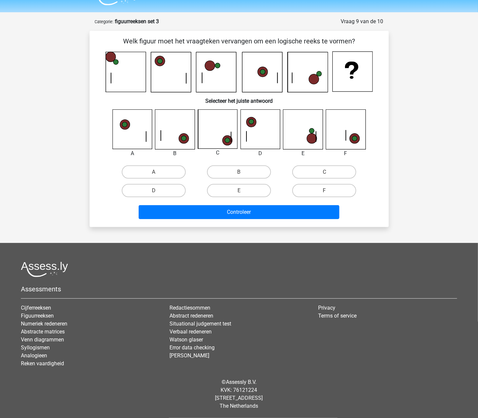
scroll to position [15, 0]
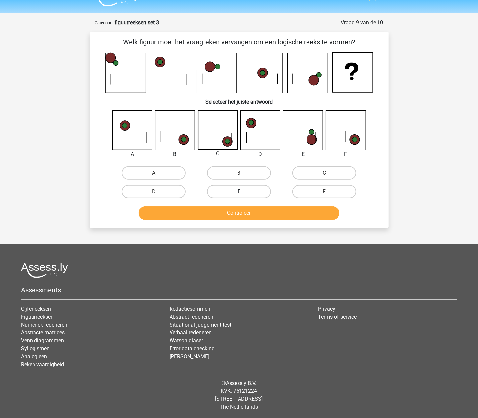
click at [244, 188] on label "E" at bounding box center [239, 191] width 64 height 13
click at [243, 192] on input "E" at bounding box center [241, 194] width 4 height 4
radio input "true"
click at [243, 211] on button "Controleer" at bounding box center [239, 213] width 201 height 14
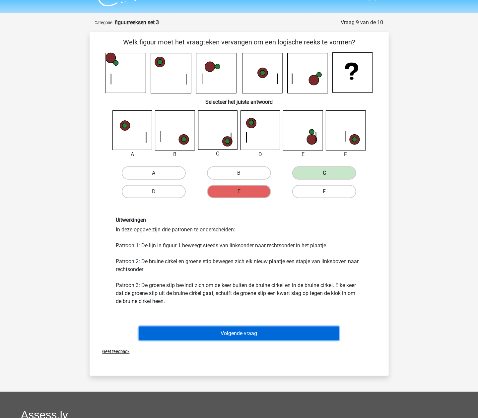
click at [227, 332] on button "Volgende vraag" at bounding box center [239, 334] width 201 height 14
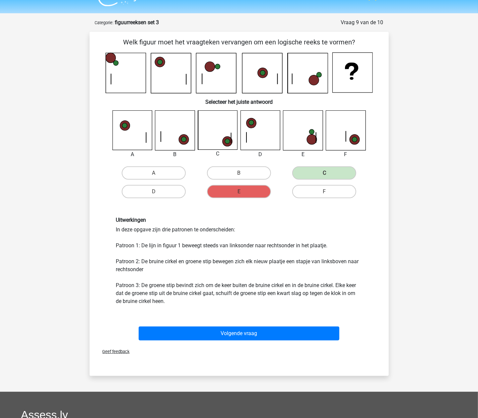
scroll to position [23, 0]
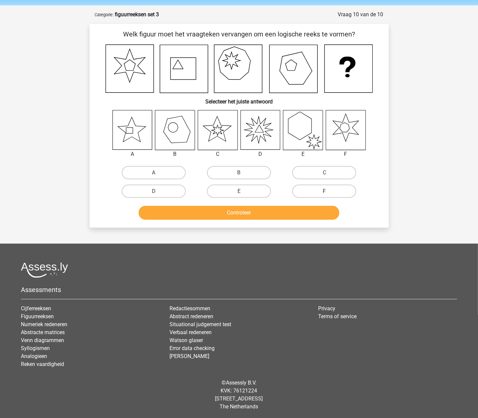
click at [323, 188] on label "F" at bounding box center [324, 191] width 64 height 13
click at [325, 191] on input "F" at bounding box center [327, 193] width 4 height 4
radio input "true"
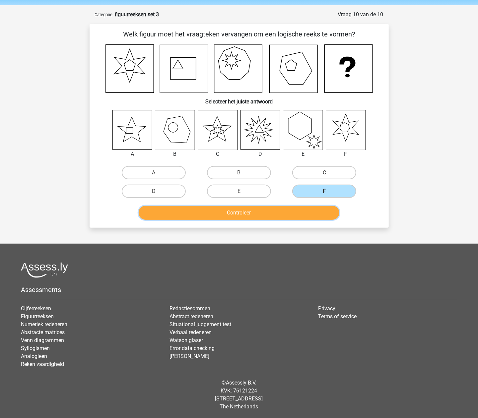
click at [307, 216] on button "Controleer" at bounding box center [239, 213] width 201 height 14
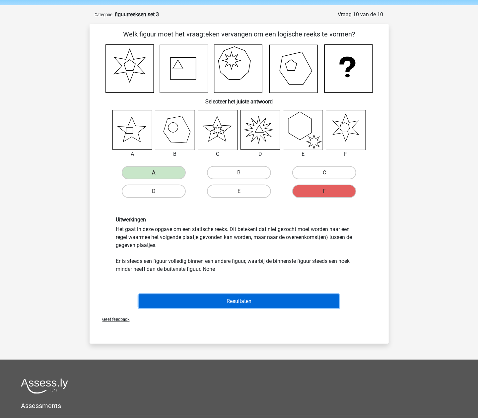
click at [240, 301] on button "Resultaten" at bounding box center [239, 302] width 201 height 14
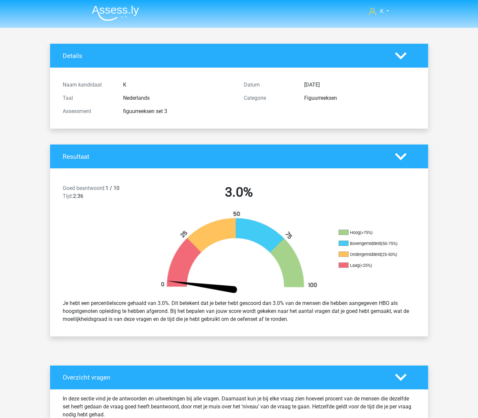
click at [107, 16] on img at bounding box center [115, 13] width 47 height 16
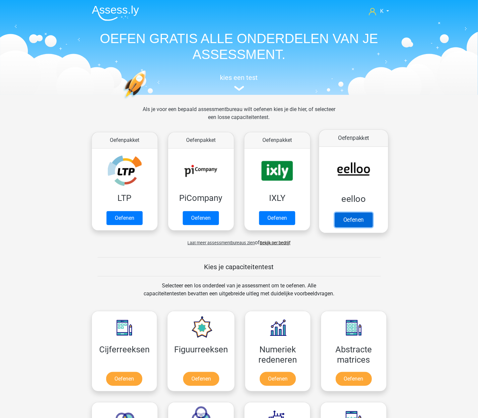
click at [345, 218] on link "Oefenen" at bounding box center [353, 220] width 38 height 15
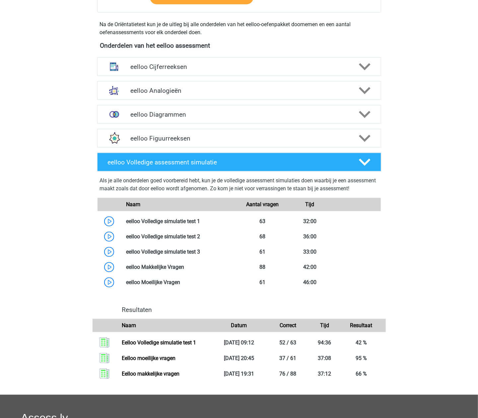
scroll to position [221, 0]
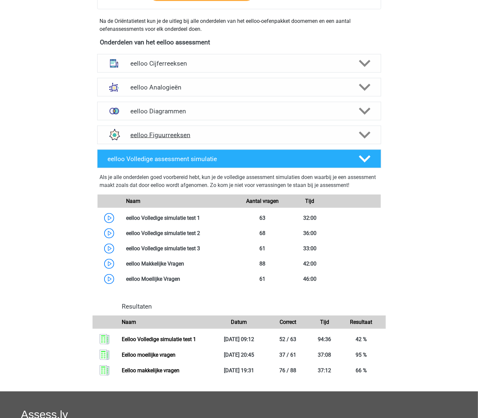
click at [195, 133] on h4 "eelloo Figuurreeksen" at bounding box center [238, 135] width 217 height 8
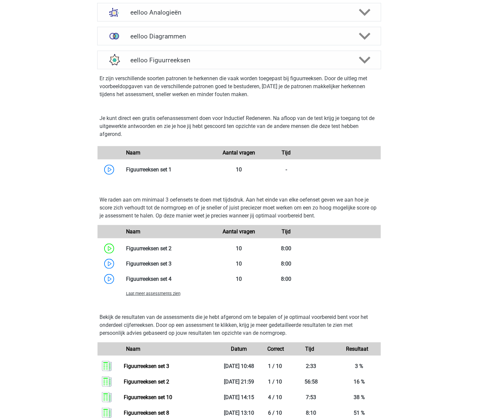
scroll to position [310, 0]
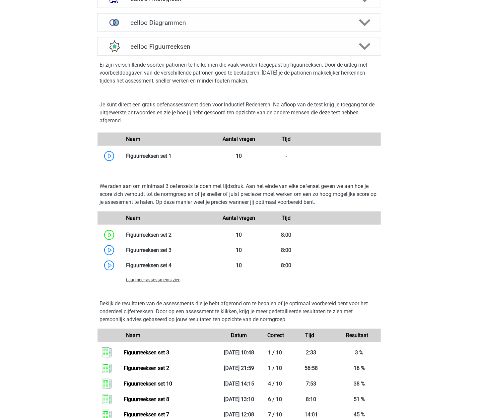
click at [166, 282] on span "Laat meer assessments zien" at bounding box center [153, 280] width 54 height 5
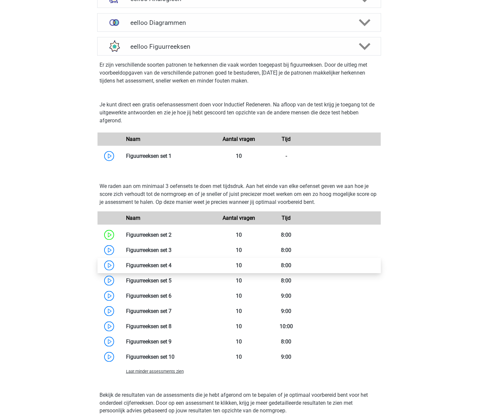
click at [172, 267] on link at bounding box center [172, 265] width 0 height 6
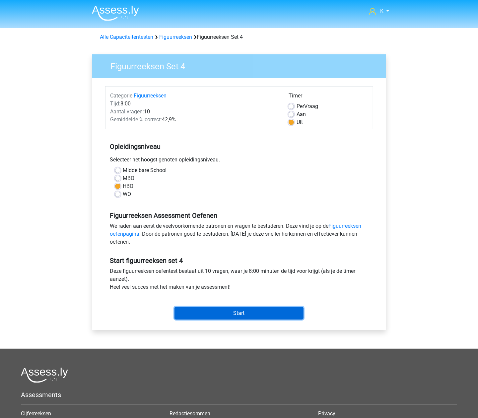
click at [237, 313] on input "Start" at bounding box center [239, 313] width 129 height 13
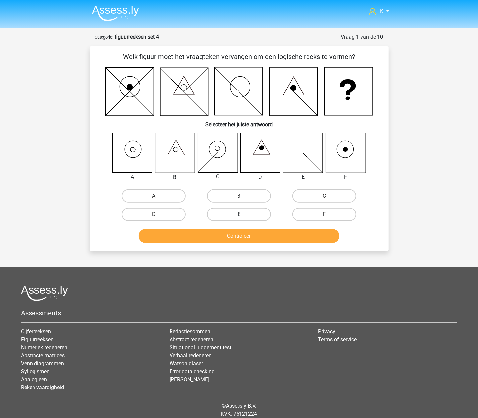
click at [246, 212] on label "E" at bounding box center [239, 214] width 64 height 13
click at [243, 215] on input "E" at bounding box center [241, 217] width 4 height 4
radio input "true"
click at [240, 236] on button "Controleer" at bounding box center [239, 236] width 201 height 14
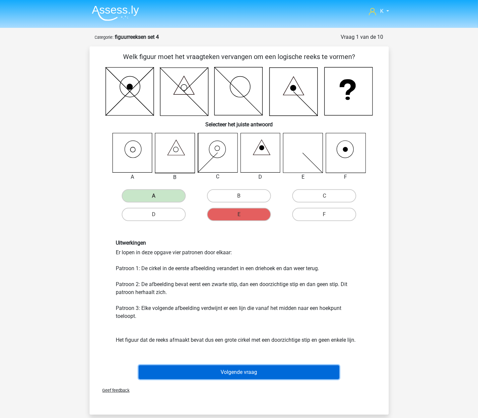
click at [230, 369] on button "Volgende vraag" at bounding box center [239, 373] width 201 height 14
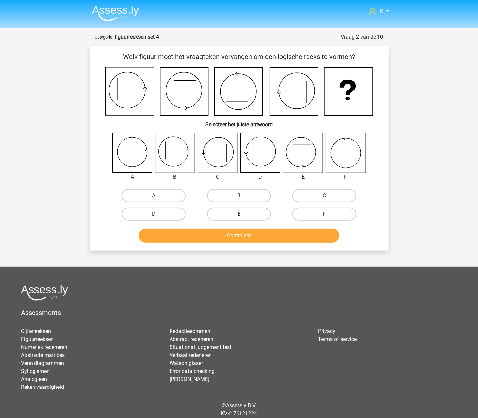
scroll to position [23, 0]
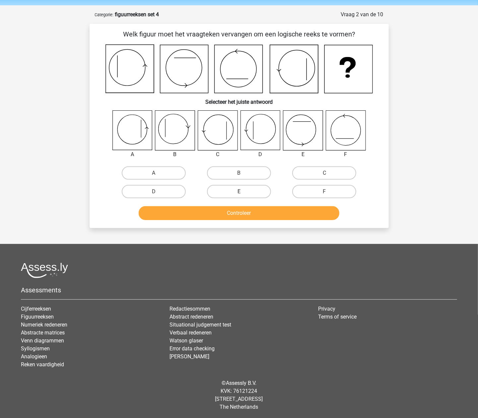
click at [246, 189] on label "E" at bounding box center [239, 191] width 64 height 13
click at [243, 192] on input "E" at bounding box center [241, 194] width 4 height 4
radio input "true"
click at [248, 208] on button "Controleer" at bounding box center [239, 213] width 201 height 14
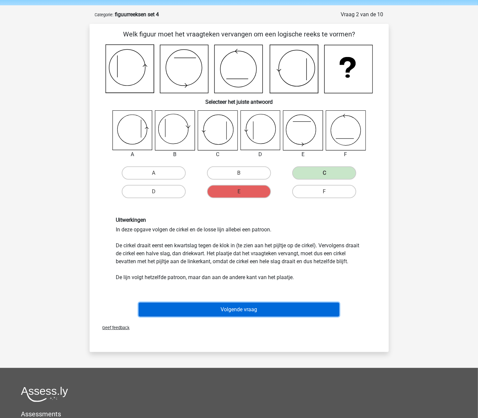
click at [239, 317] on button "Volgende vraag" at bounding box center [239, 310] width 201 height 14
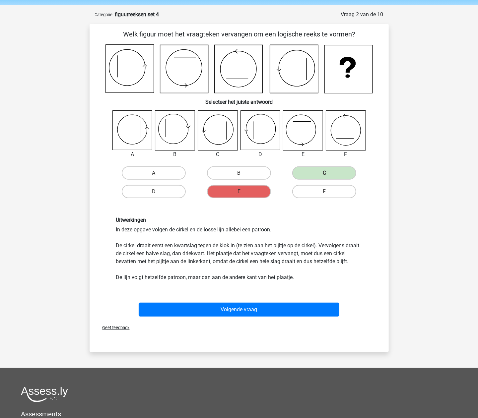
scroll to position [24, 0]
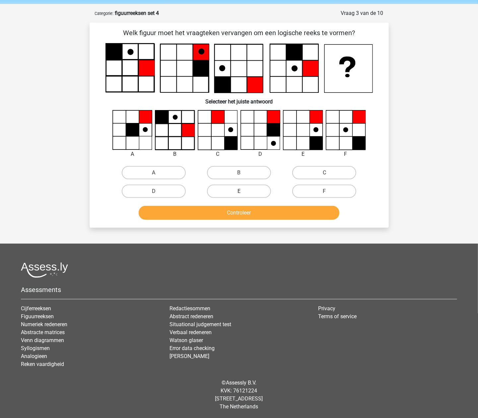
click at [243, 185] on label "E" at bounding box center [239, 191] width 64 height 13
click at [243, 191] on input "E" at bounding box center [241, 193] width 4 height 4
radio input "true"
click at [242, 202] on div "Controleer" at bounding box center [239, 212] width 278 height 22
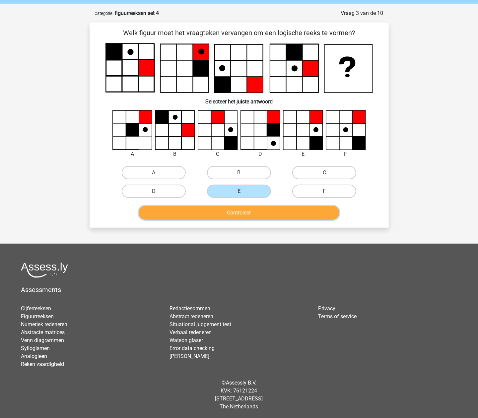
click at [241, 216] on button "Controleer" at bounding box center [239, 213] width 201 height 14
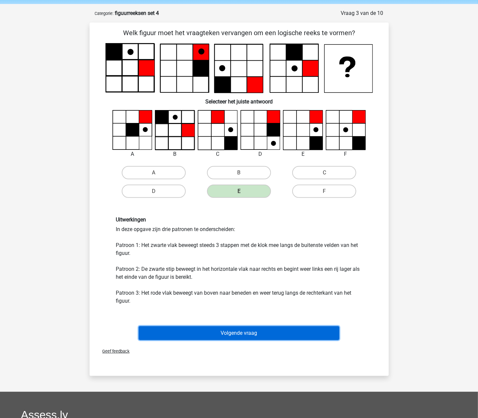
click at [245, 328] on button "Volgende vraag" at bounding box center [239, 334] width 201 height 14
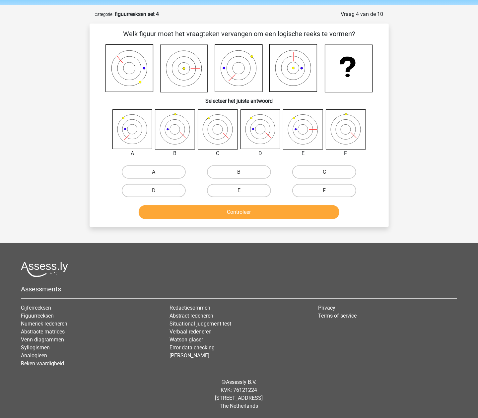
scroll to position [22, 0]
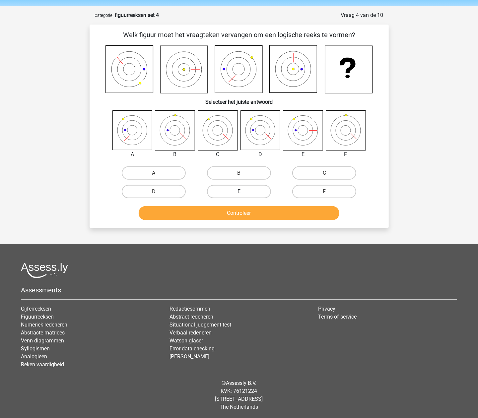
click at [240, 189] on label "E" at bounding box center [239, 191] width 64 height 13
click at [240, 192] on input "E" at bounding box center [241, 194] width 4 height 4
radio input "true"
drag, startPoint x: 242, startPoint y: 219, endPoint x: 244, endPoint y: 226, distance: 6.8
click at [242, 219] on button "Controleer" at bounding box center [239, 213] width 201 height 14
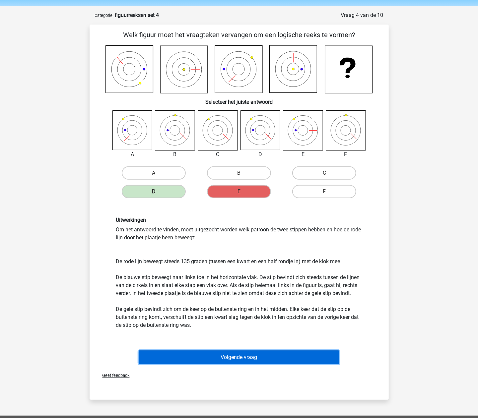
click at [258, 362] on button "Volgende vraag" at bounding box center [239, 358] width 201 height 14
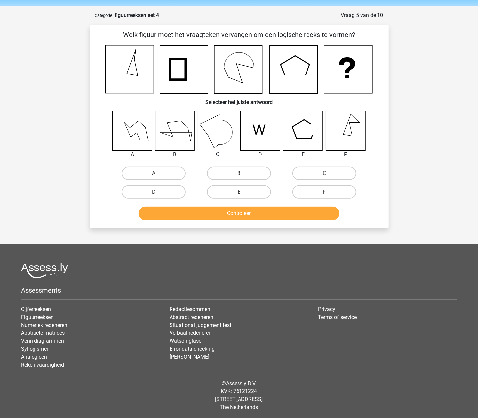
scroll to position [23, 0]
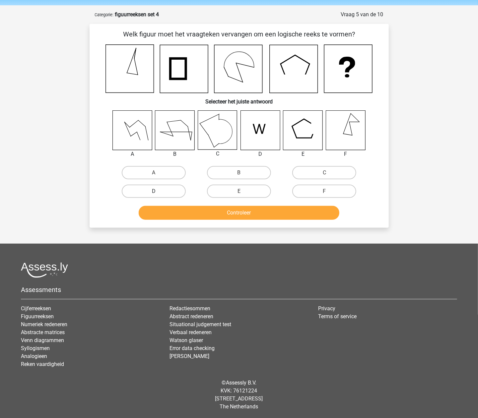
click at [180, 190] on label "D" at bounding box center [154, 191] width 64 height 13
click at [158, 191] on input "D" at bounding box center [156, 193] width 4 height 4
radio input "true"
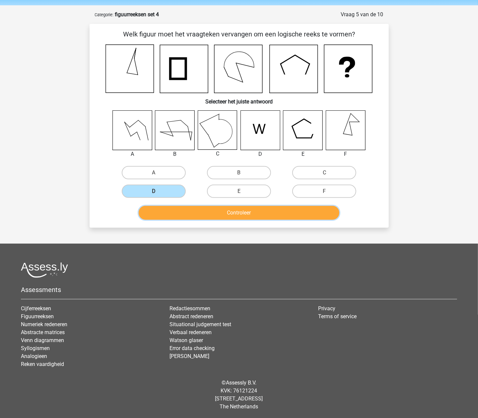
click at [191, 209] on button "Controleer" at bounding box center [239, 213] width 201 height 14
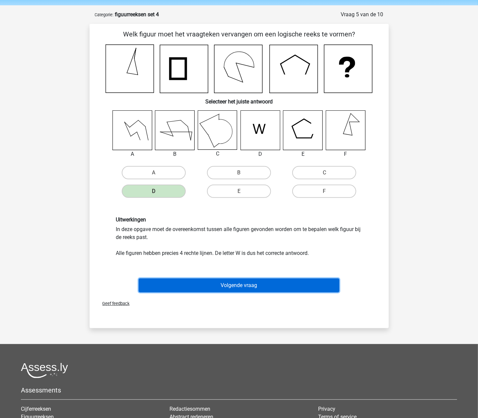
click at [262, 284] on button "Volgende vraag" at bounding box center [239, 286] width 201 height 14
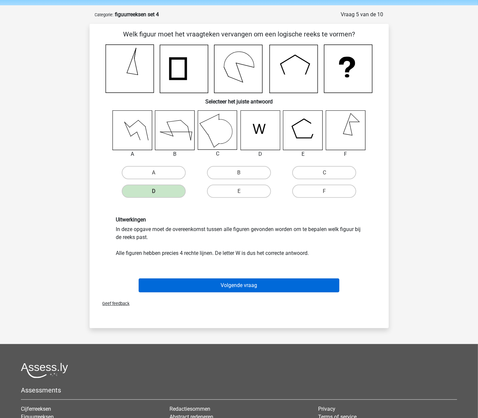
scroll to position [23, 0]
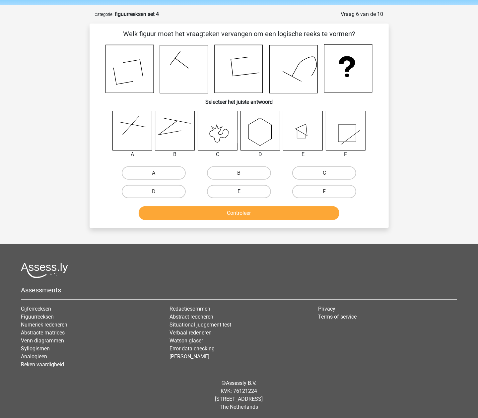
click at [247, 187] on label "E" at bounding box center [239, 191] width 64 height 13
click at [243, 192] on input "E" at bounding box center [241, 194] width 4 height 4
radio input "true"
click at [230, 211] on button "Controleer" at bounding box center [239, 213] width 201 height 14
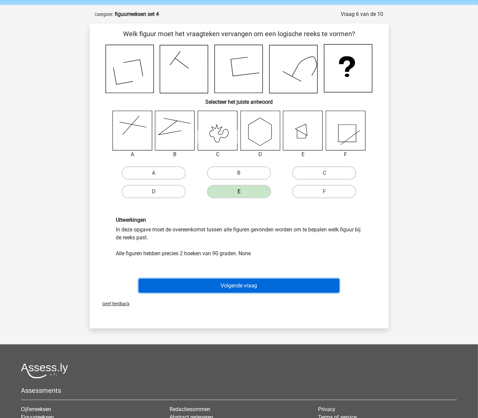
click at [253, 280] on button "Volgende vraag" at bounding box center [239, 286] width 201 height 14
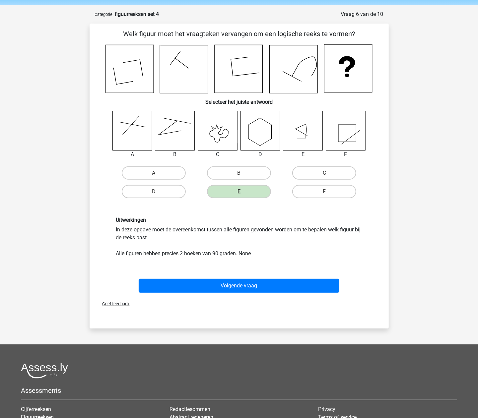
scroll to position [24, 0]
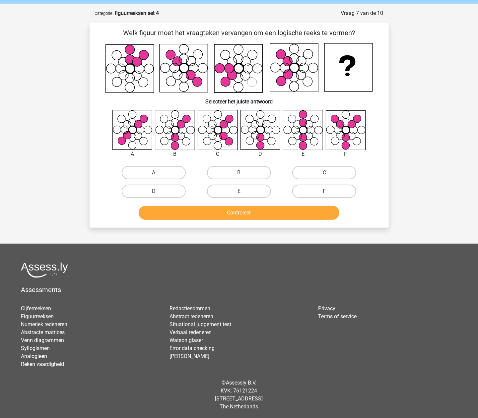
click at [246, 201] on div "Controleer" at bounding box center [239, 212] width 278 height 22
click at [248, 194] on label "E" at bounding box center [239, 191] width 64 height 13
click at [243, 194] on input "E" at bounding box center [241, 193] width 4 height 4
radio input "true"
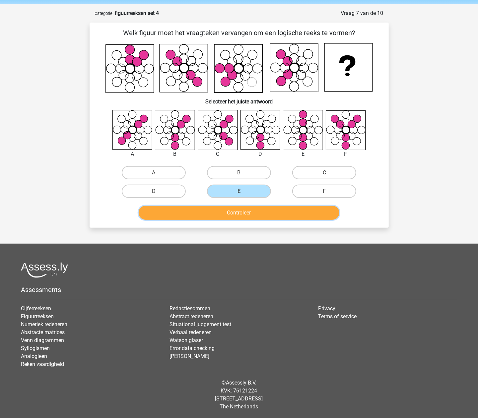
click at [245, 218] on button "Controleer" at bounding box center [239, 213] width 201 height 14
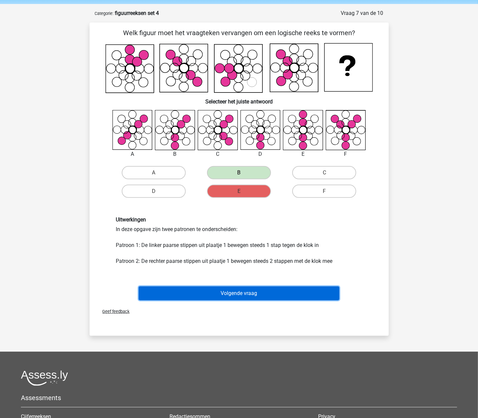
click at [247, 292] on button "Volgende vraag" at bounding box center [239, 294] width 201 height 14
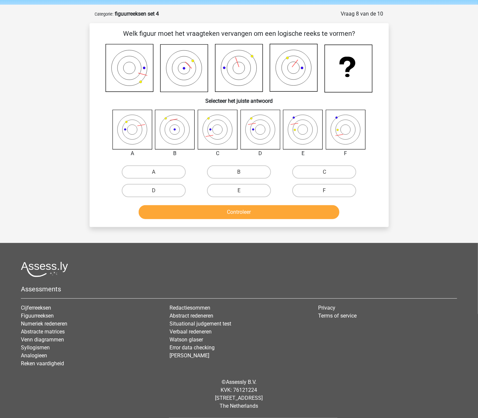
scroll to position [23, 0]
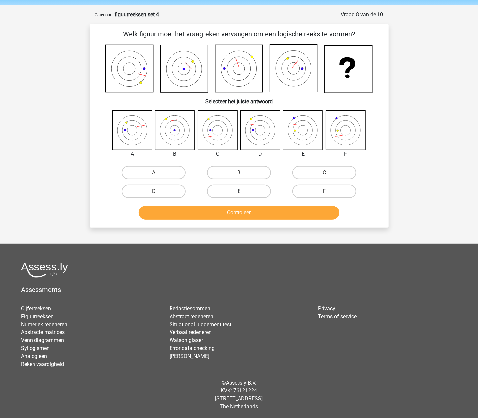
click at [233, 188] on label "E" at bounding box center [239, 191] width 64 height 13
click at [239, 191] on input "E" at bounding box center [241, 193] width 4 height 4
radio input "true"
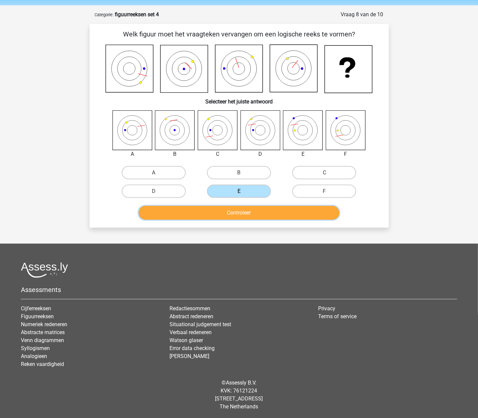
click at [235, 212] on button "Controleer" at bounding box center [239, 213] width 201 height 14
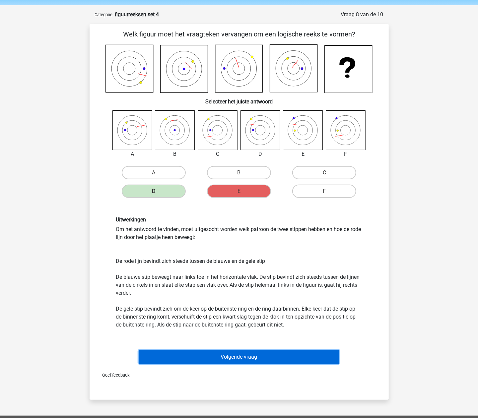
click at [234, 355] on button "Volgende vraag" at bounding box center [239, 357] width 201 height 14
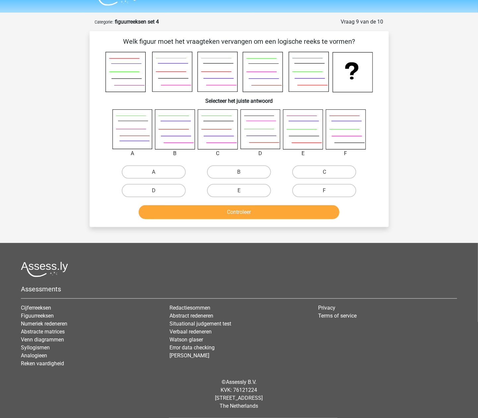
scroll to position [15, 0]
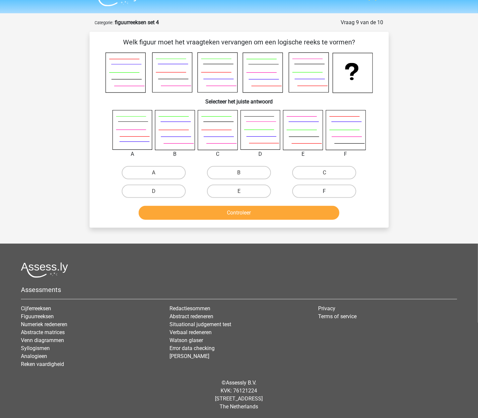
click at [307, 188] on label "F" at bounding box center [324, 191] width 64 height 13
click at [325, 191] on input "F" at bounding box center [327, 193] width 4 height 4
radio input "true"
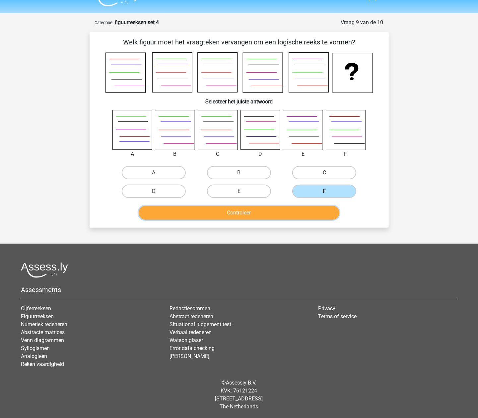
click at [288, 217] on button "Controleer" at bounding box center [239, 213] width 201 height 14
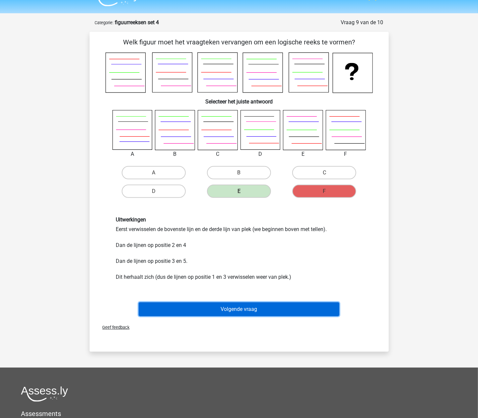
click at [272, 310] on button "Volgende vraag" at bounding box center [239, 310] width 201 height 14
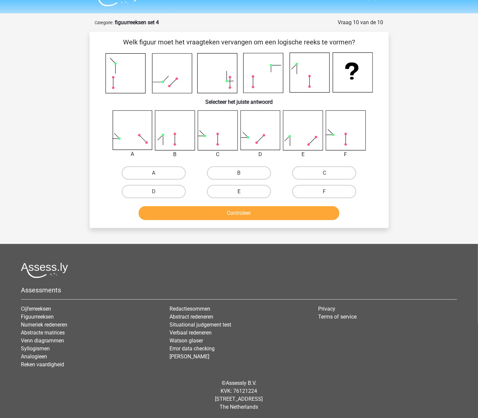
click at [245, 188] on label "E" at bounding box center [239, 191] width 64 height 13
click at [243, 192] on input "E" at bounding box center [241, 194] width 4 height 4
radio input "true"
click at [245, 214] on button "Controleer" at bounding box center [239, 213] width 201 height 14
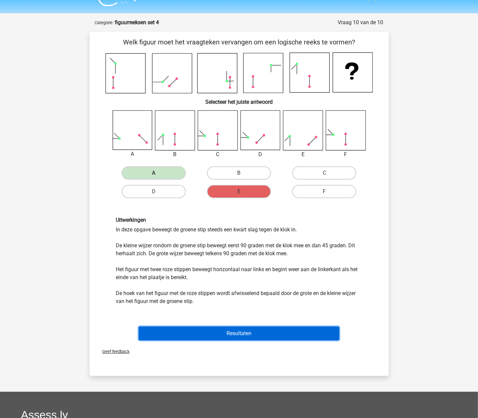
click at [245, 330] on button "Resultaten" at bounding box center [239, 334] width 201 height 14
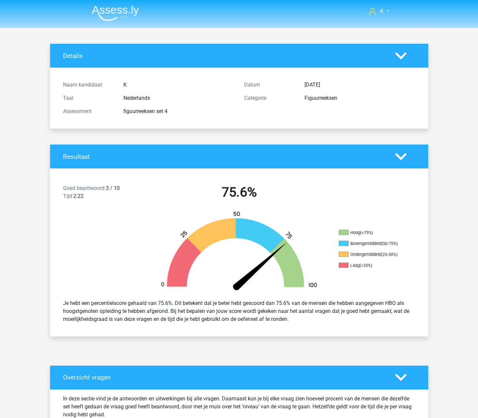
drag, startPoint x: 0, startPoint y: 0, endPoint x: 112, endPoint y: 20, distance: 113.6
click at [108, 16] on img at bounding box center [115, 13] width 47 height 16
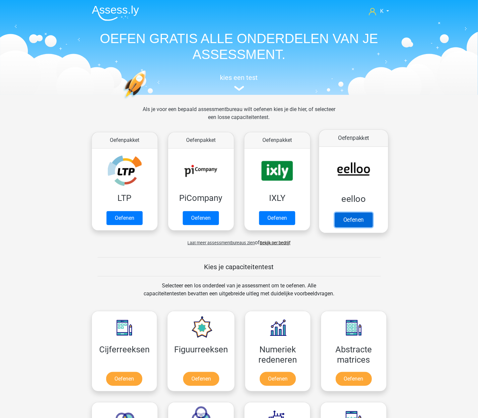
click at [360, 218] on link "Oefenen" at bounding box center [353, 220] width 38 height 15
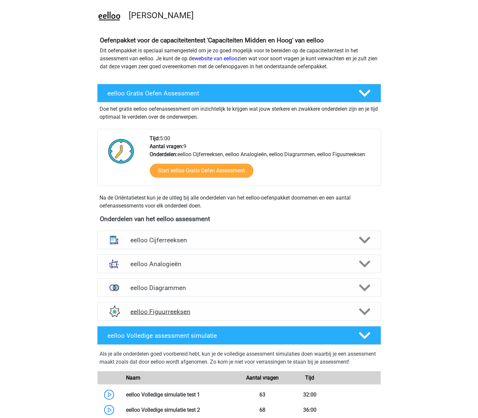
click at [192, 312] on h4 "eelloo Figuurreeksen" at bounding box center [238, 312] width 217 height 8
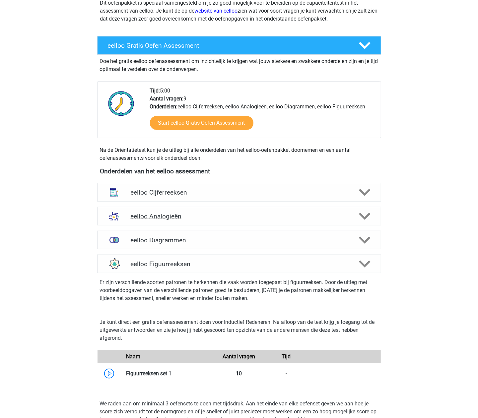
scroll to position [88, 0]
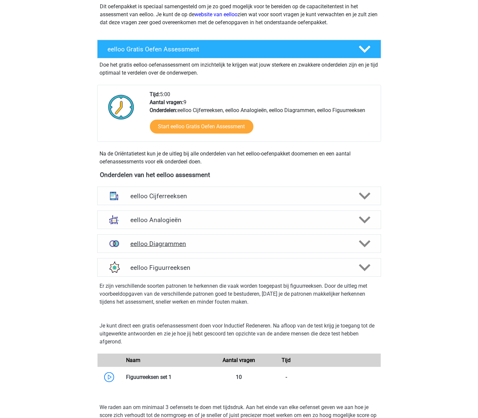
click at [166, 244] on h4 "eelloo Diagrammen" at bounding box center [238, 244] width 217 height 8
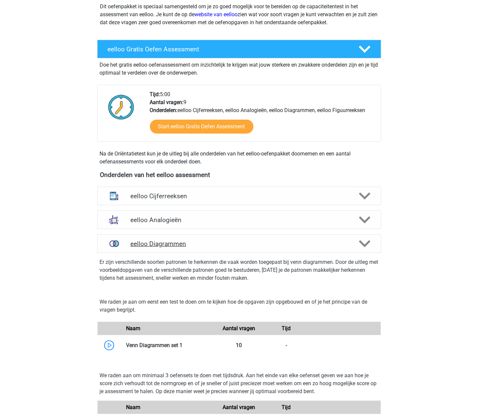
click at [169, 243] on h4 "eelloo Diagrammen" at bounding box center [238, 244] width 217 height 8
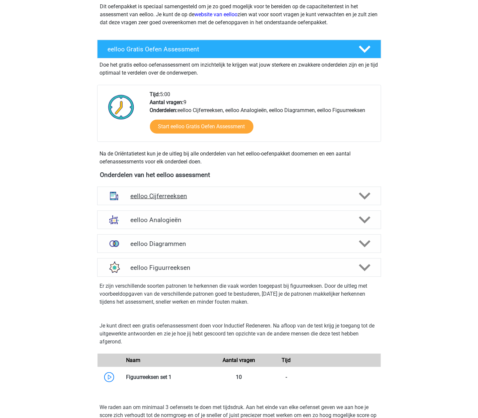
click at [176, 195] on h4 "eelloo Cijferreeksen" at bounding box center [238, 196] width 217 height 8
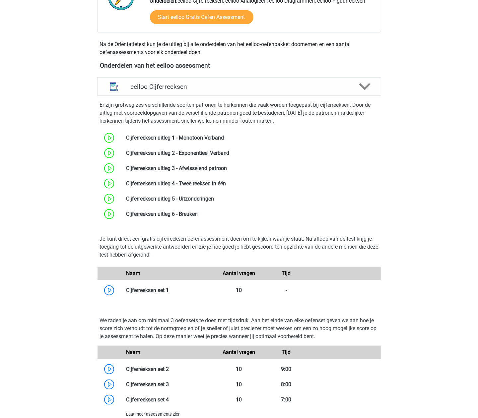
scroll to position [265, 0]
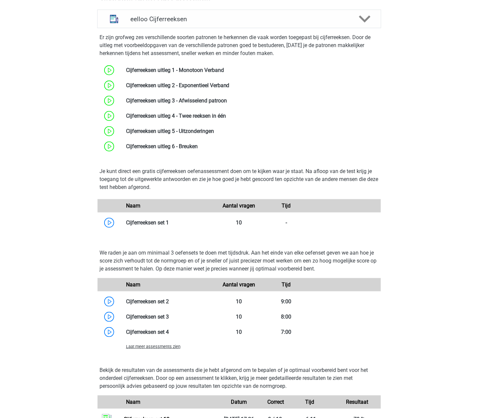
click at [153, 343] on div "Laat meer assessments zien" at bounding box center [239, 346] width 283 height 13
click at [153, 345] on span "Laat meer assessments zien" at bounding box center [153, 346] width 54 height 5
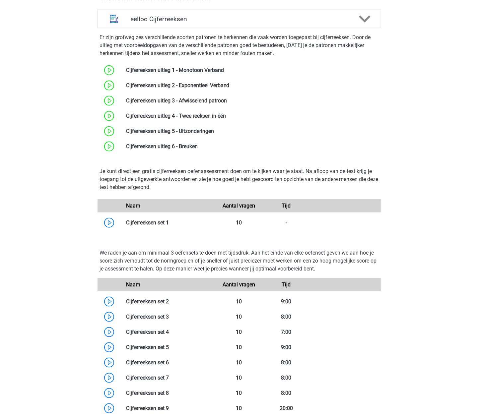
scroll to position [575, 0]
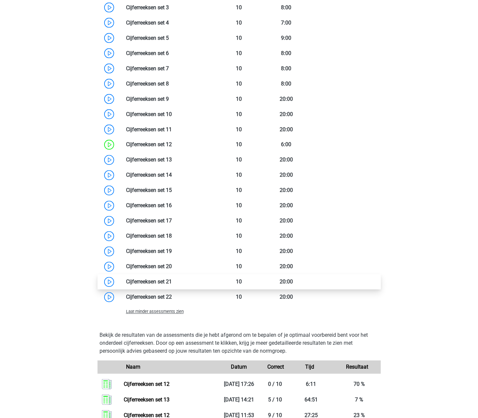
click at [172, 284] on link at bounding box center [172, 282] width 0 height 6
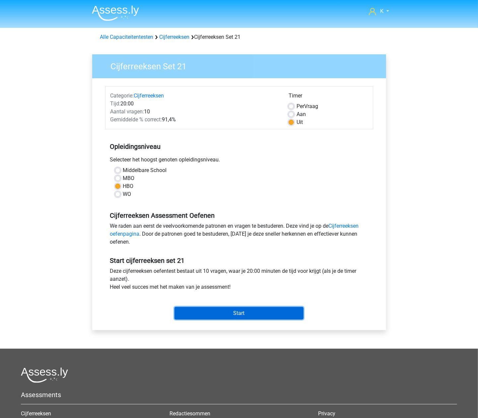
click at [246, 316] on input "Start" at bounding box center [239, 313] width 129 height 13
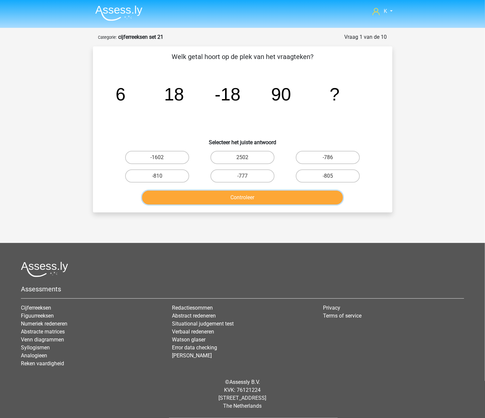
click at [244, 196] on button "Controleer" at bounding box center [242, 198] width 201 height 14
click at [164, 173] on label "-810" at bounding box center [157, 176] width 64 height 13
click at [161, 176] on input "-810" at bounding box center [159, 178] width 4 height 4
radio input "true"
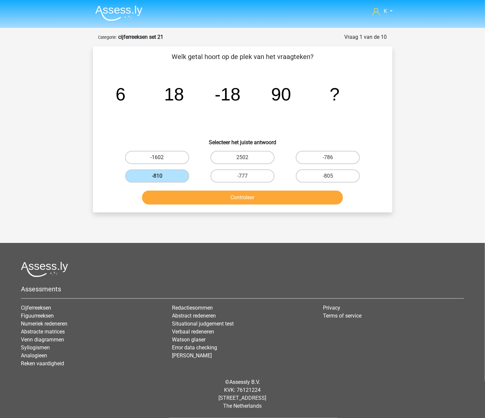
click at [175, 153] on label "-1602" at bounding box center [157, 157] width 64 height 13
click at [161, 158] on input "-1602" at bounding box center [159, 160] width 4 height 4
radio input "true"
